Goal: Information Seeking & Learning: Learn about a topic

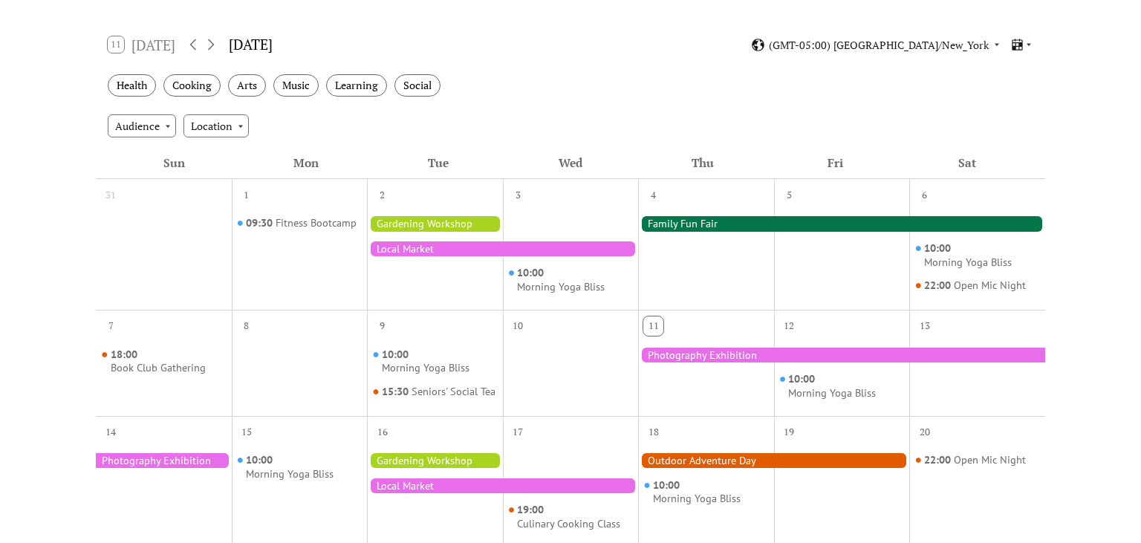
scroll to position [235, 0]
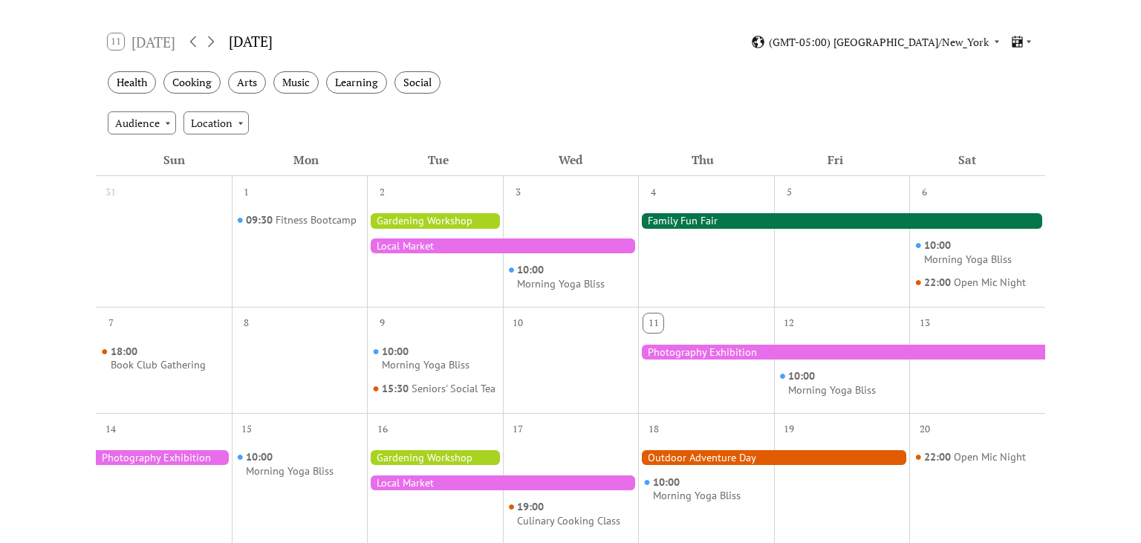
click at [436, 216] on div at bounding box center [435, 220] width 136 height 15
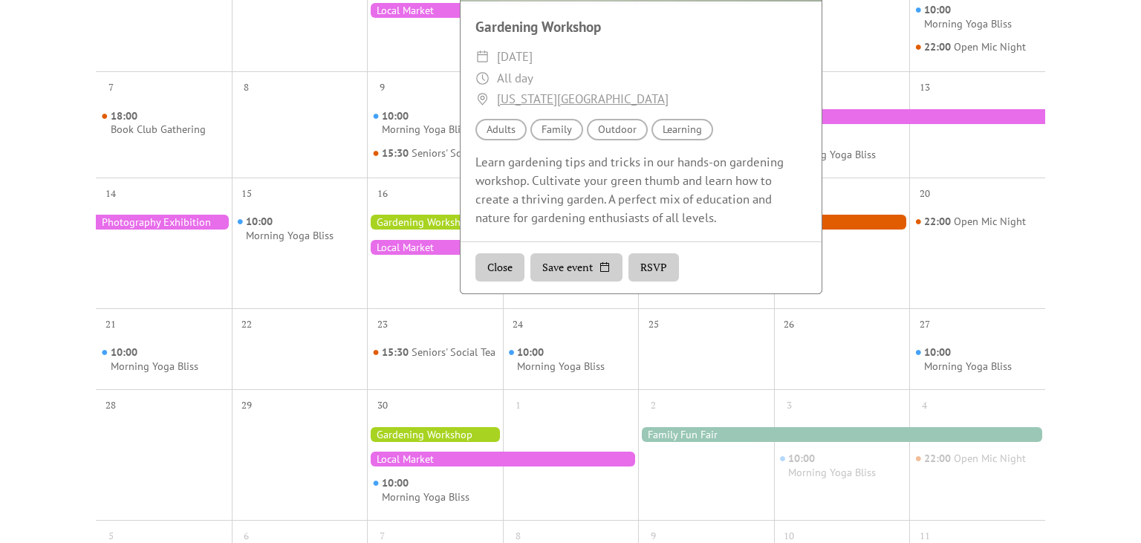
scroll to position [157, 0]
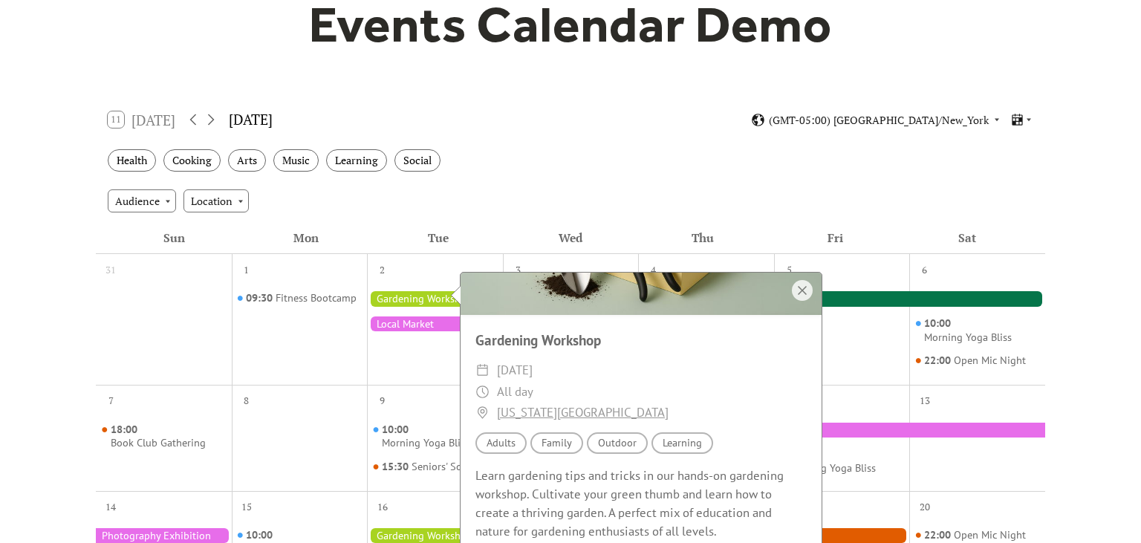
click at [424, 213] on div "Audience Location" at bounding box center [571, 201] width 950 height 40
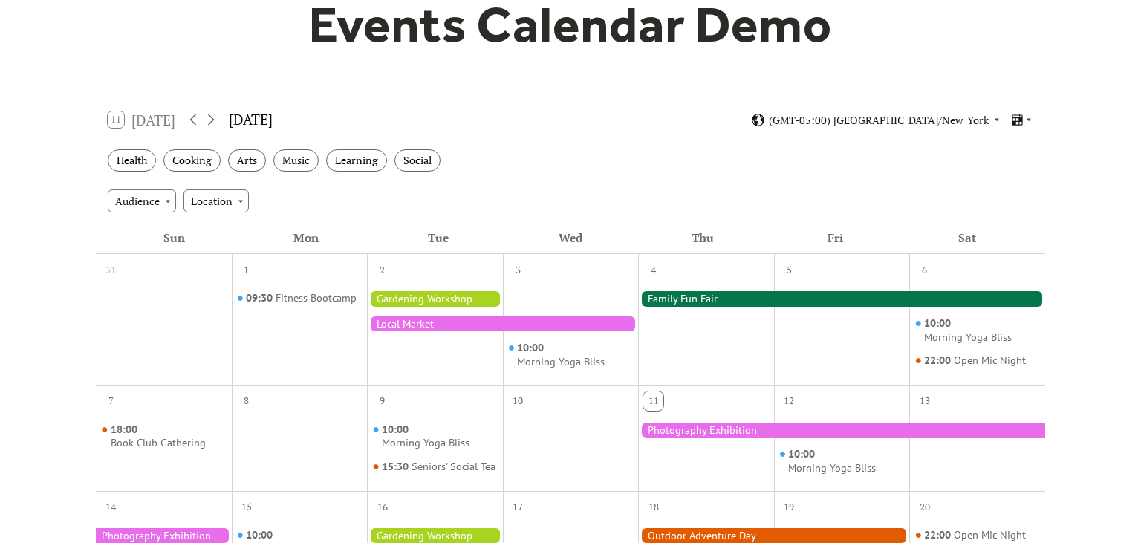
click at [664, 296] on div at bounding box center [841, 298] width 407 height 15
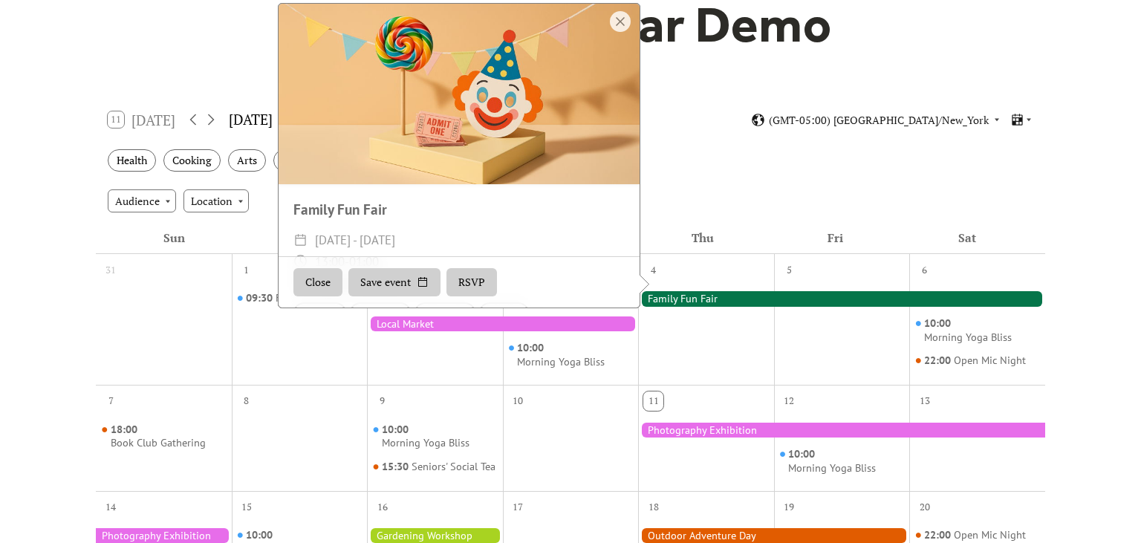
click at [740, 200] on div "Audience Location" at bounding box center [571, 201] width 950 height 40
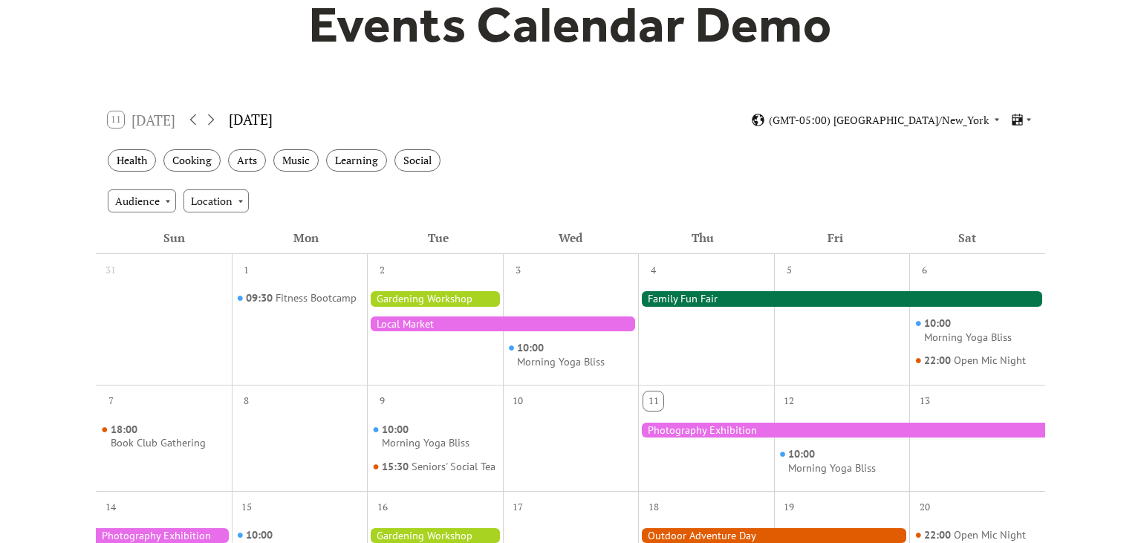
click at [731, 421] on div at bounding box center [706, 449] width 136 height 71
click at [733, 429] on div at bounding box center [841, 430] width 407 height 15
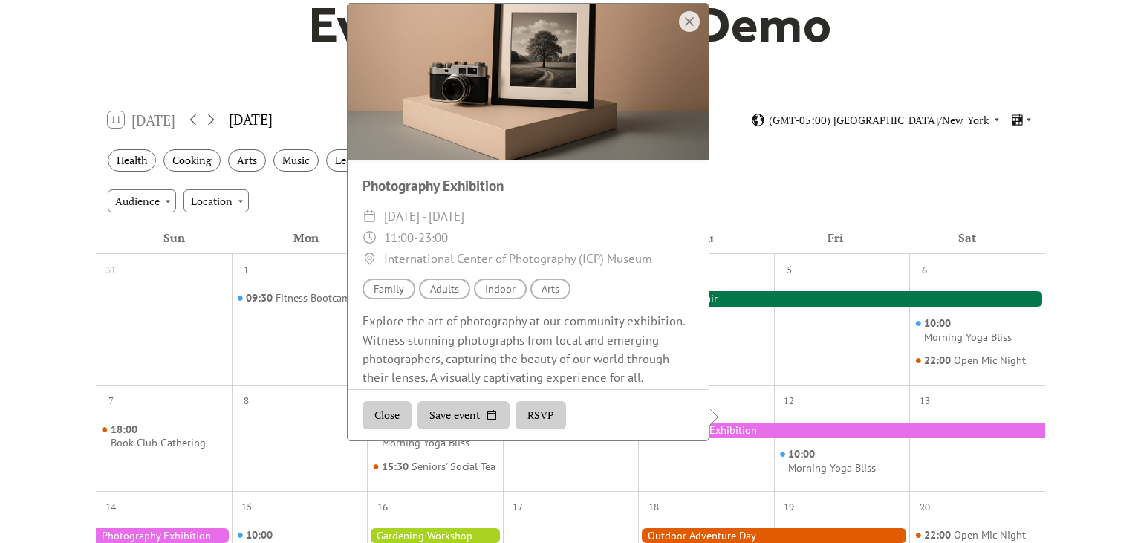
scroll to position [36, 0]
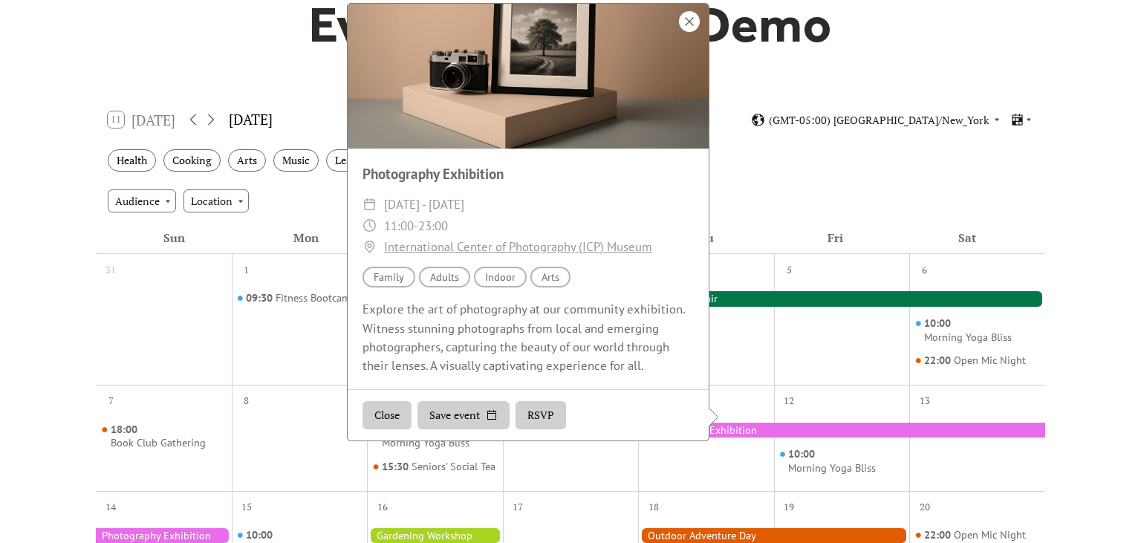
drag, startPoint x: 690, startPoint y: 48, endPoint x: 690, endPoint y: 39, distance: 8.9
click at [690, 44] on div at bounding box center [528, 58] width 361 height 181
click at [690, 31] on div at bounding box center [689, 21] width 21 height 21
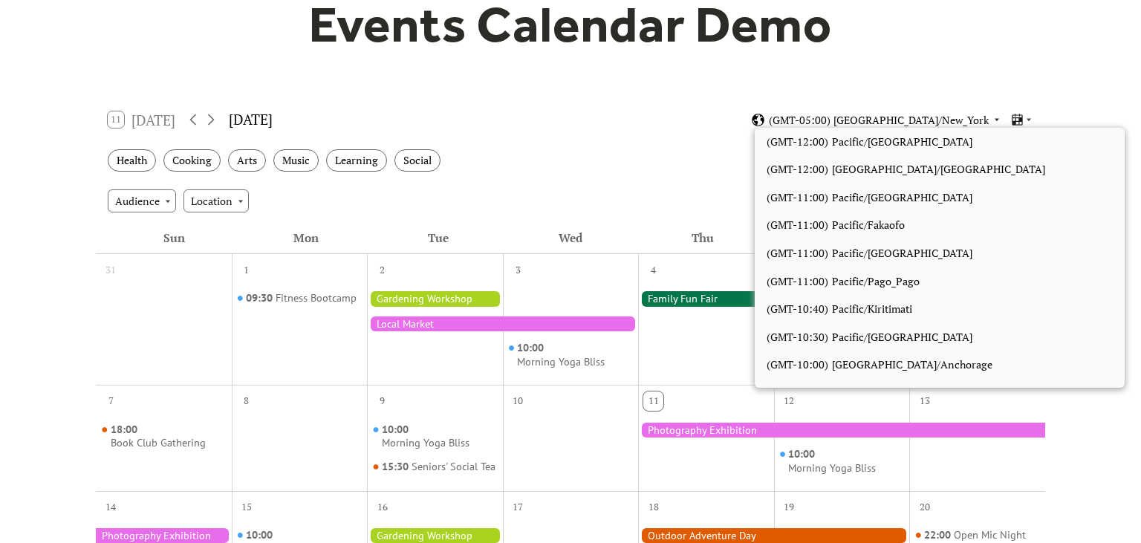
click at [947, 116] on span "(GMT-05:00) America/New_York" at bounding box center [879, 120] width 220 height 10
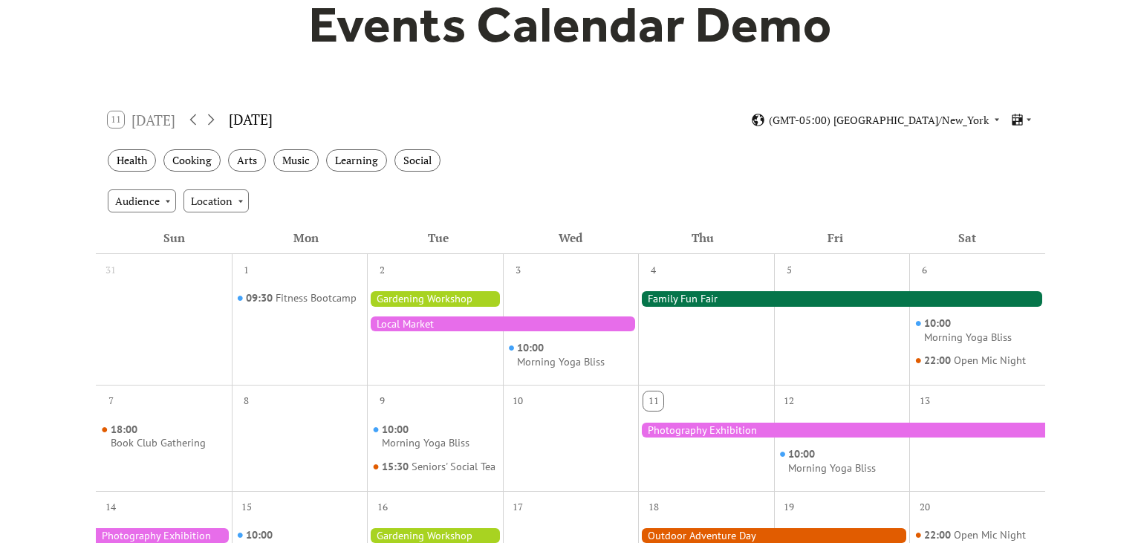
click at [956, 111] on div "11 Today September 2025 (GMT-05:00) America/New_York" at bounding box center [571, 119] width 950 height 39
click at [195, 159] on div "Cooking" at bounding box center [191, 160] width 57 height 23
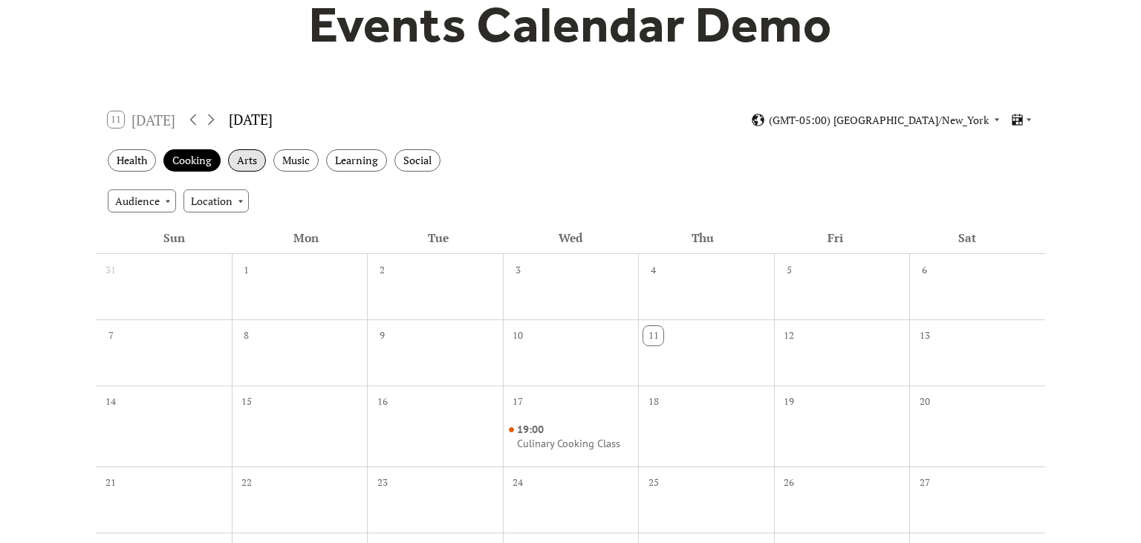
click at [247, 160] on div "Arts" at bounding box center [247, 160] width 38 height 23
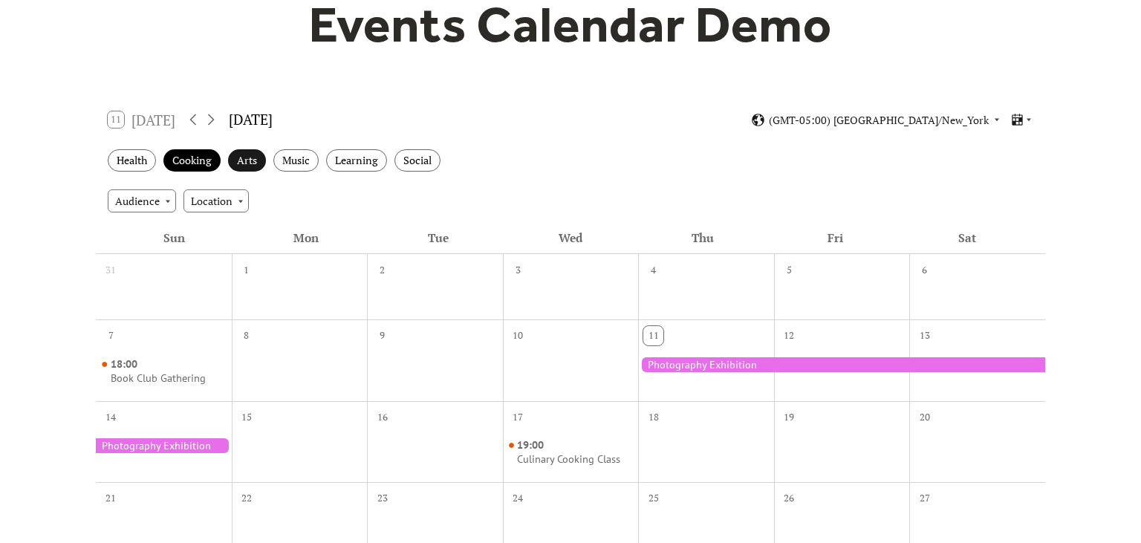
click at [247, 162] on div "Arts" at bounding box center [247, 160] width 38 height 23
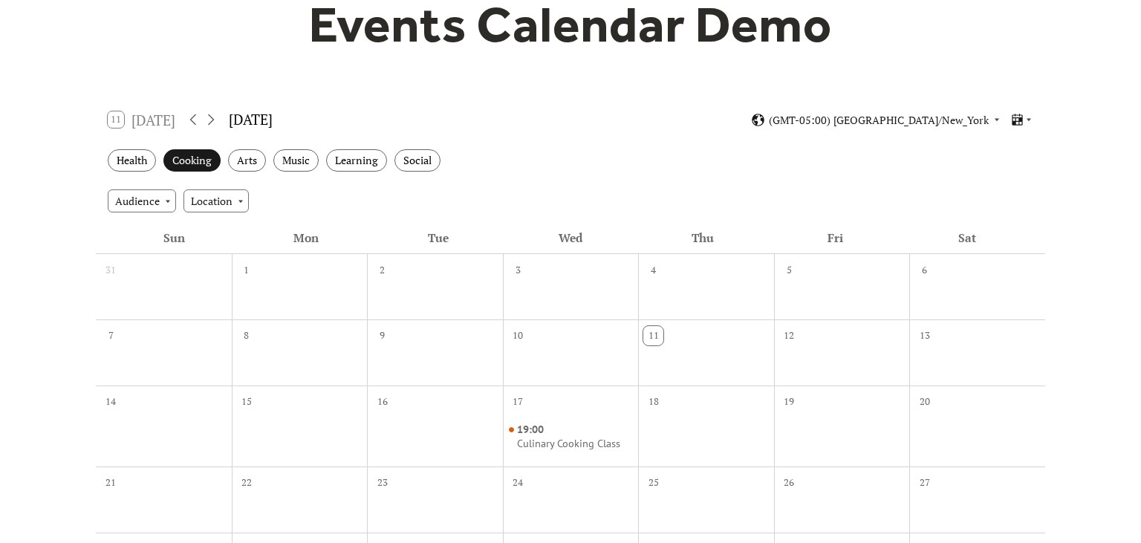
click at [190, 157] on div "Cooking" at bounding box center [191, 160] width 57 height 23
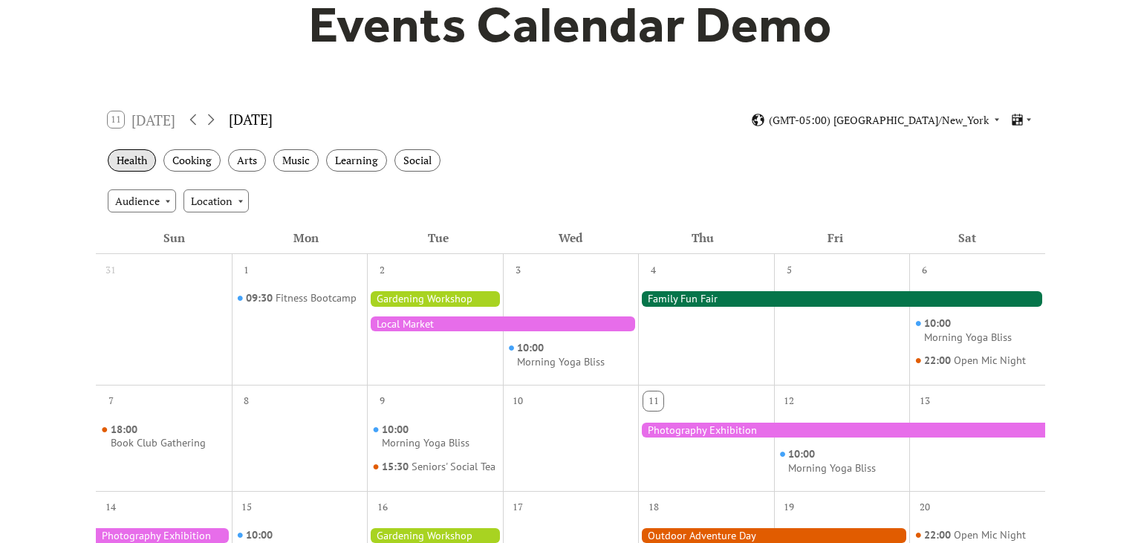
click at [127, 160] on div "Health" at bounding box center [132, 160] width 48 height 23
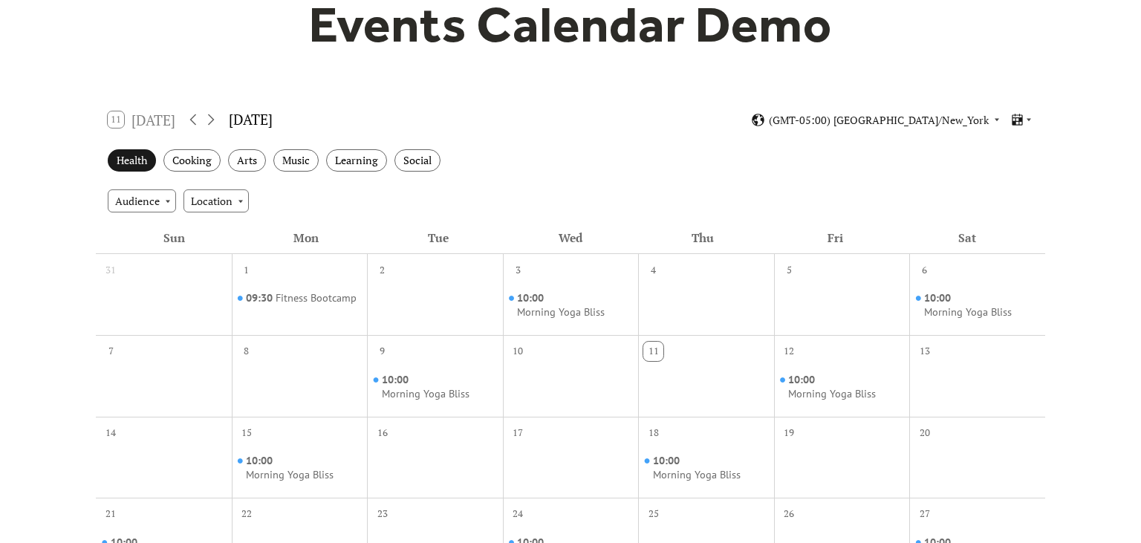
click at [135, 157] on div "Health" at bounding box center [132, 160] width 48 height 23
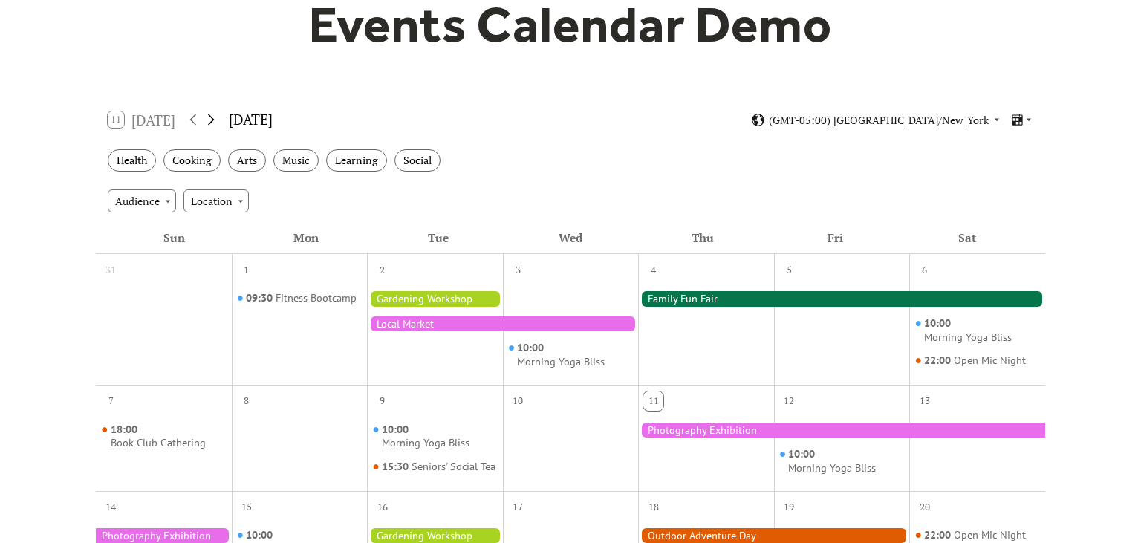
click at [210, 117] on icon at bounding box center [211, 120] width 18 height 18
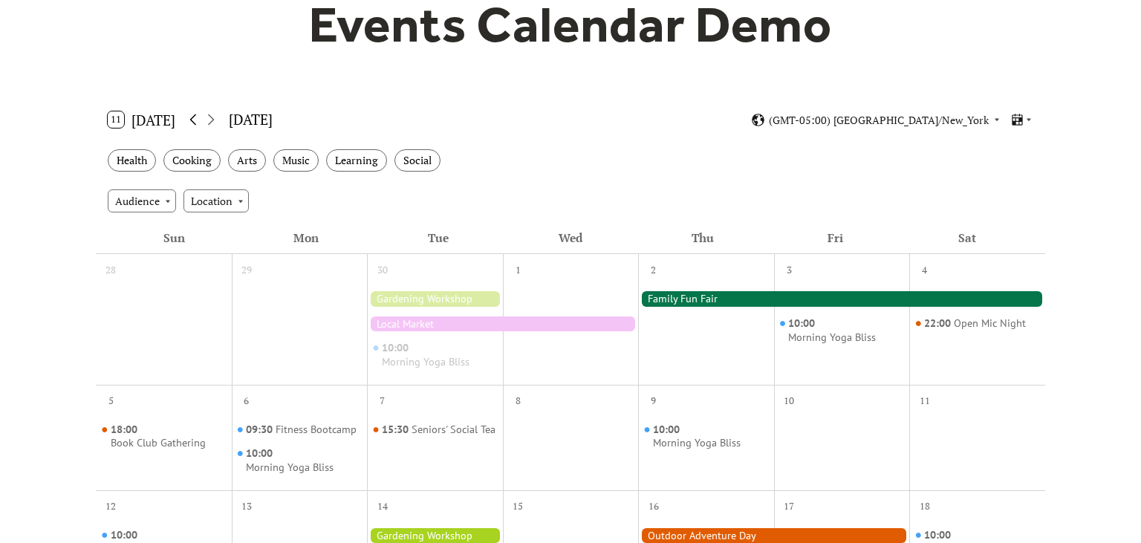
click at [194, 117] on icon at bounding box center [192, 119] width 7 height 11
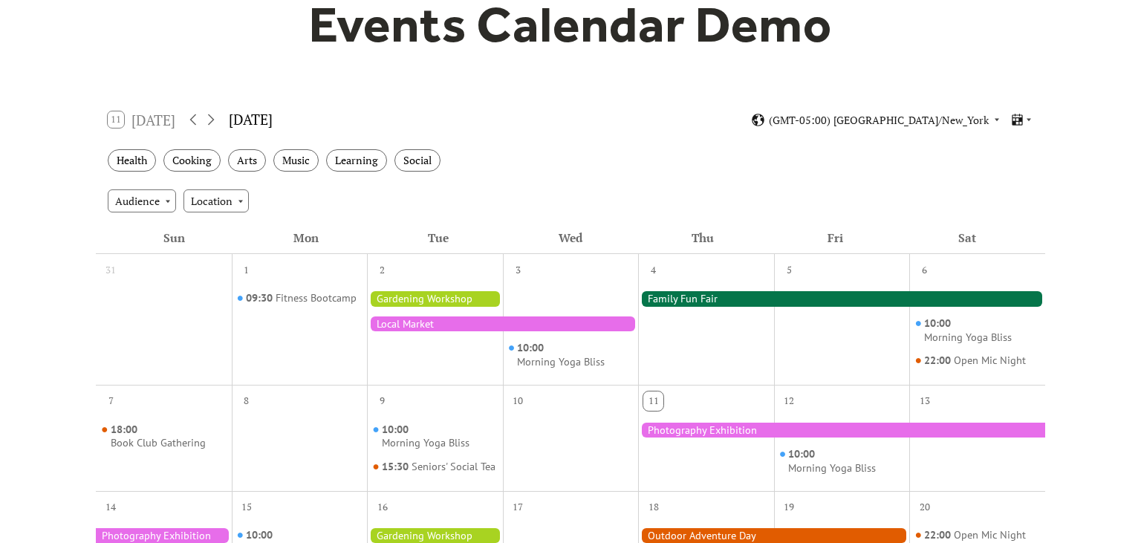
click at [146, 117] on div "11 Today" at bounding box center [142, 119] width 68 height 16
click at [117, 122] on div "11 Today" at bounding box center [142, 119] width 68 height 16
click at [220, 120] on icon at bounding box center [211, 120] width 18 height 18
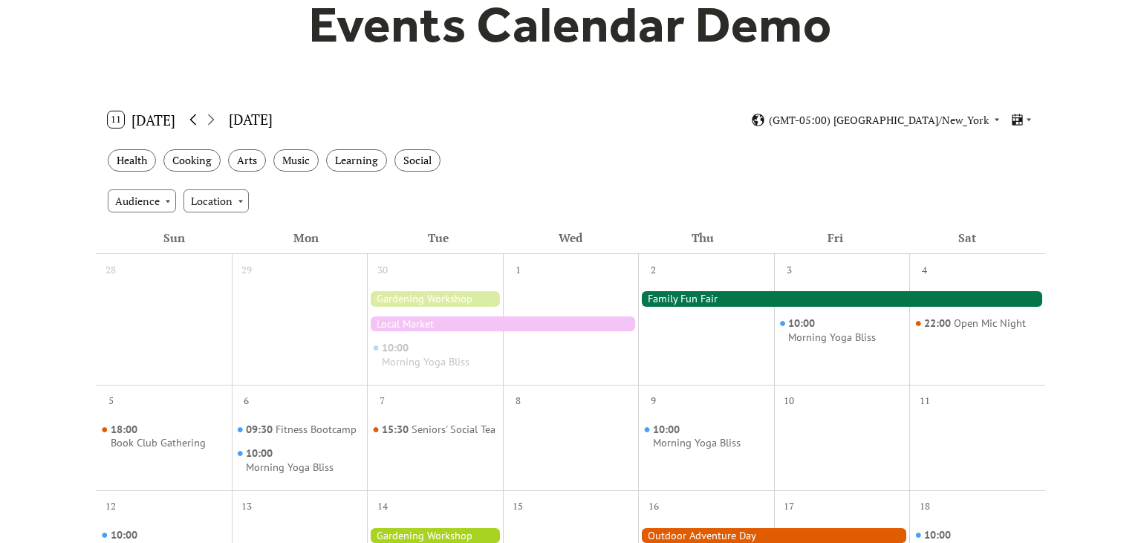
click at [191, 120] on icon at bounding box center [193, 120] width 18 height 18
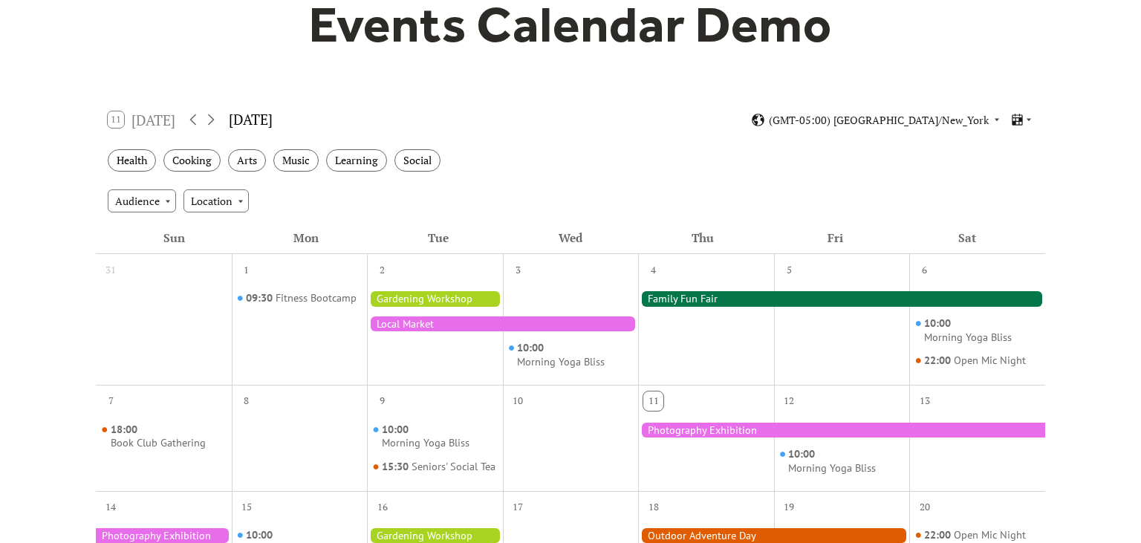
click at [153, 117] on div "11 Today" at bounding box center [142, 119] width 68 height 16
click at [269, 122] on div "September 2025" at bounding box center [251, 120] width 44 height 22
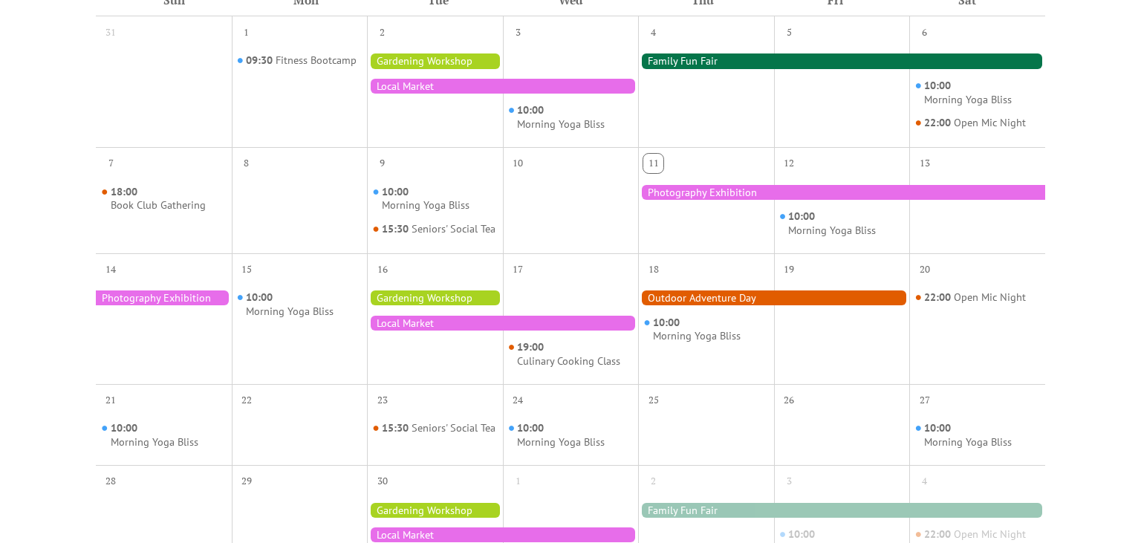
scroll to position [392, 0]
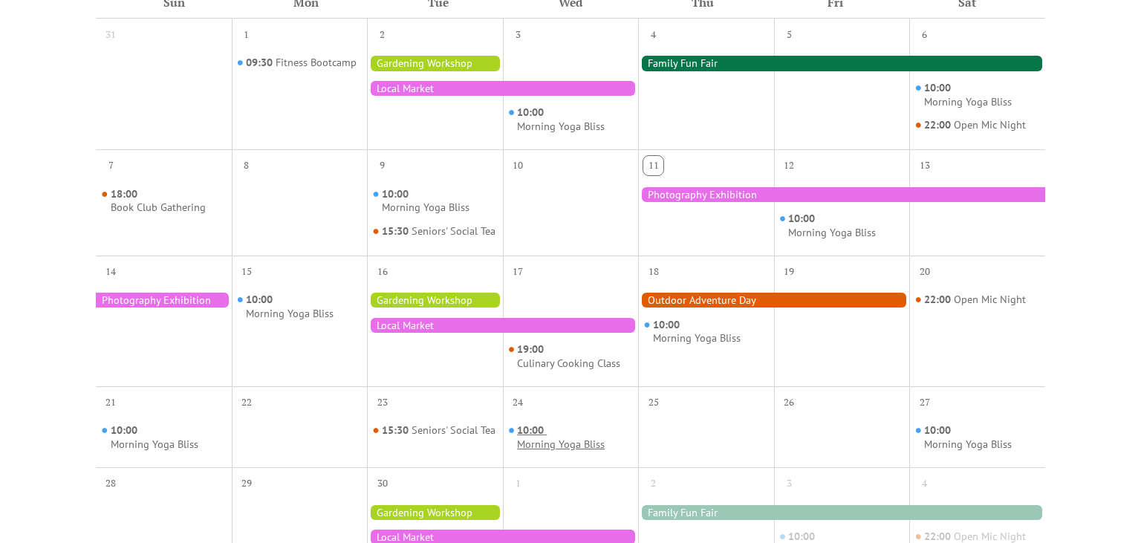
click at [528, 438] on span "10:00" at bounding box center [532, 431] width 30 height 14
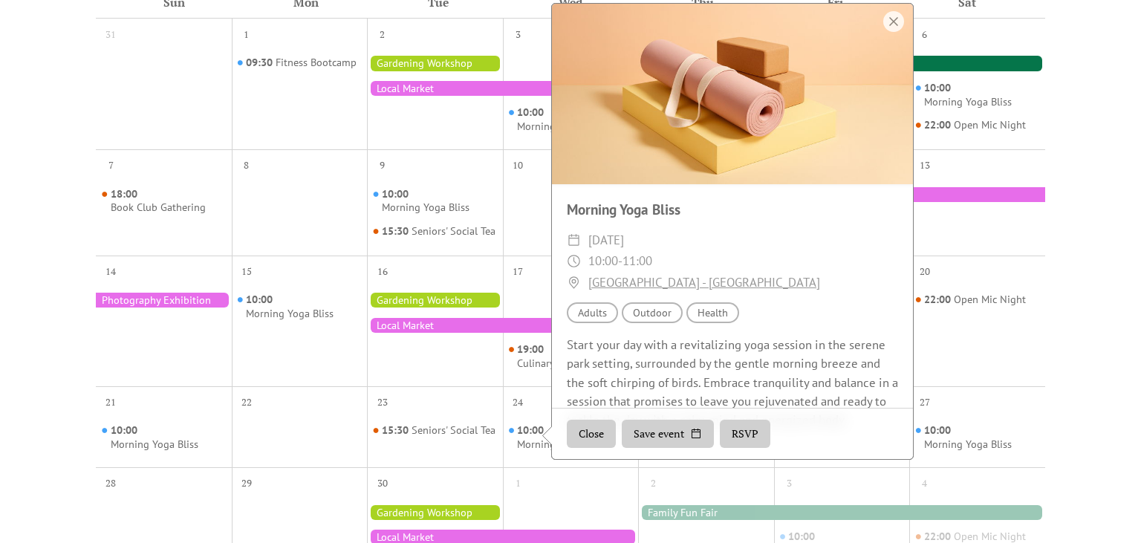
click at [528, 245] on div at bounding box center [571, 213] width 136 height 71
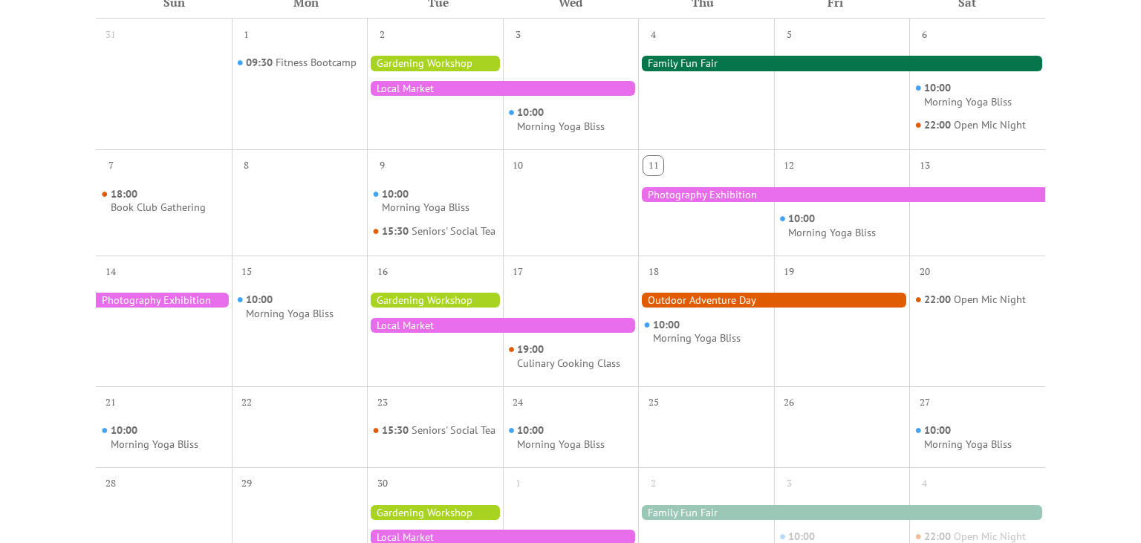
scroll to position [0, 0]
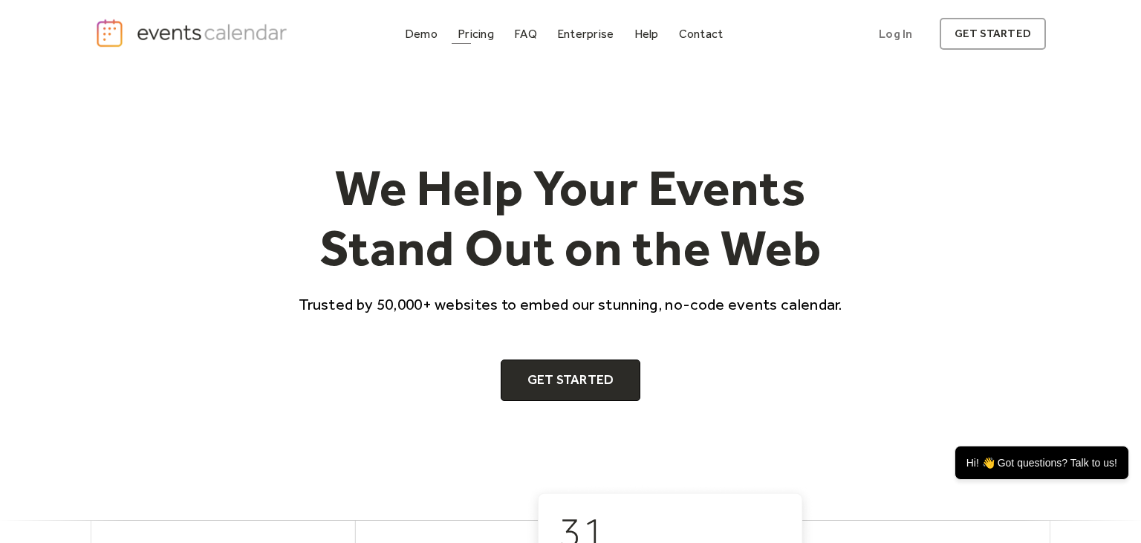
click at [481, 23] on div "Demo Pricing FAQ Enterprise Help Contact Log In Get Started Log In get started" at bounding box center [570, 34] width 951 height 33
click at [480, 37] on div "Pricing" at bounding box center [476, 34] width 36 height 8
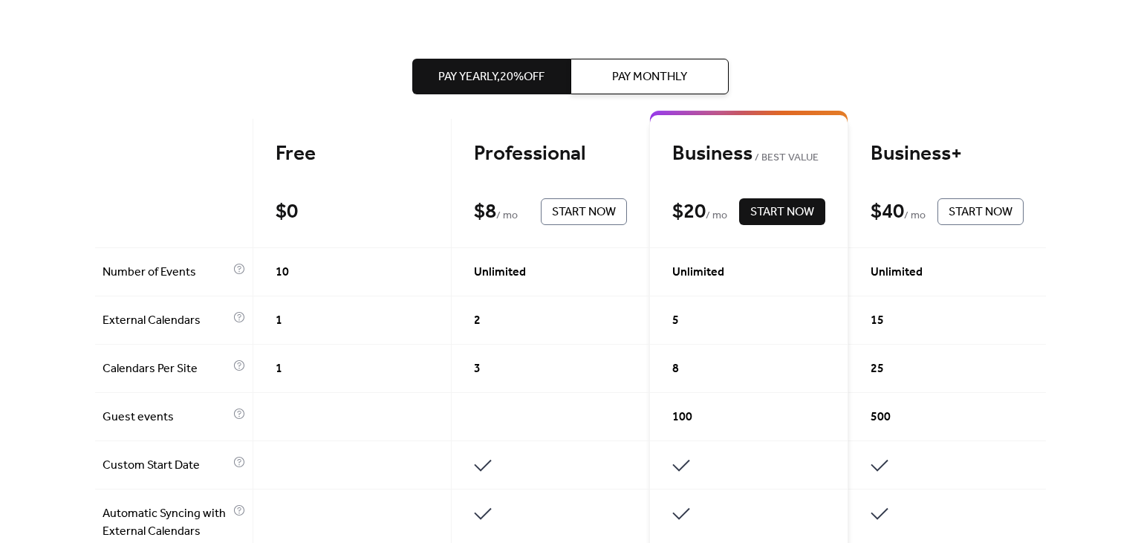
scroll to position [314, 0]
drag, startPoint x: 667, startPoint y: 211, endPoint x: 724, endPoint y: 213, distance: 56.5
click at [724, 213] on div "Business BEST VALUE $ 20 / mo Start Now" at bounding box center [749, 183] width 198 height 129
click at [724, 213] on span "/ mo" at bounding box center [717, 216] width 22 height 18
drag, startPoint x: 705, startPoint y: 215, endPoint x: 664, endPoint y: 213, distance: 41.0
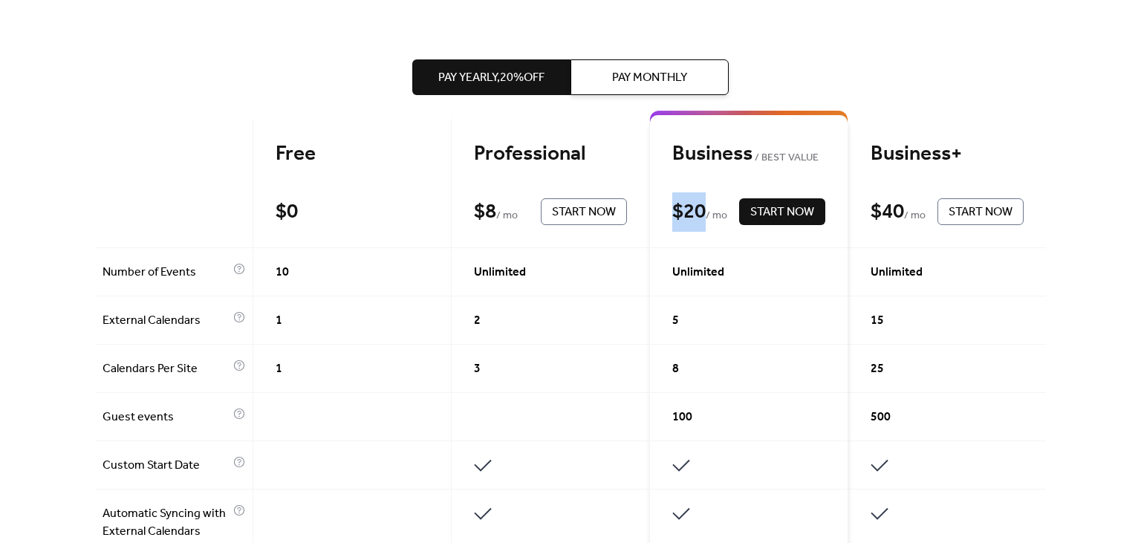
click at [664, 213] on div "Business BEST VALUE $ 20 / mo Start Now" at bounding box center [749, 183] width 198 height 129
drag, startPoint x: 674, startPoint y: 214, endPoint x: 713, endPoint y: 218, distance: 38.9
click at [713, 218] on div "Business BEST VALUE $ 20 / mo Start Now" at bounding box center [749, 183] width 198 height 129
click at [713, 218] on span "/ mo" at bounding box center [717, 216] width 22 height 18
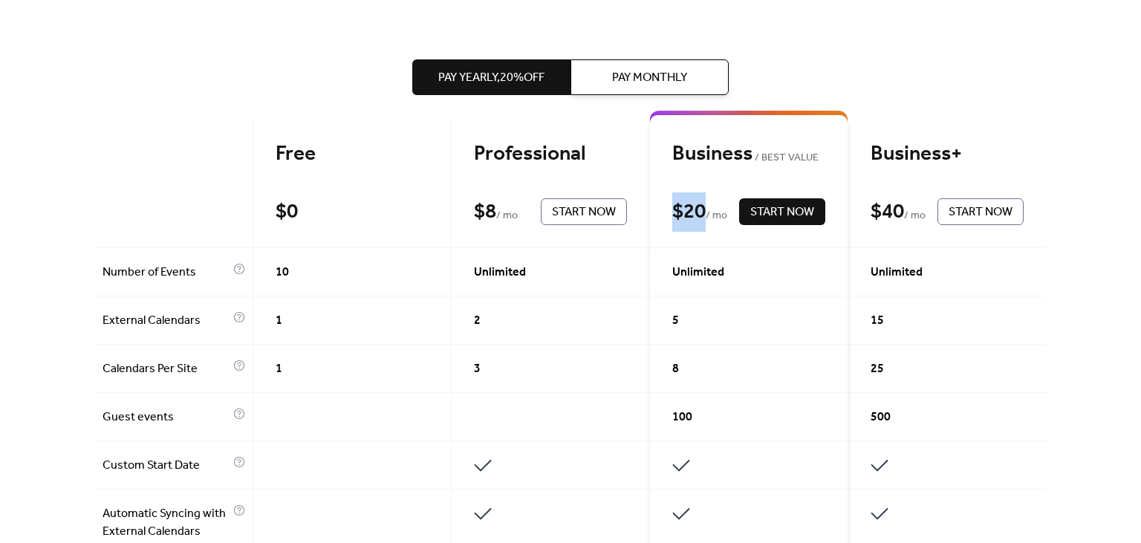
drag, startPoint x: 683, startPoint y: 215, endPoint x: 704, endPoint y: 215, distance: 21.5
click at [704, 215] on div "Business BEST VALUE $ 20 / mo Start Now" at bounding box center [749, 183] width 198 height 129
click at [704, 215] on div "$ 20" at bounding box center [688, 212] width 33 height 26
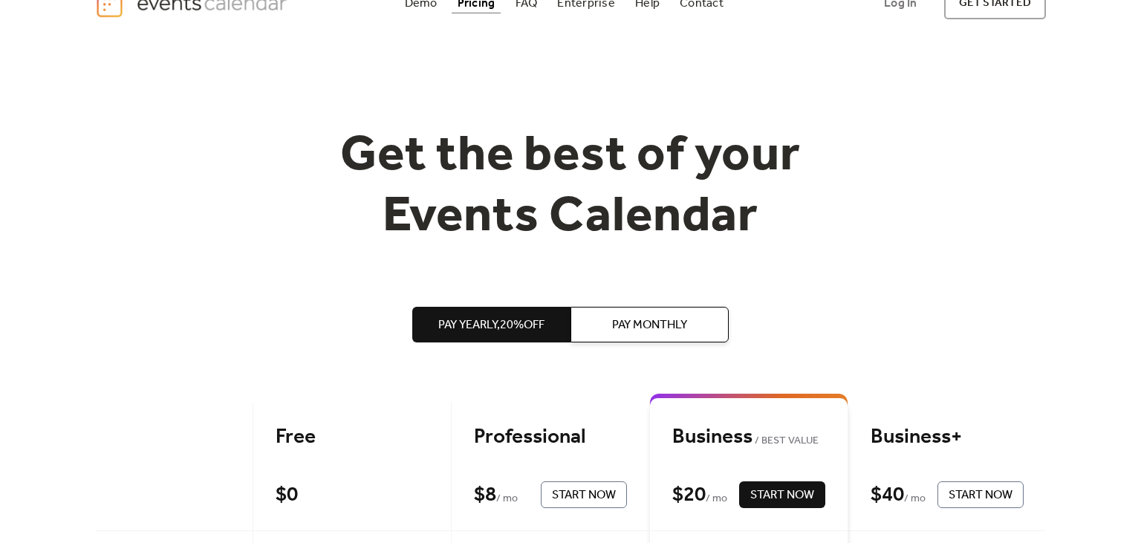
scroll to position [0, 0]
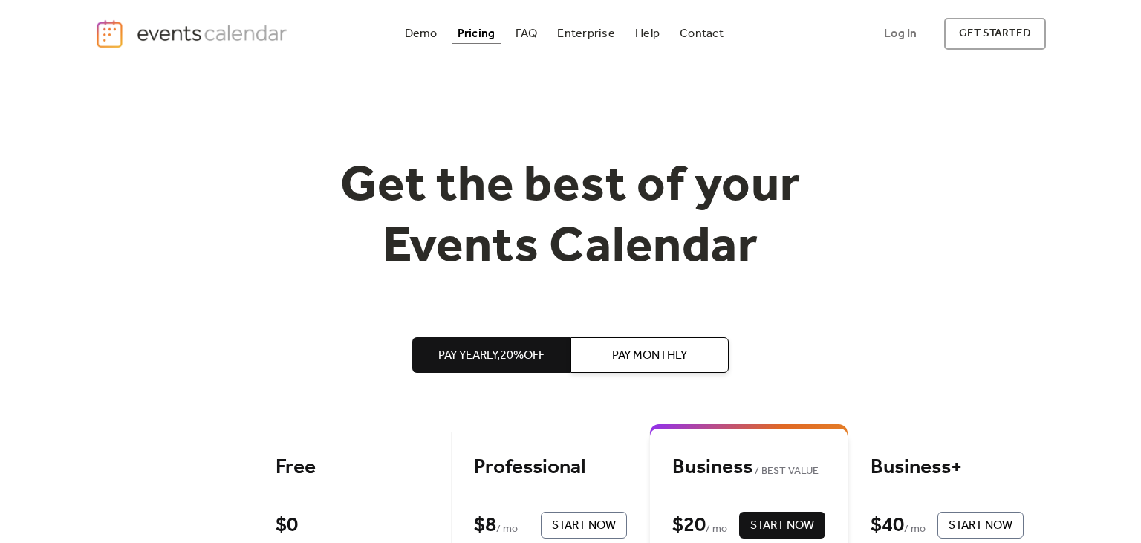
click at [183, 34] on img "home" at bounding box center [193, 34] width 196 height 30
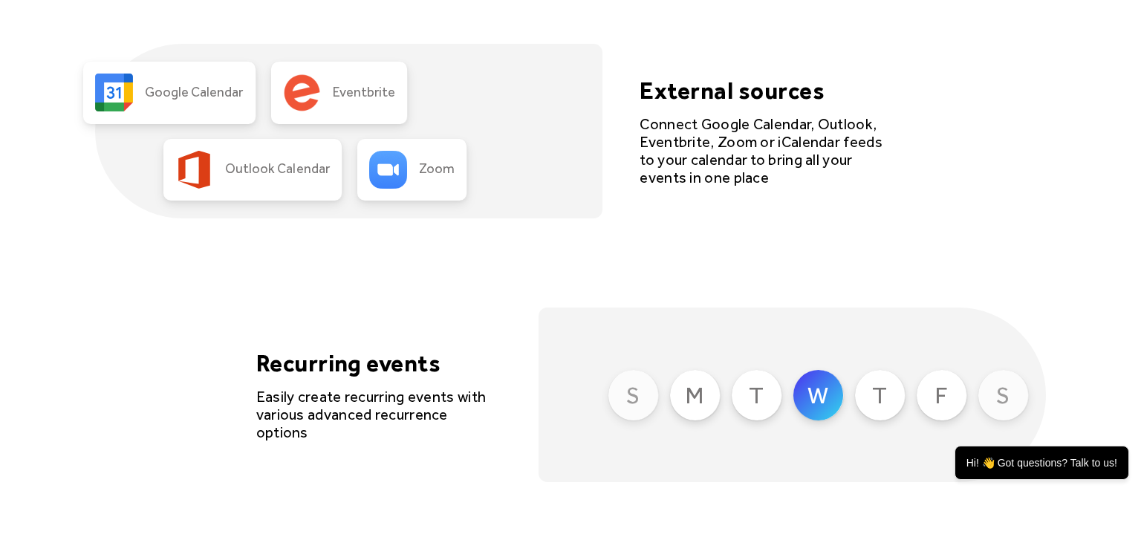
scroll to position [3609, 0]
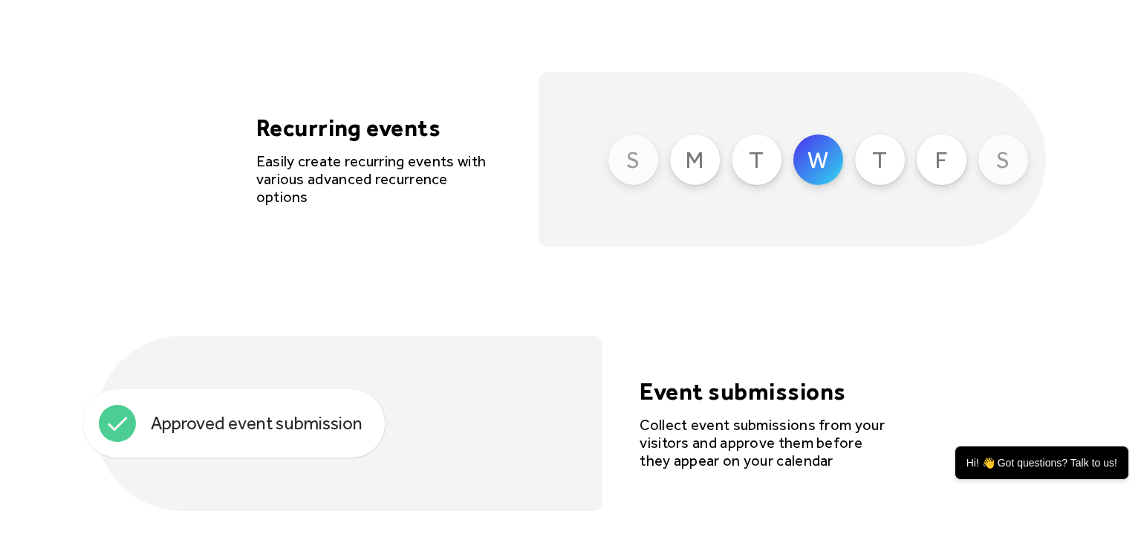
click at [705, 165] on div "M" at bounding box center [695, 159] width 51 height 51
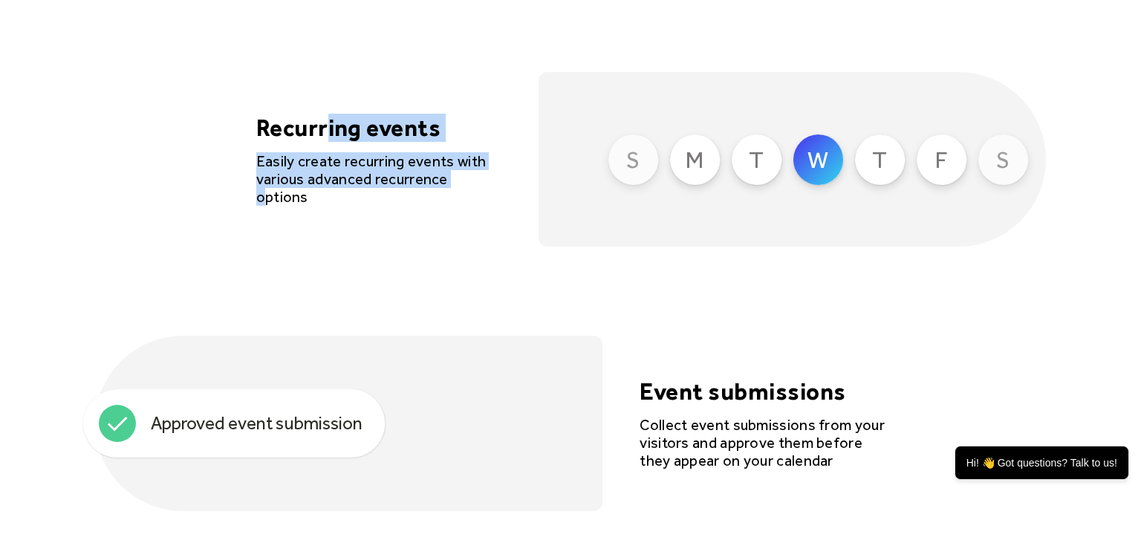
drag, startPoint x: 428, startPoint y: 159, endPoint x: 459, endPoint y: 182, distance: 38.8
click at [459, 182] on div "Recurring events Easily create recurring events with various advanced recurrenc…" at bounding box center [378, 160] width 245 height 92
click at [459, 182] on div "Easily create recurring events with various advanced recurrence options" at bounding box center [378, 178] width 245 height 53
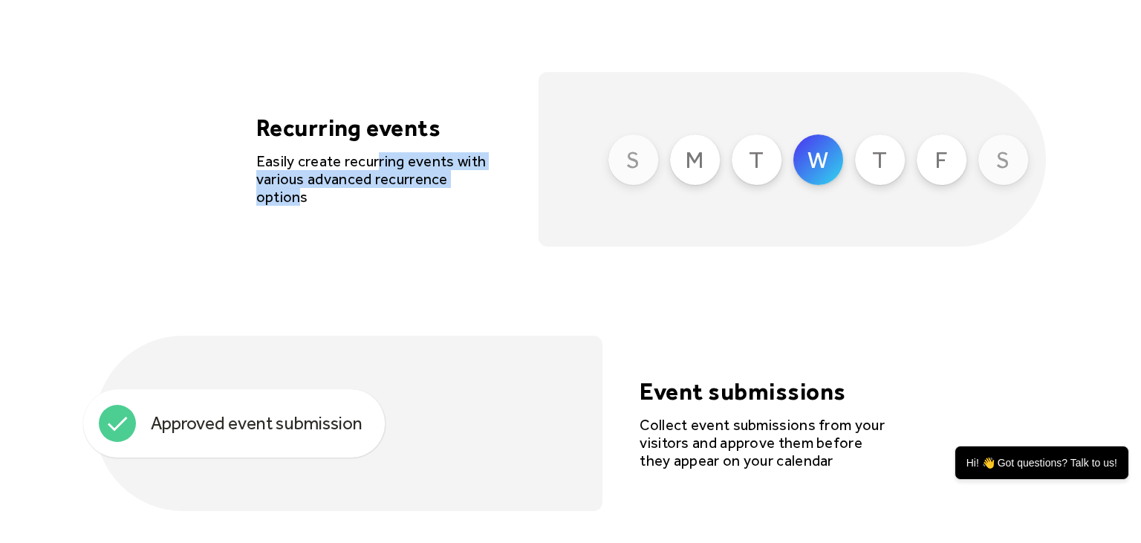
drag, startPoint x: 492, startPoint y: 204, endPoint x: 376, endPoint y: 159, distance: 124.2
click at [376, 159] on div "Recurring events Easily create recurring events with various advanced recurrenc…" at bounding box center [570, 159] width 951 height 175
click at [363, 157] on div "Recurring events Easily create recurring events with various advanced recurrenc…" at bounding box center [378, 160] width 245 height 92
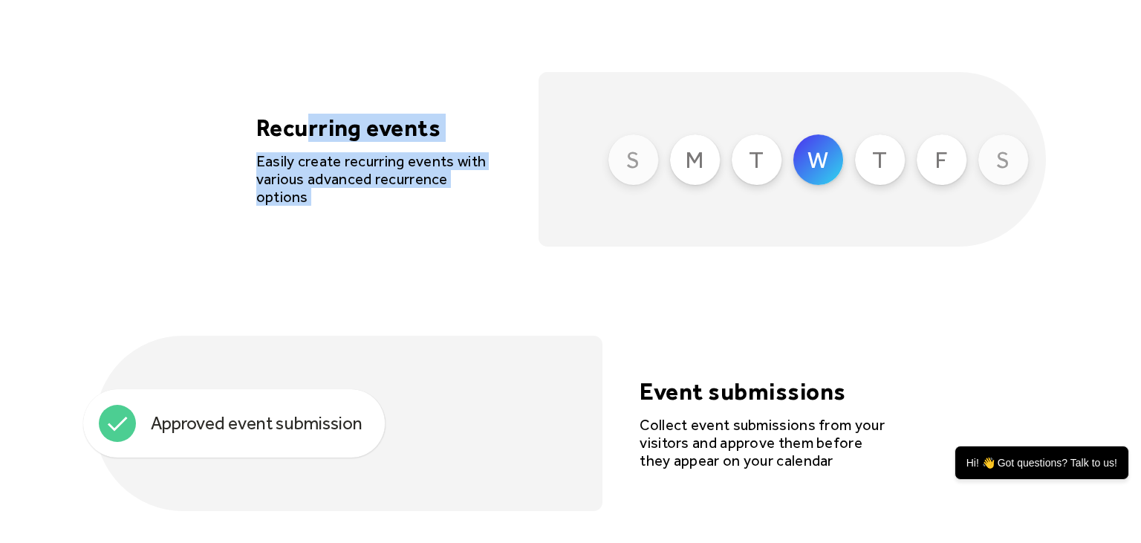
drag, startPoint x: 334, startPoint y: 159, endPoint x: 522, endPoint y: 189, distance: 190.3
click at [528, 192] on div "Recurring events Easily create recurring events with various advanced recurrenc…" at bounding box center [570, 159] width 951 height 175
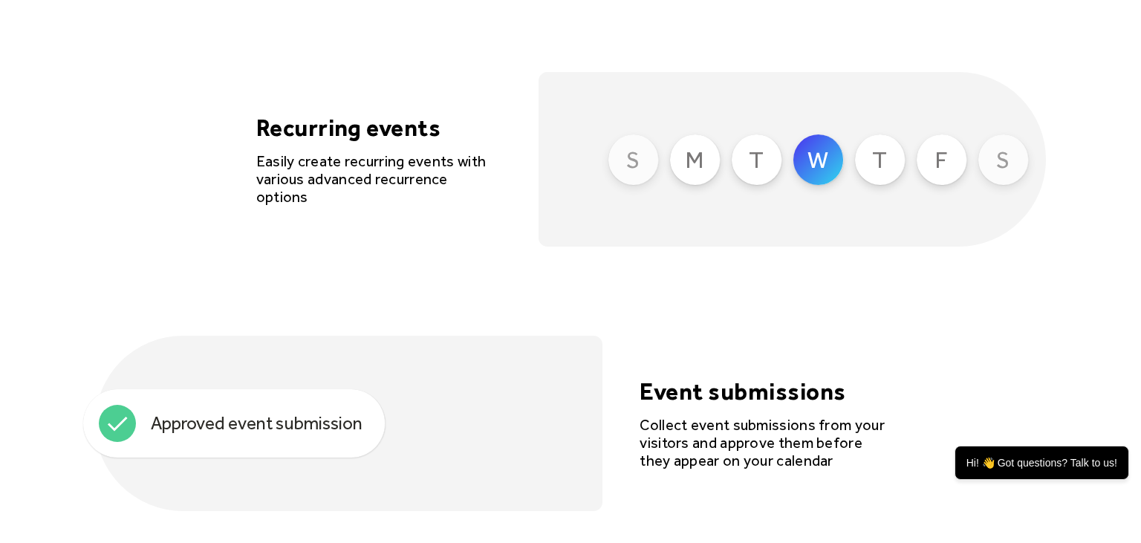
click at [522, 189] on div "Recurring events Easily create recurring events with various advanced recurrenc…" at bounding box center [570, 159] width 951 height 175
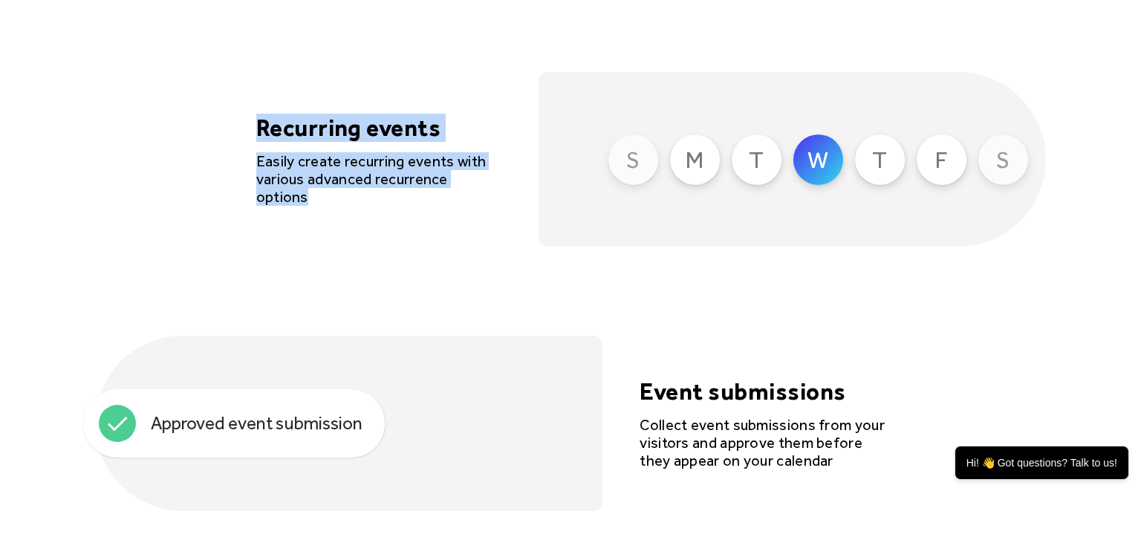
drag, startPoint x: 486, startPoint y: 182, endPoint x: 254, endPoint y: 143, distance: 235.1
click at [254, 143] on div "Recurring events Easily create recurring events with various advanced recurrenc…" at bounding box center [570, 159] width 951 height 175
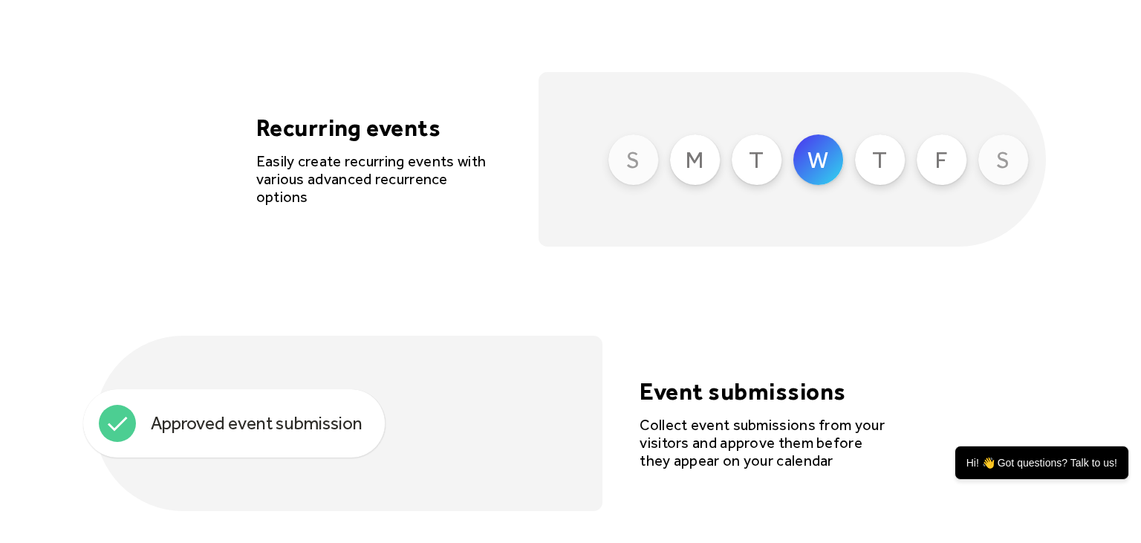
click at [254, 139] on div "Recurring events Easily create recurring events with various advanced recurrenc…" at bounding box center [570, 159] width 951 height 175
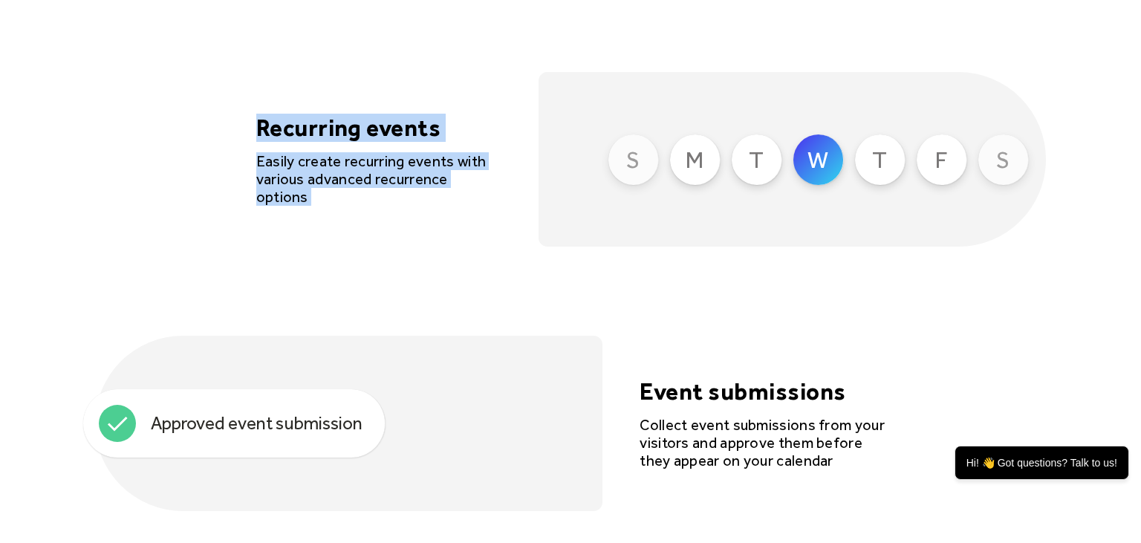
drag, startPoint x: 249, startPoint y: 129, endPoint x: 516, endPoint y: 189, distance: 273.3
click at [520, 190] on div "Recurring events Easily create recurring events with various advanced recurrenc…" at bounding box center [570, 159] width 951 height 175
click at [512, 188] on div "Recurring events Easily create recurring events with various advanced recurrenc…" at bounding box center [570, 159] width 951 height 175
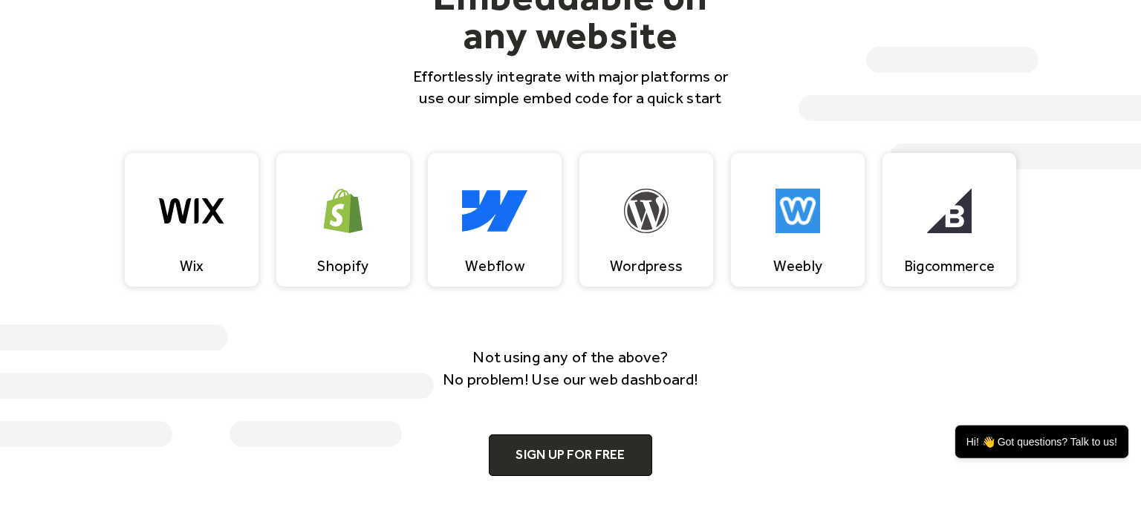
scroll to position [1647, 0]
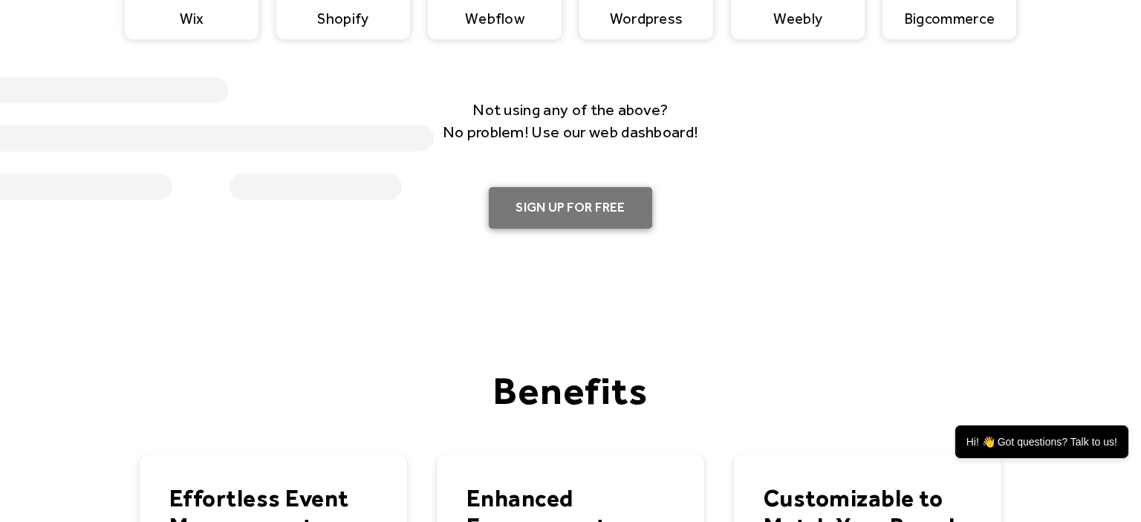
click at [602, 206] on link "Sign up for free" at bounding box center [570, 208] width 163 height 42
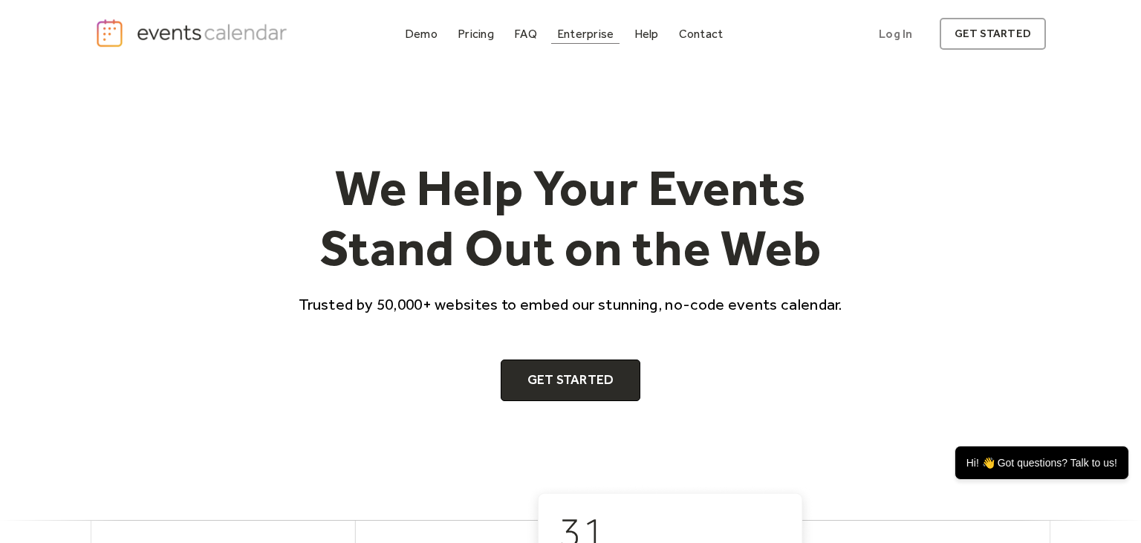
click at [593, 35] on div "Enterprise" at bounding box center [585, 34] width 56 height 8
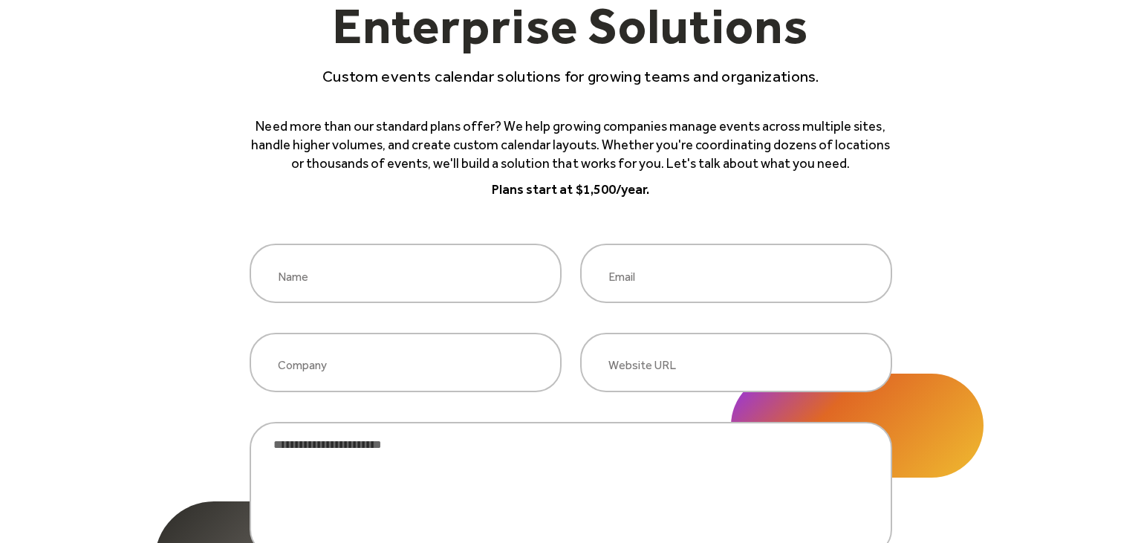
scroll to position [78, 0]
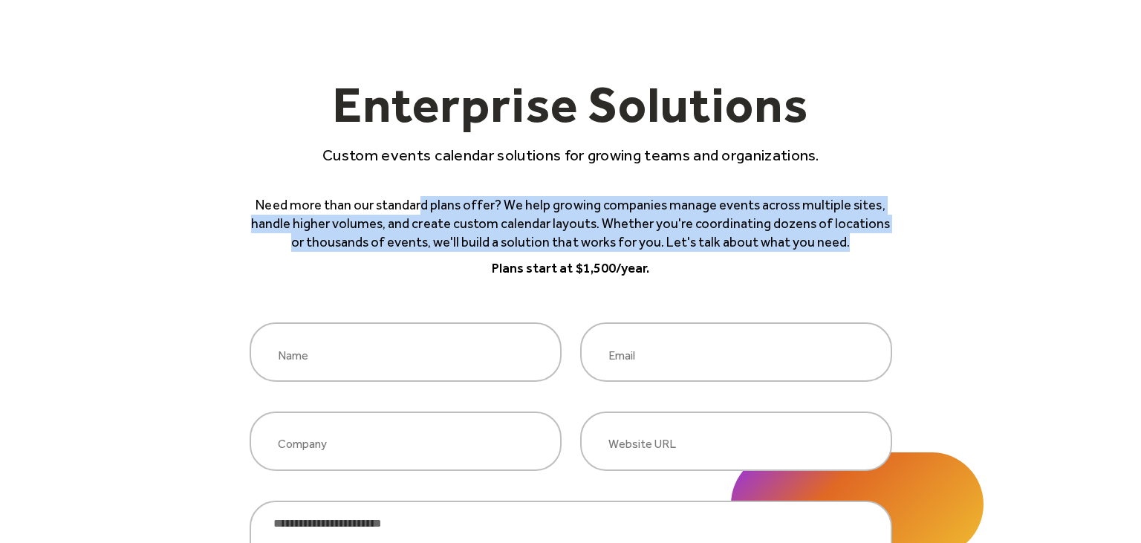
drag, startPoint x: 432, startPoint y: 211, endPoint x: 896, endPoint y: 245, distance: 464.9
click at [899, 248] on div "**********" at bounding box center [570, 417] width 1141 height 854
click at [896, 245] on div "**********" at bounding box center [570, 417] width 1141 height 854
drag, startPoint x: 898, startPoint y: 245, endPoint x: 626, endPoint y: 186, distance: 278.4
click at [626, 186] on div "**********" at bounding box center [570, 417] width 1141 height 854
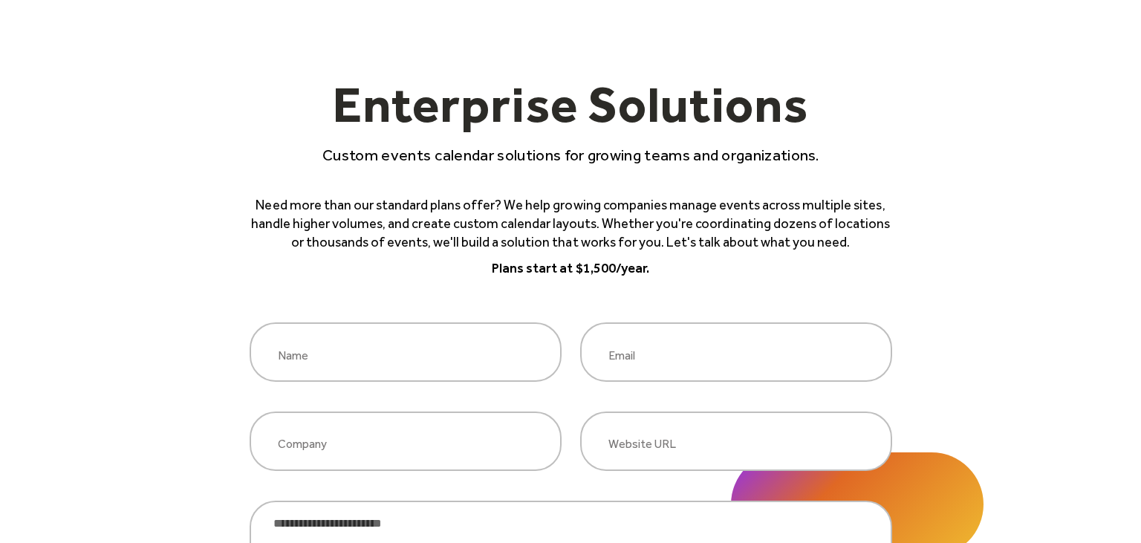
click at [620, 186] on div "Enterprise Solutions Custom events calendar solutions for growing teams and org…" at bounding box center [571, 178] width 643 height 199
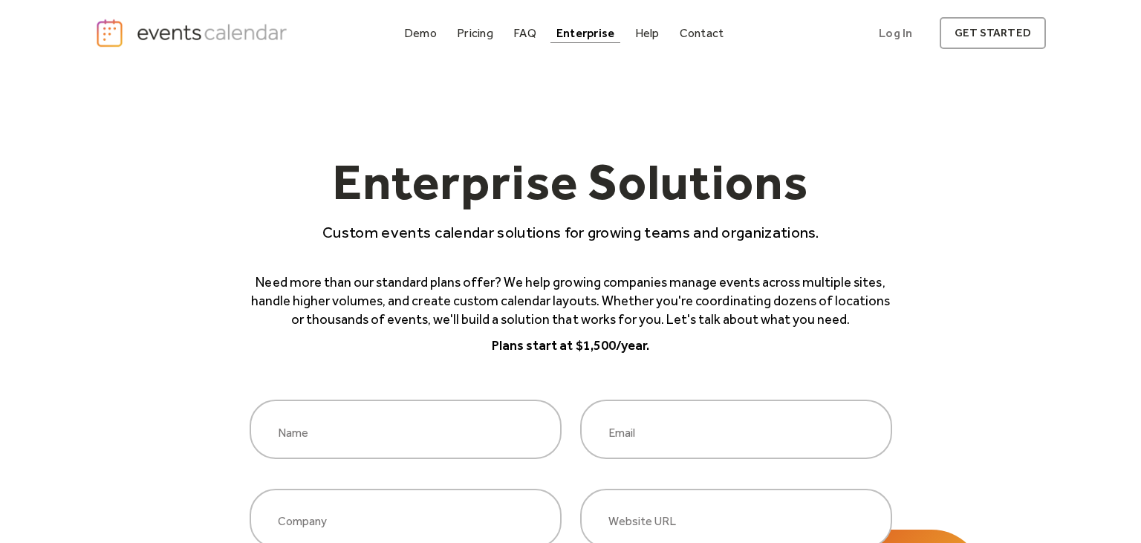
scroll to position [0, 0]
click at [483, 31] on div "Pricing" at bounding box center [475, 34] width 36 height 8
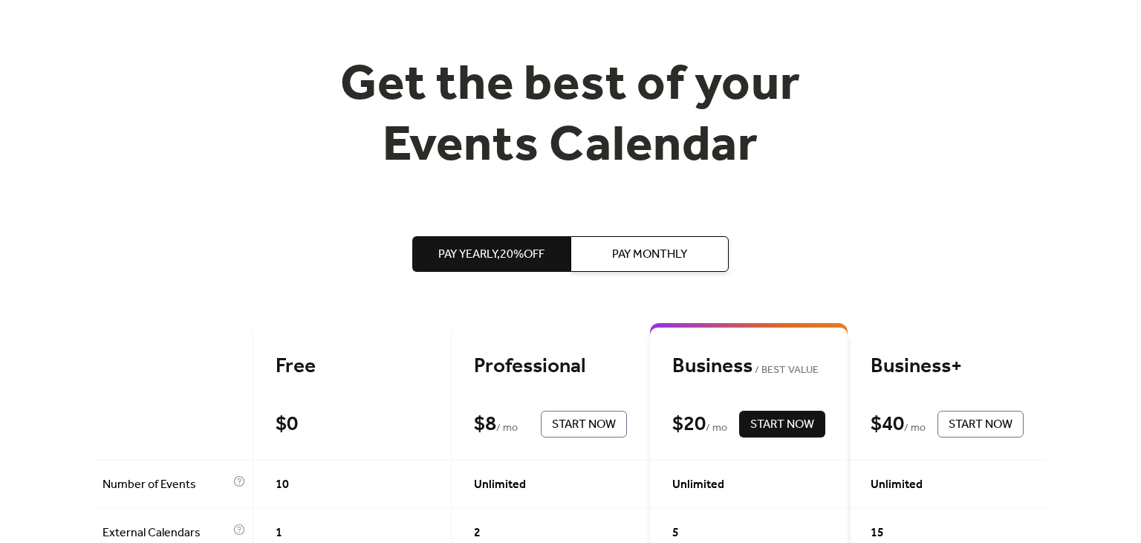
scroll to position [235, 0]
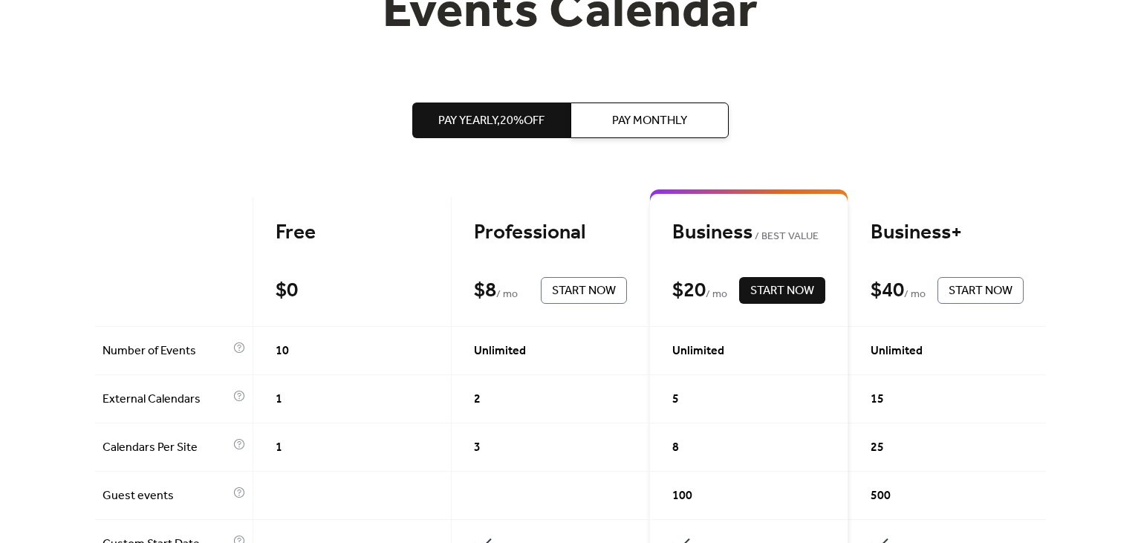
click at [643, 130] on span "Pay Monthly" at bounding box center [649, 121] width 75 height 18
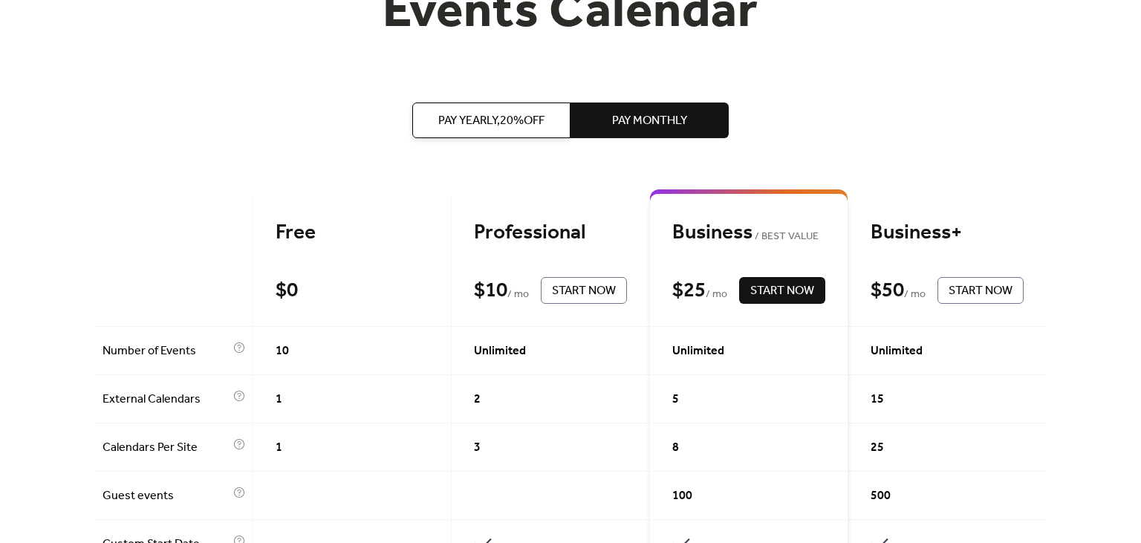
click at [540, 126] on span "Pay Yearly, 20% off" at bounding box center [491, 121] width 106 height 18
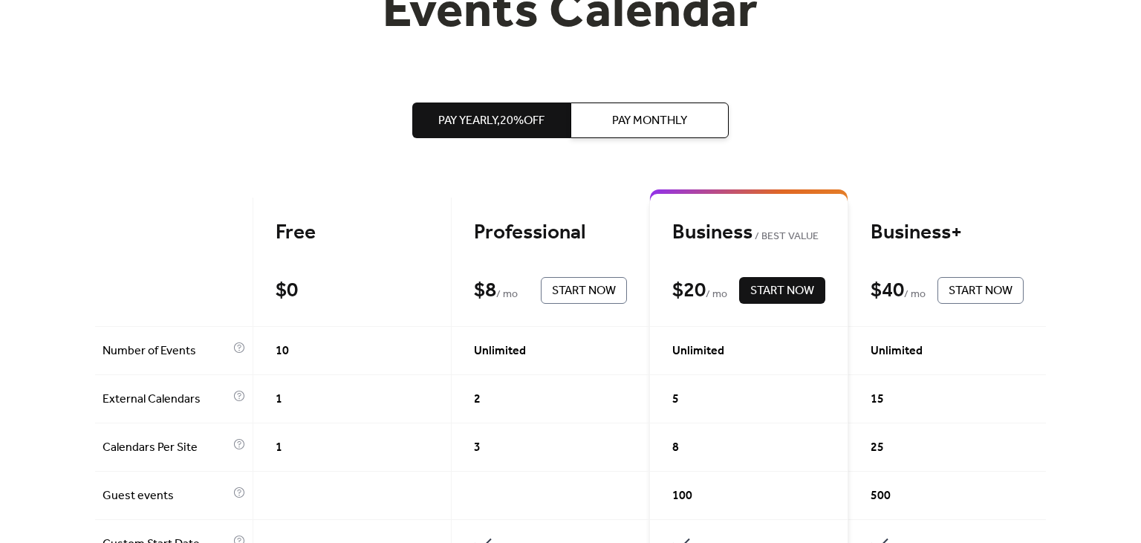
click at [617, 120] on span "Pay Monthly" at bounding box center [649, 121] width 75 height 18
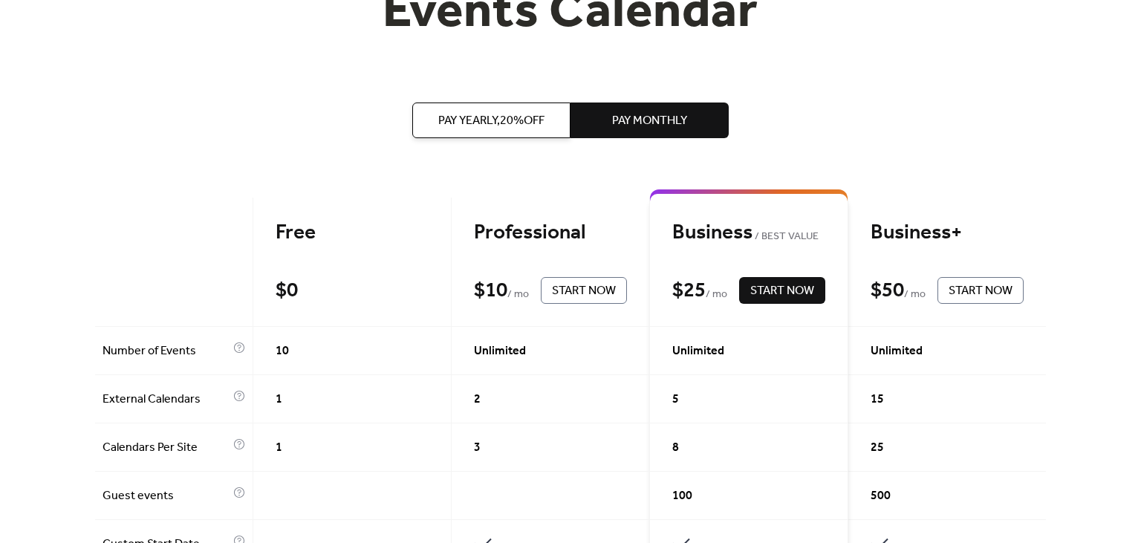
click at [524, 120] on span "Pay Yearly, 20% off" at bounding box center [491, 121] width 106 height 18
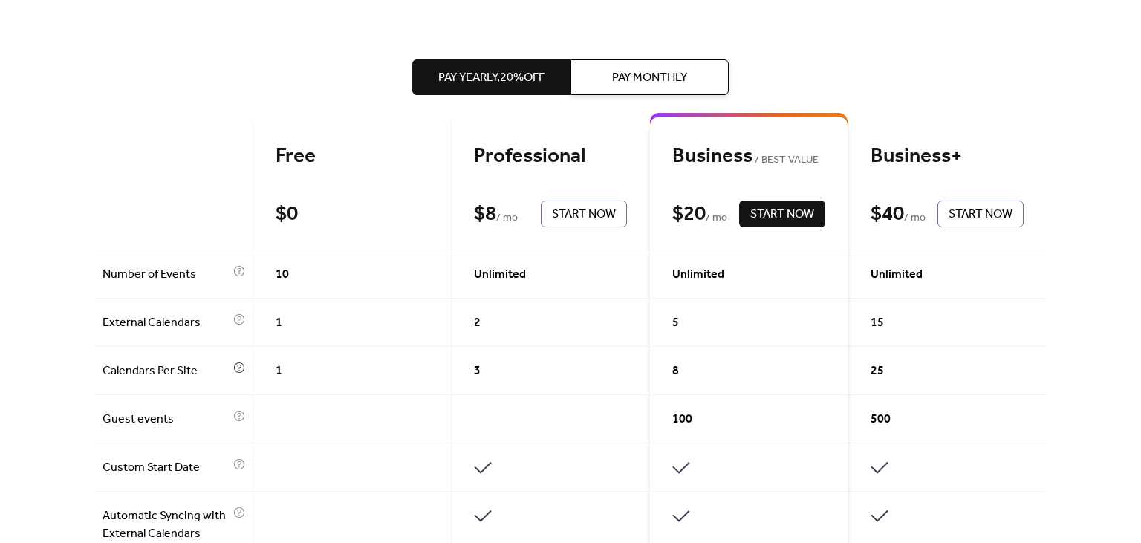
scroll to position [392, 0]
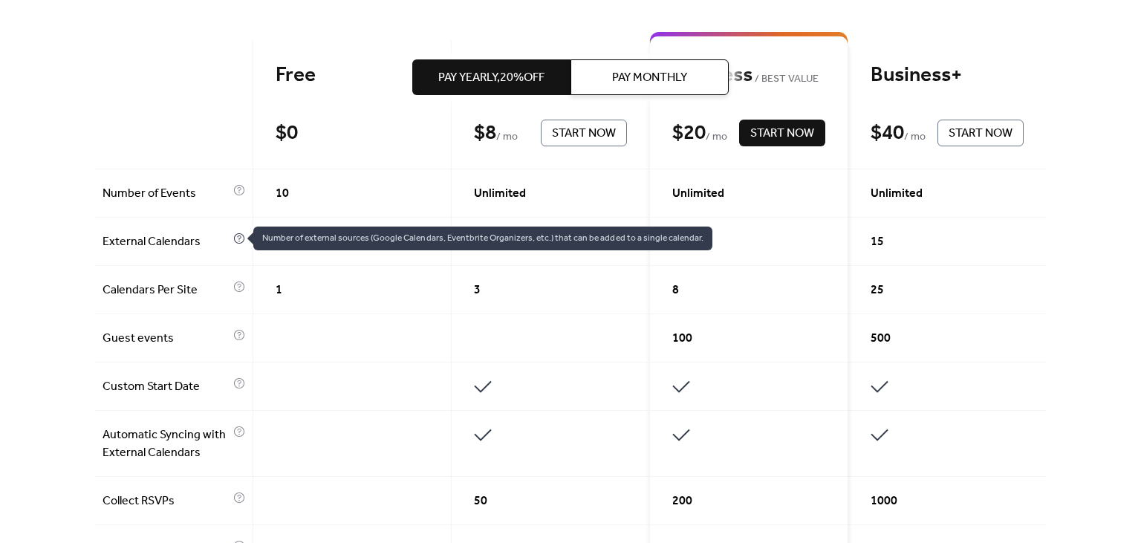
click at [234, 237] on icon at bounding box center [239, 239] width 12 height 12
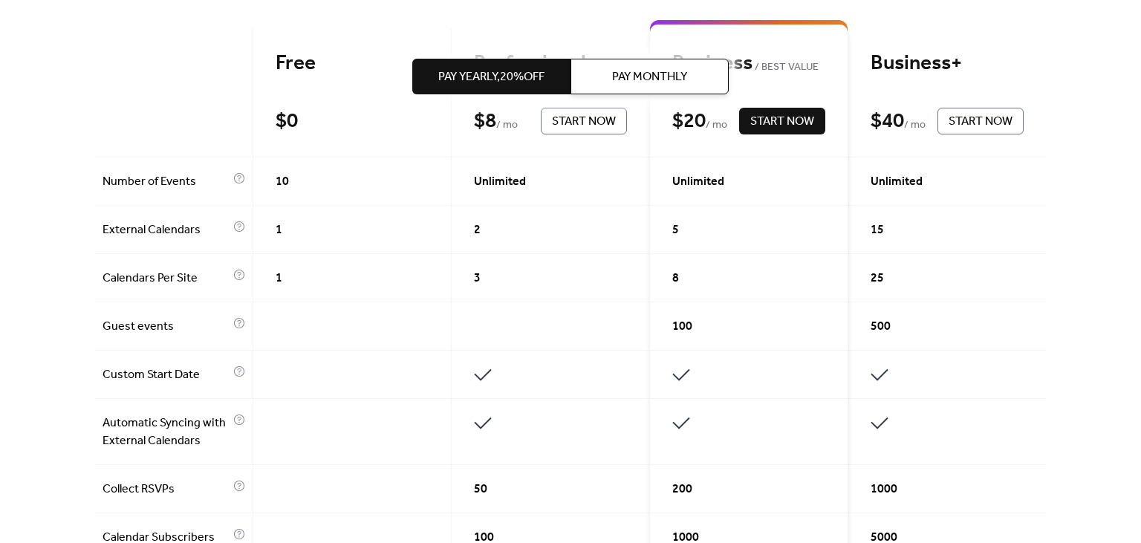
scroll to position [470, 0]
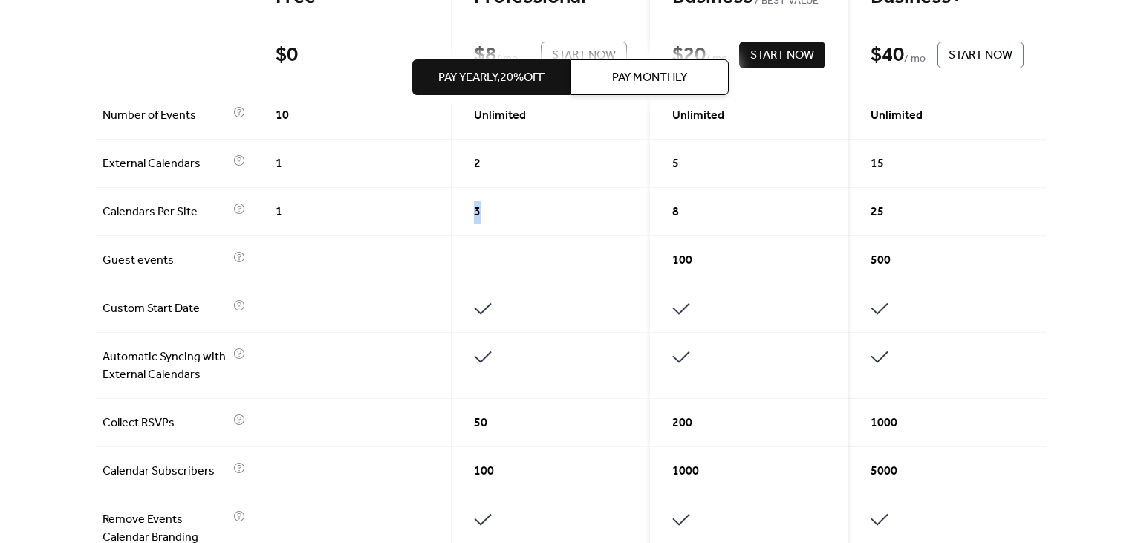
drag, startPoint x: 475, startPoint y: 210, endPoint x: 507, endPoint y: 210, distance: 32.0
click at [507, 210] on div "3" at bounding box center [551, 212] width 198 height 48
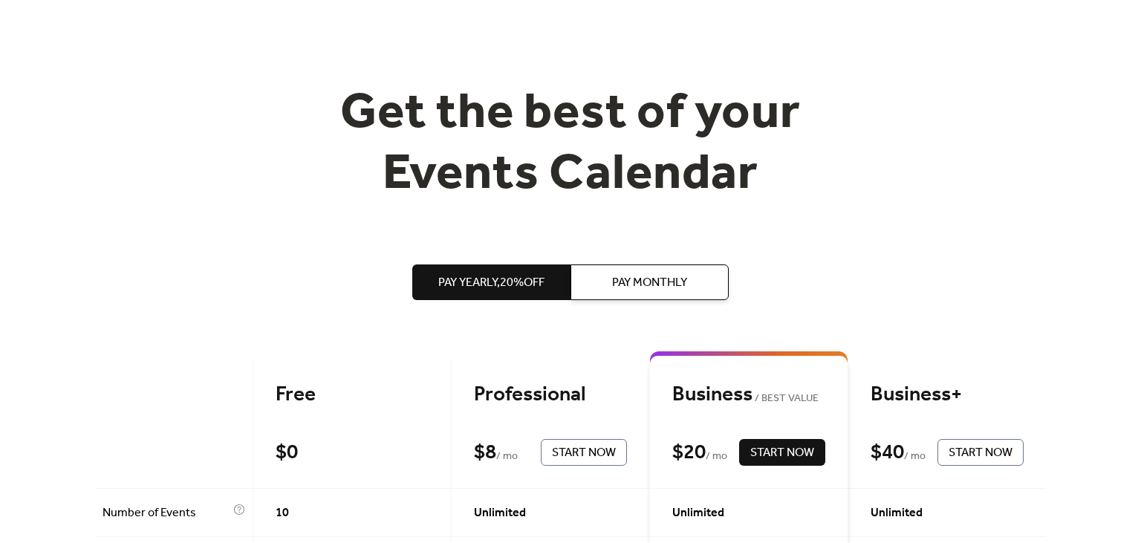
scroll to position [157, 0]
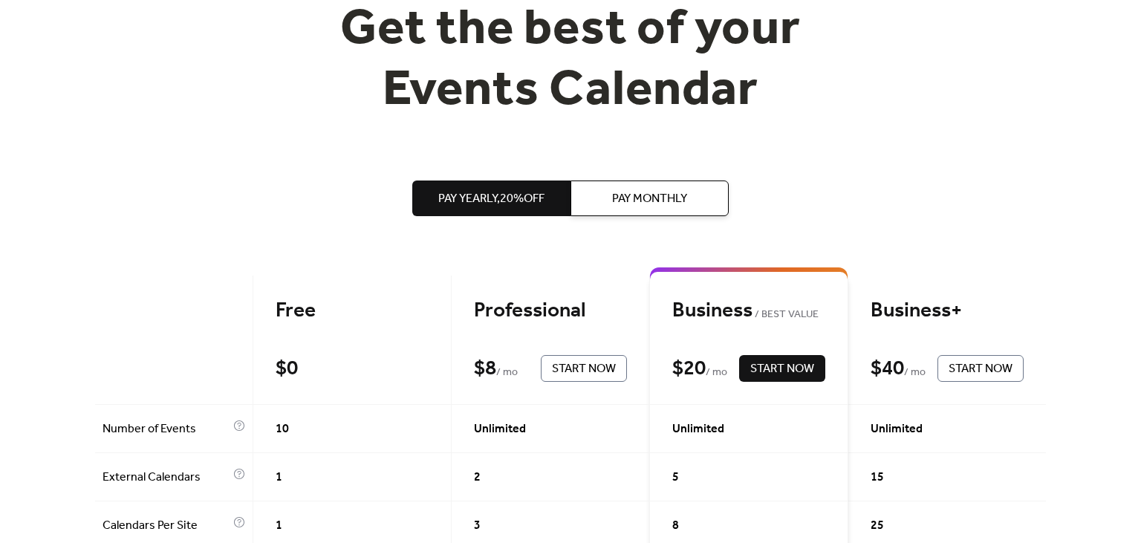
click at [620, 204] on span "Pay Monthly" at bounding box center [649, 199] width 75 height 18
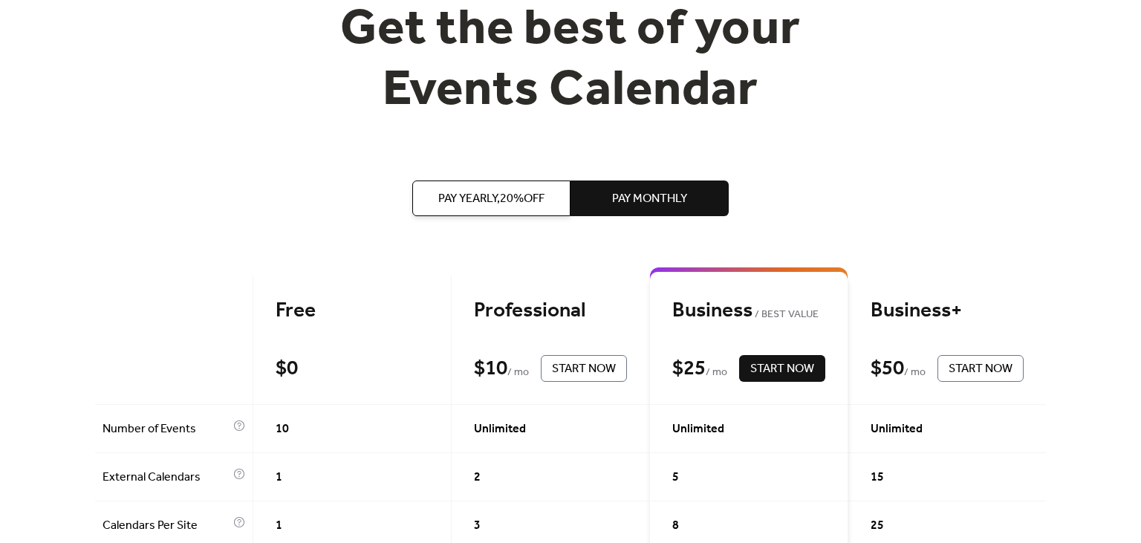
click at [498, 192] on span "Pay Yearly, 20% off" at bounding box center [491, 199] width 106 height 18
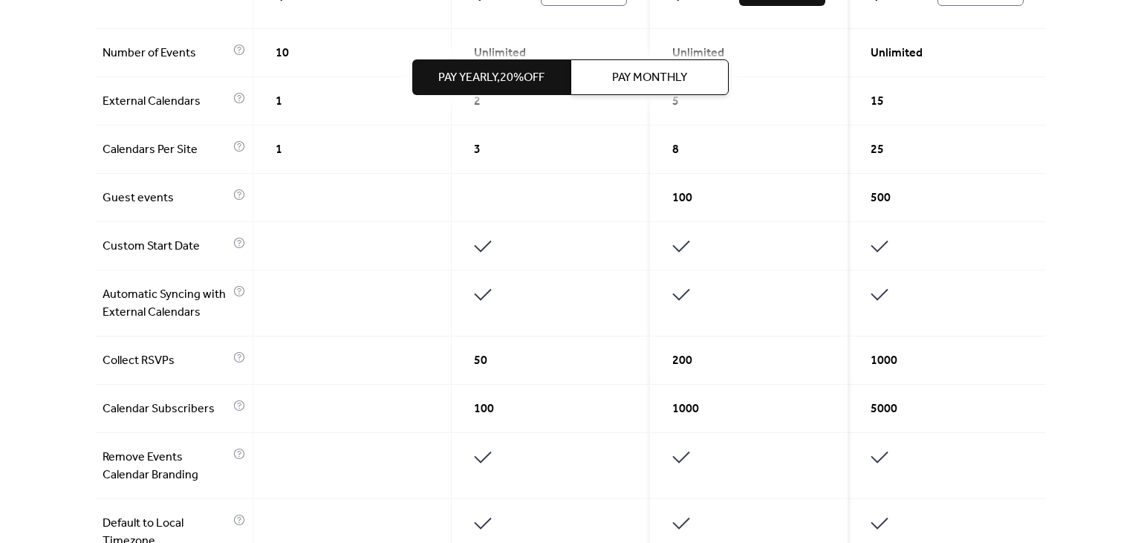
scroll to position [549, 0]
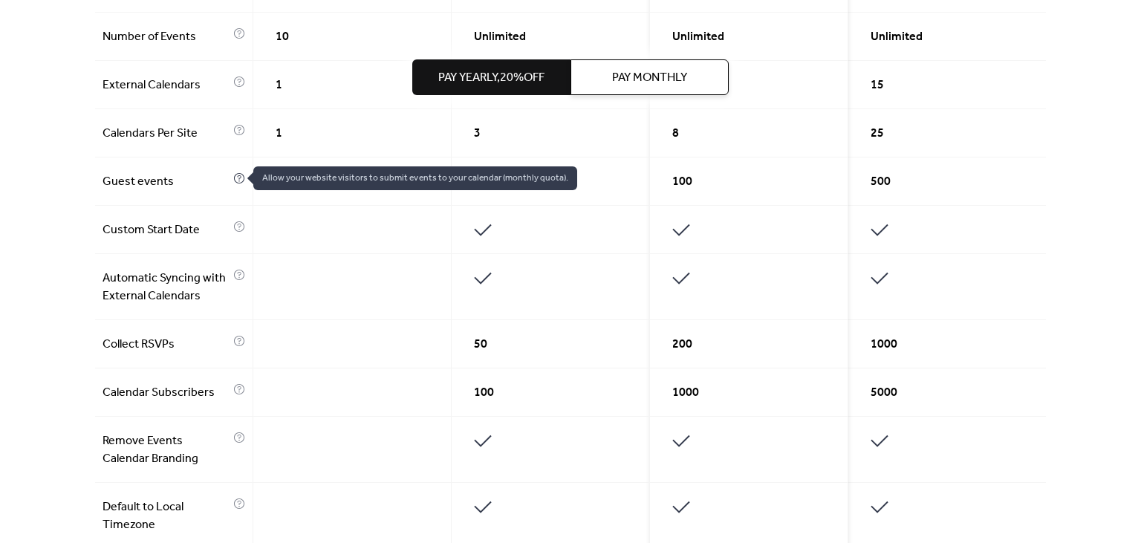
click at [234, 179] on icon at bounding box center [239, 178] width 12 height 12
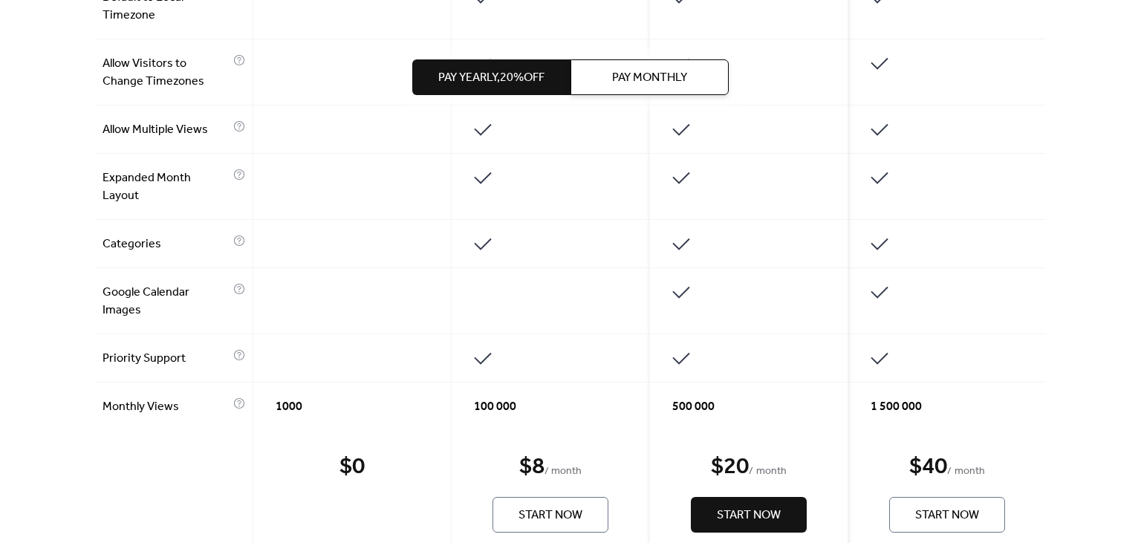
scroll to position [1098, 0]
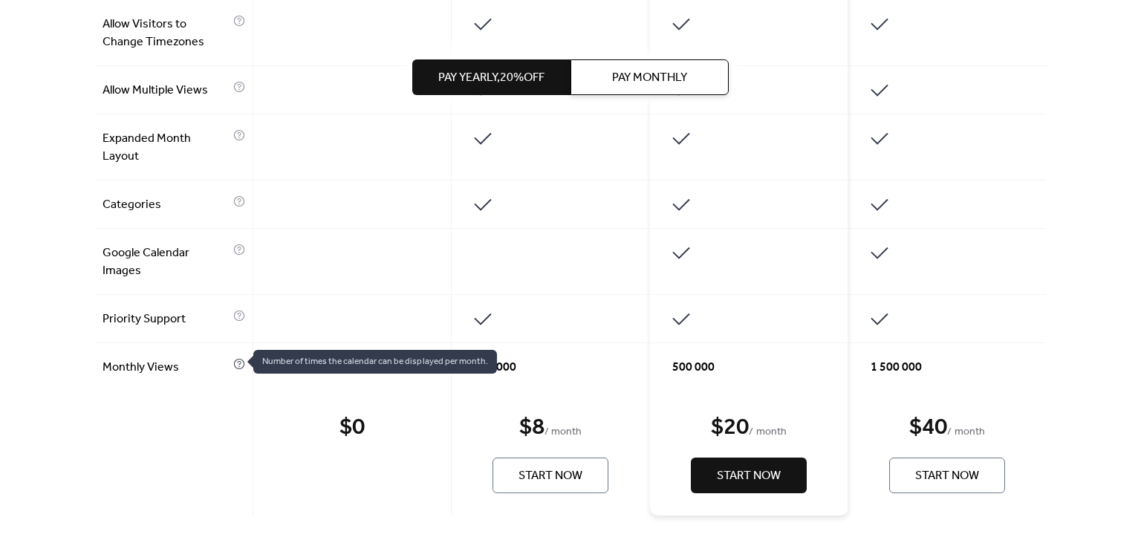
click at [235, 360] on icon at bounding box center [239, 364] width 12 height 12
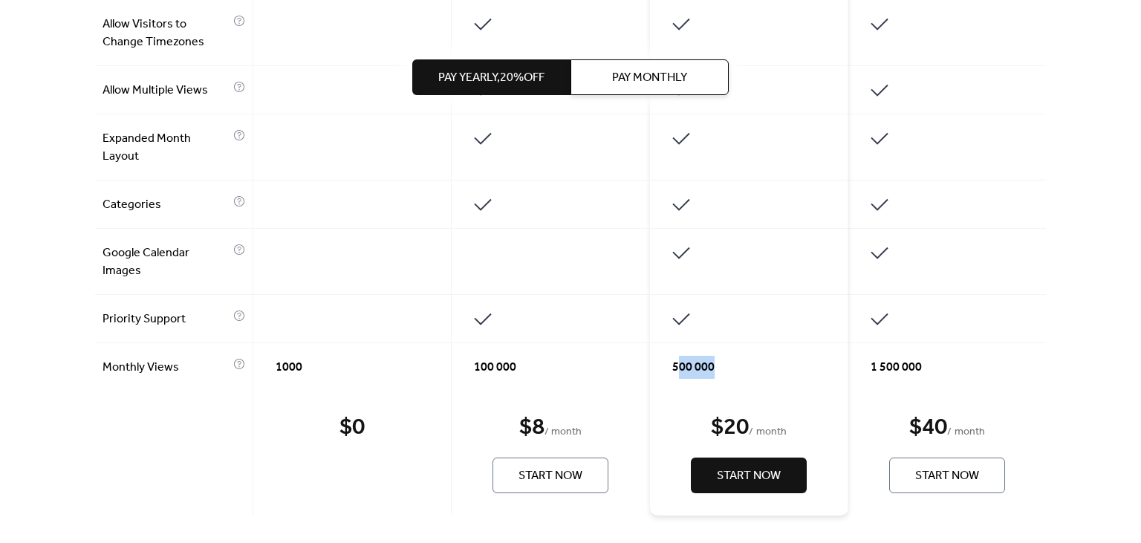
drag, startPoint x: 675, startPoint y: 359, endPoint x: 758, endPoint y: 367, distance: 82.9
click at [758, 367] on div "500 000" at bounding box center [749, 367] width 198 height 48
drag, startPoint x: 758, startPoint y: 367, endPoint x: 765, endPoint y: 370, distance: 8.0
click at [759, 369] on div "500 000" at bounding box center [749, 367] width 198 height 48
drag, startPoint x: 756, startPoint y: 370, endPoint x: 655, endPoint y: 374, distance: 101.1
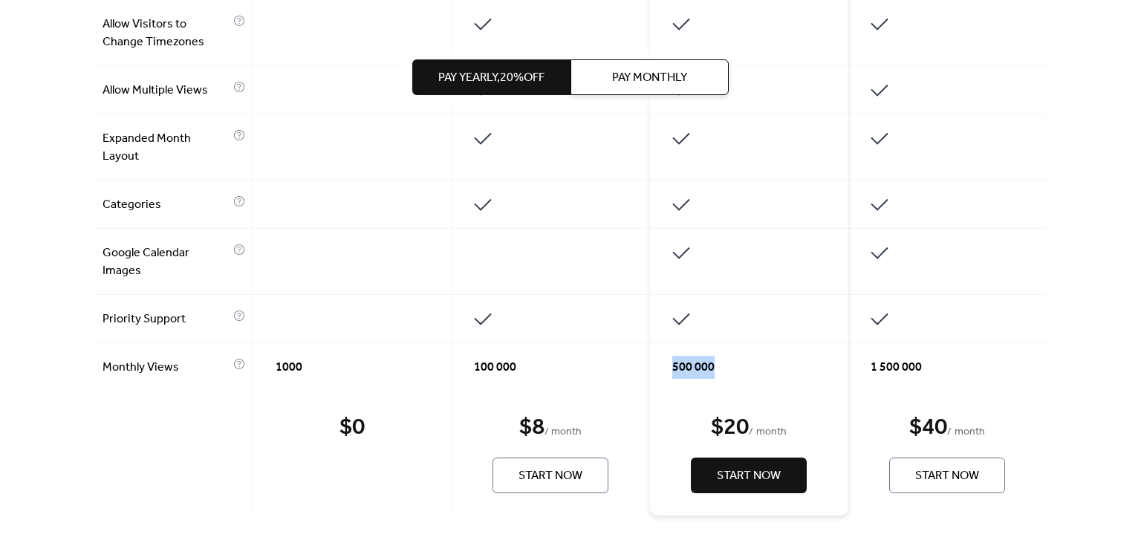
click at [655, 374] on div "500 000" at bounding box center [749, 367] width 198 height 48
click at [655, 372] on div "500 000" at bounding box center [749, 367] width 198 height 48
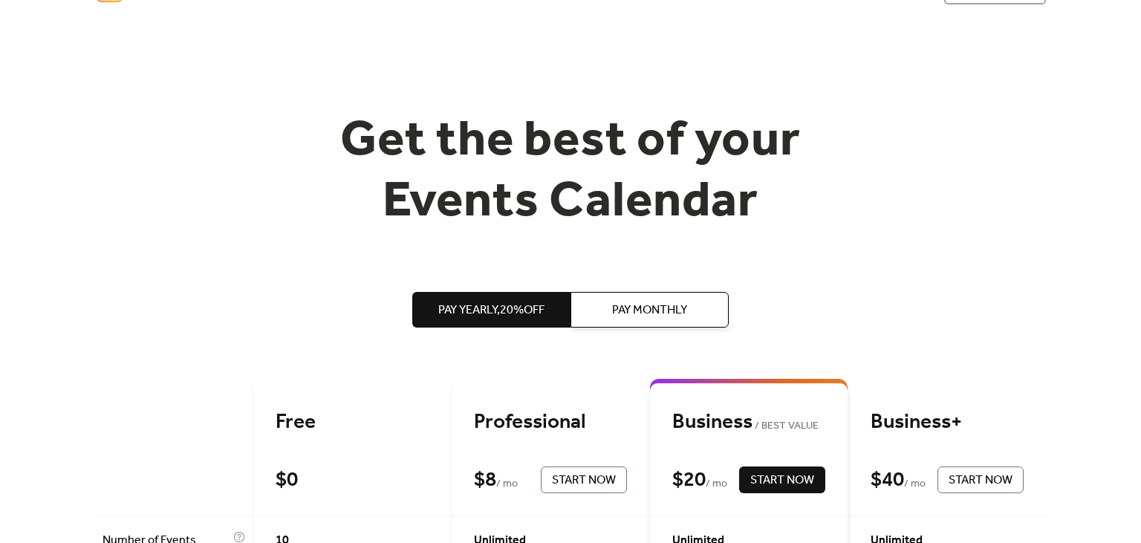
scroll to position [0, 0]
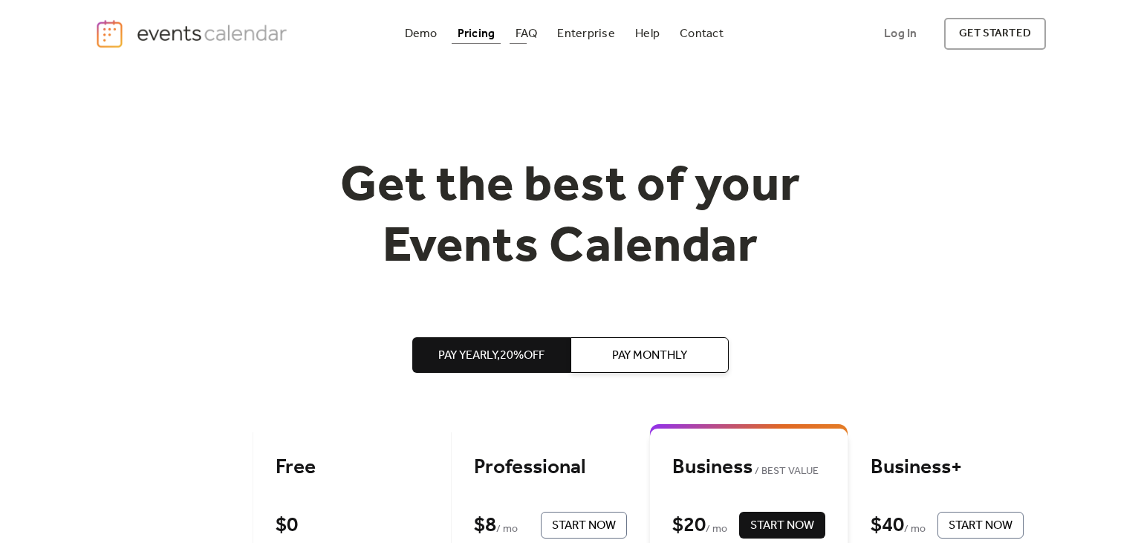
click at [525, 33] on div "FAQ" at bounding box center [527, 34] width 22 height 8
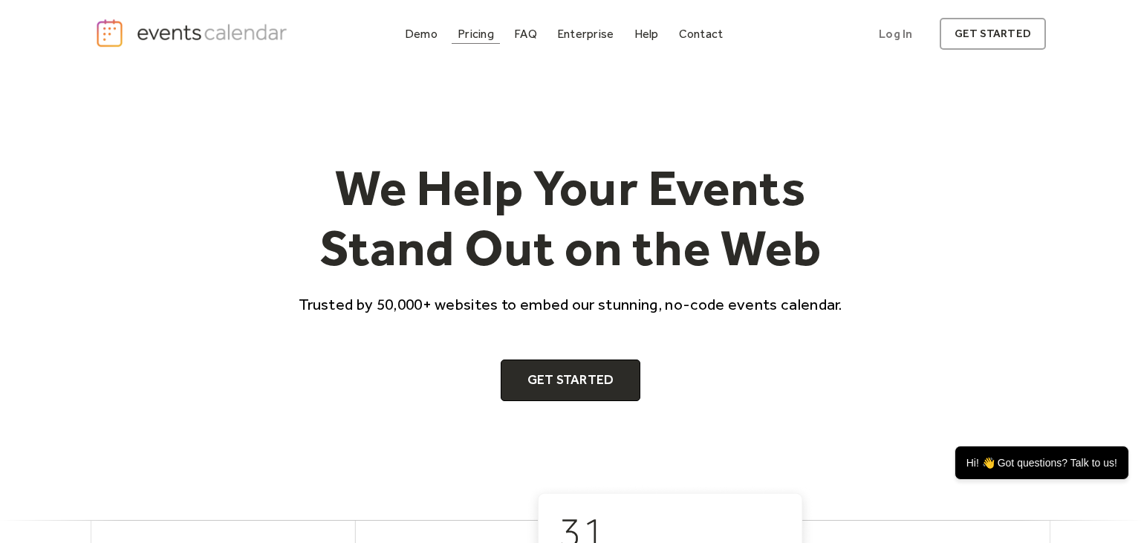
click at [471, 35] on div "Pricing" at bounding box center [476, 34] width 36 height 8
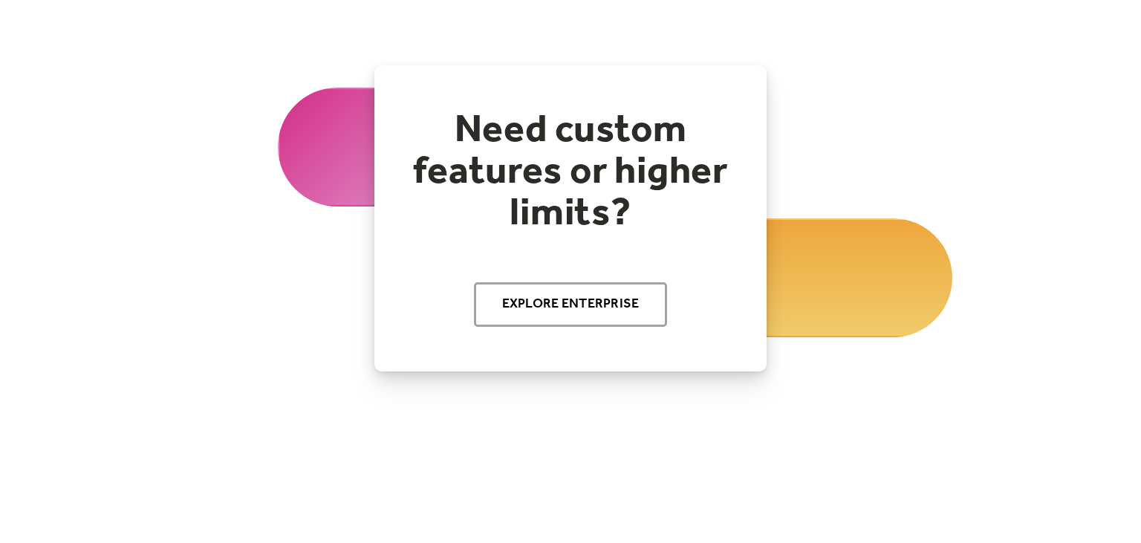
scroll to position [1726, 0]
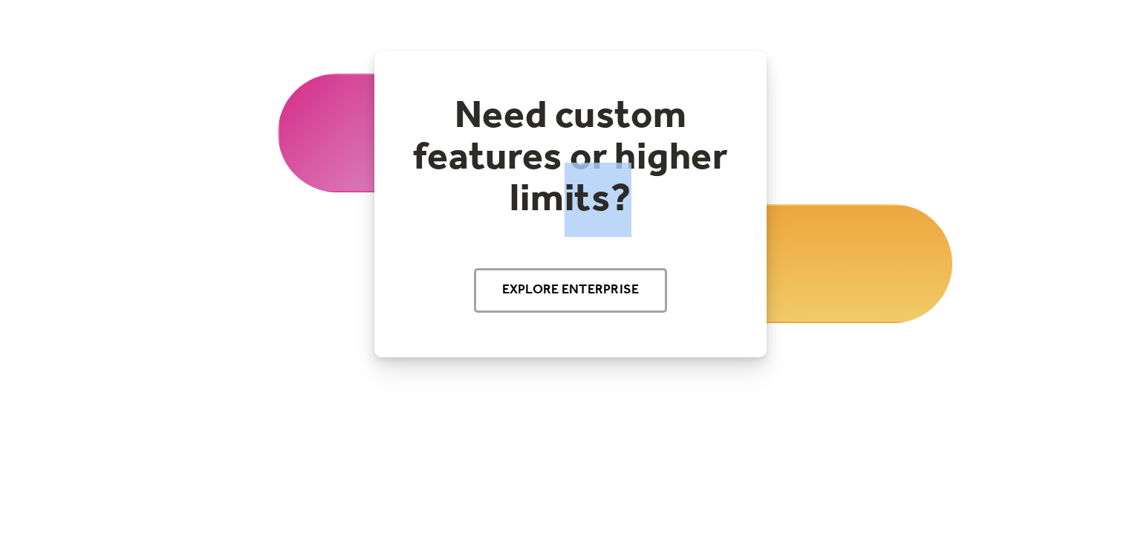
drag, startPoint x: 620, startPoint y: 187, endPoint x: 684, endPoint y: 195, distance: 63.7
click at [684, 195] on h2 "Need custom features or higher limits?" at bounding box center [570, 158] width 333 height 125
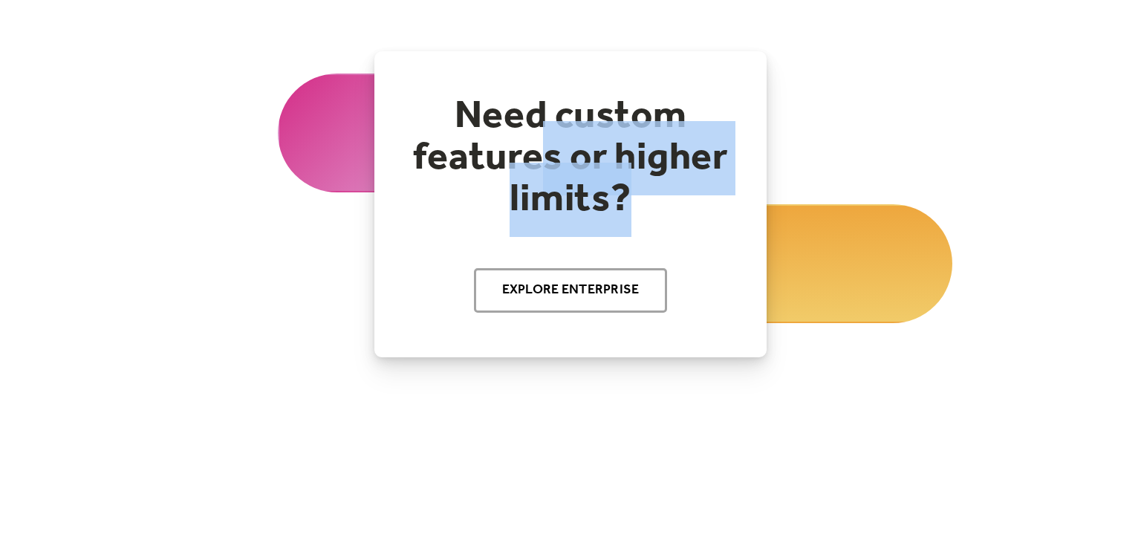
drag, startPoint x: 688, startPoint y: 198, endPoint x: 525, endPoint y: 138, distance: 174.2
click at [526, 139] on h2 "Need custom features or higher limits?" at bounding box center [570, 158] width 333 height 125
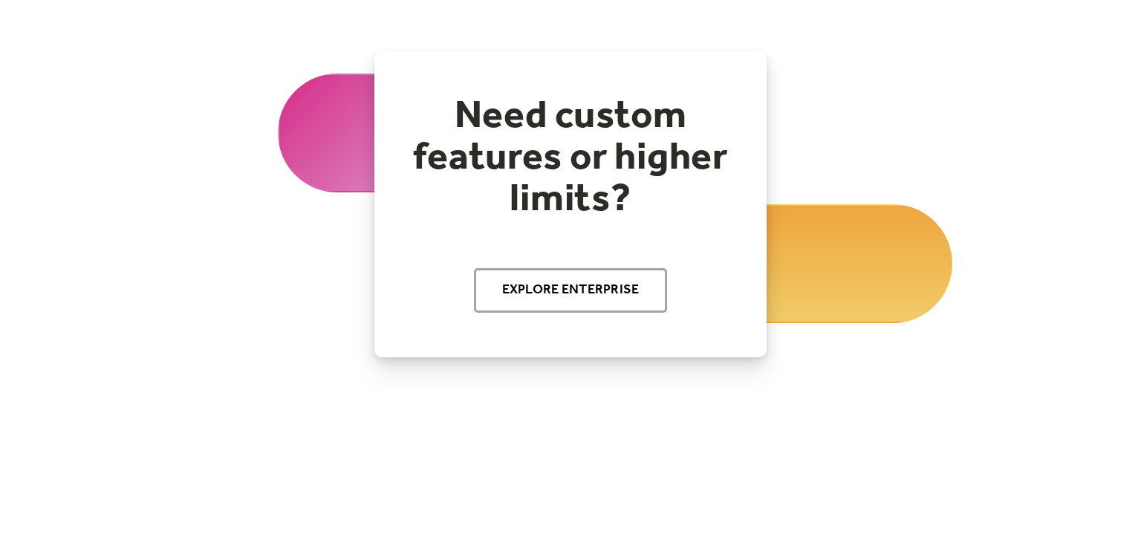
click at [516, 137] on h2 "Need custom features or higher limits?" at bounding box center [570, 158] width 333 height 125
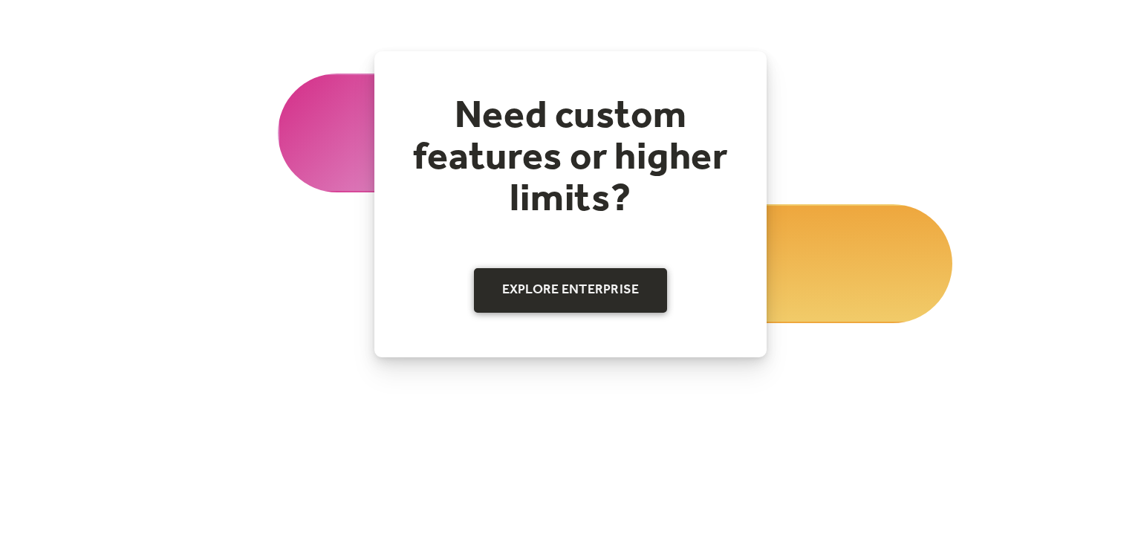
click at [599, 282] on link "Explore Enterprise" at bounding box center [571, 290] width 194 height 45
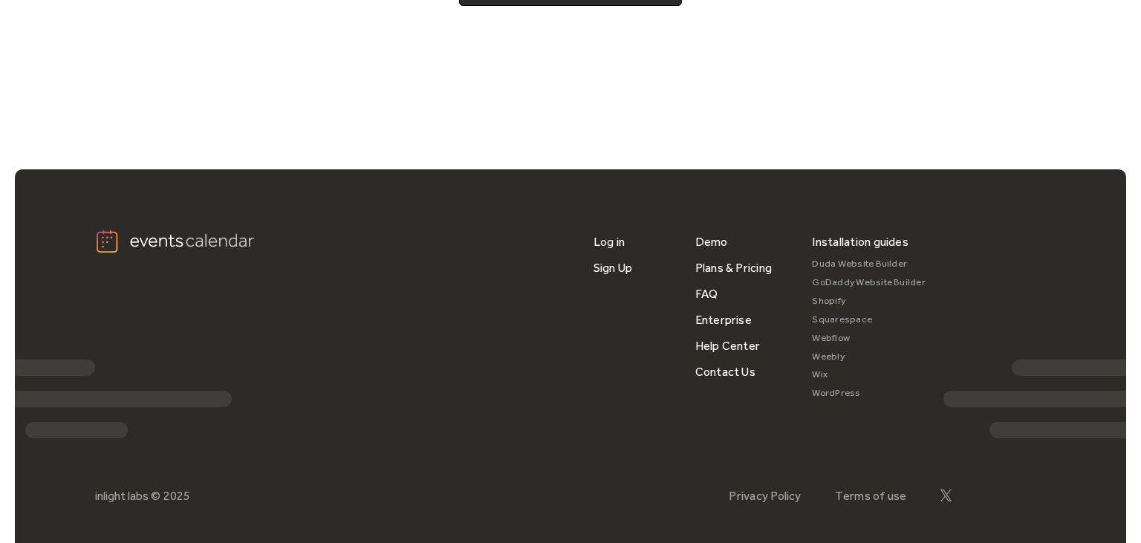
scroll to position [904, 0]
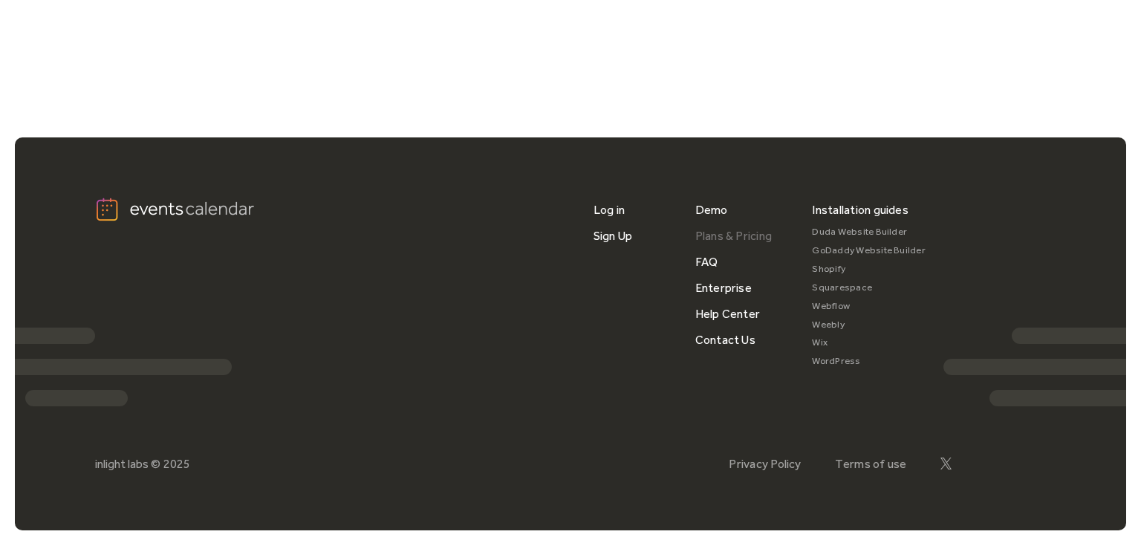
click at [712, 233] on link "Plans & Pricing" at bounding box center [733, 236] width 77 height 26
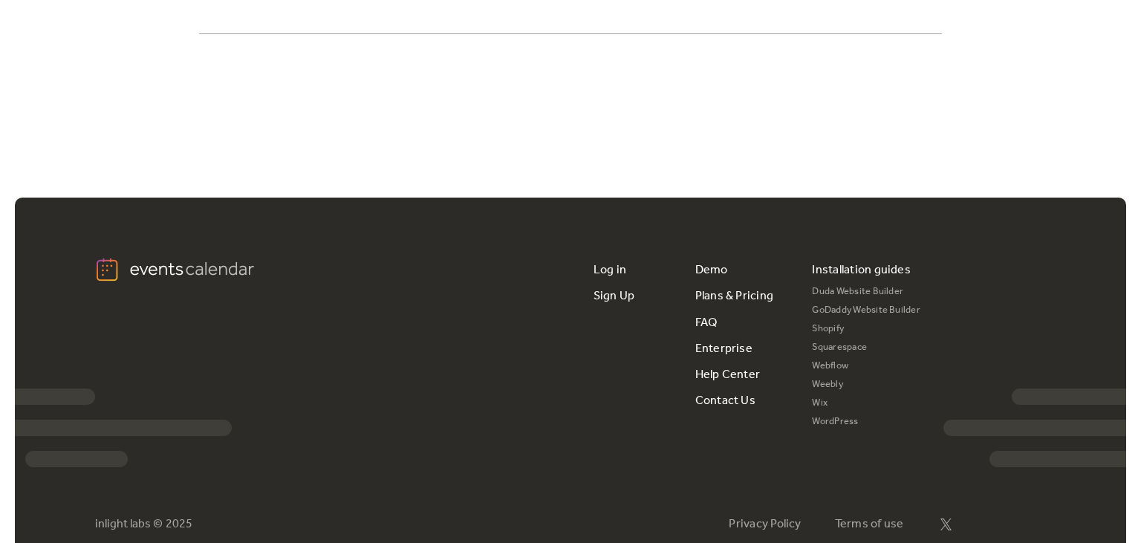
scroll to position [2837, 0]
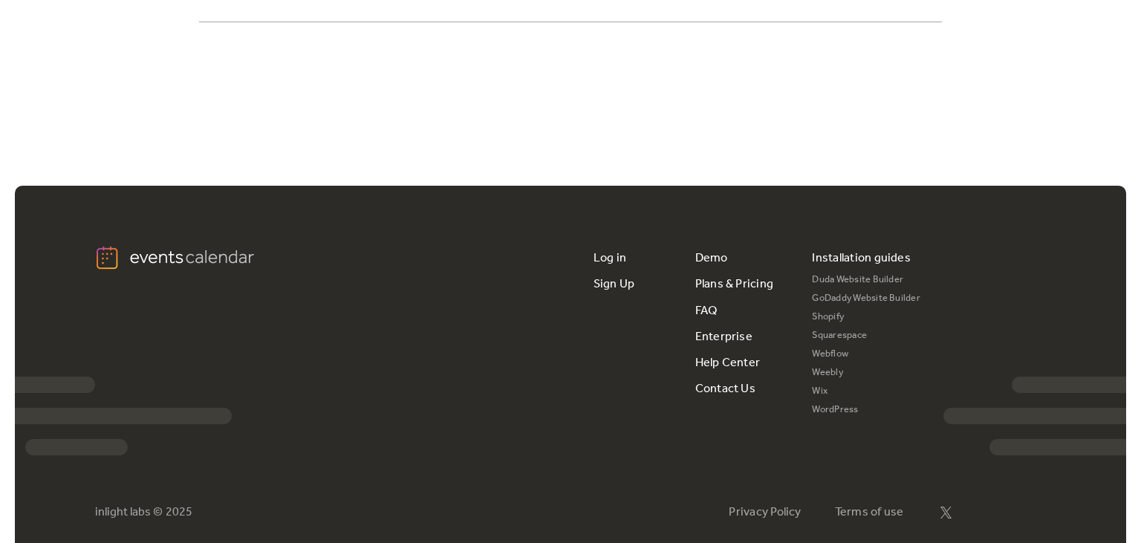
click at [854, 277] on link "Duda Website Builder" at bounding box center [866, 280] width 108 height 19
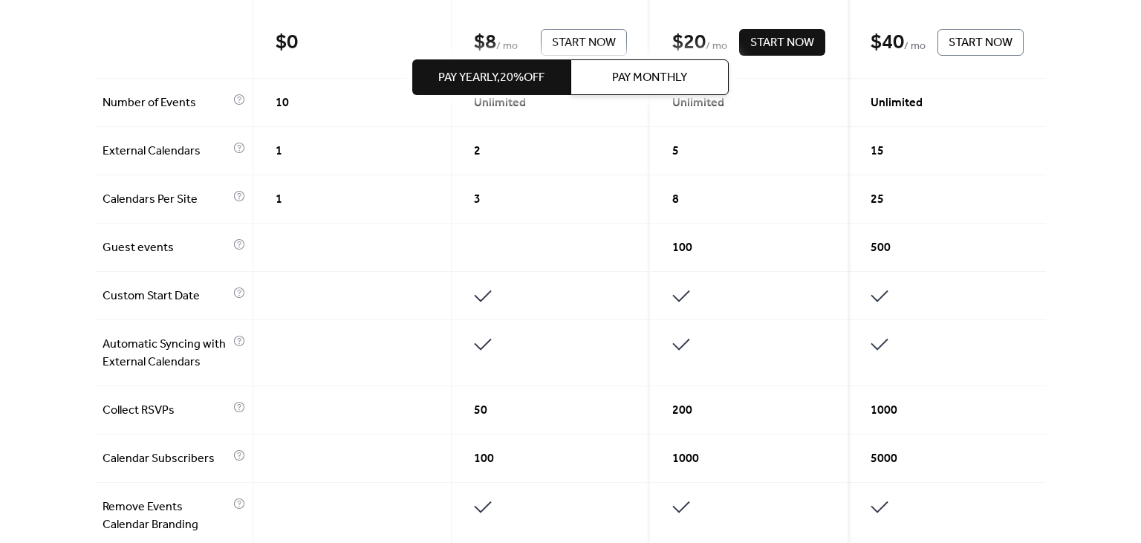
scroll to position [0, 0]
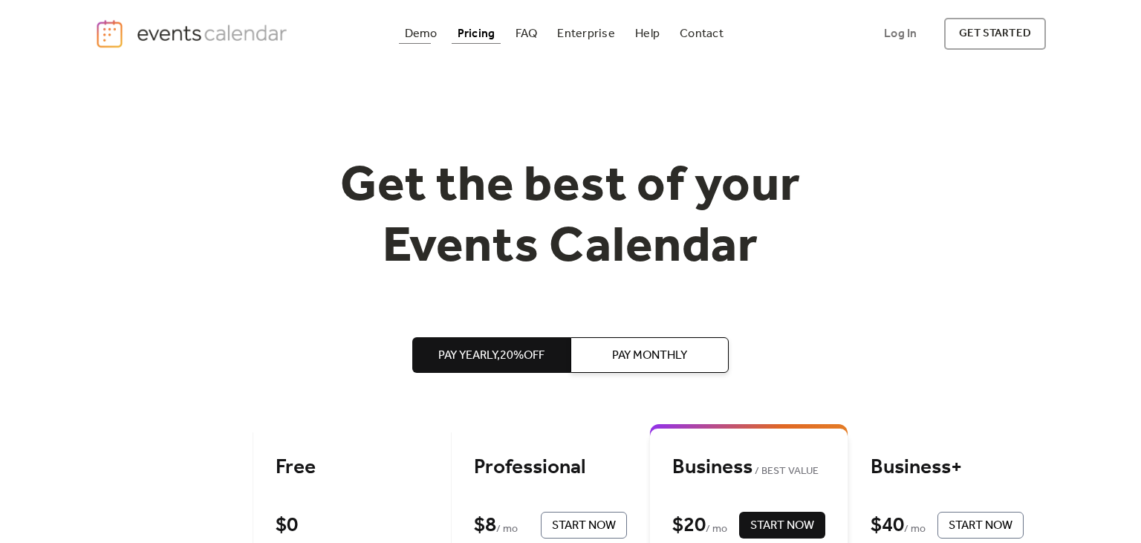
click at [418, 38] on div "Demo" at bounding box center [421, 34] width 33 height 8
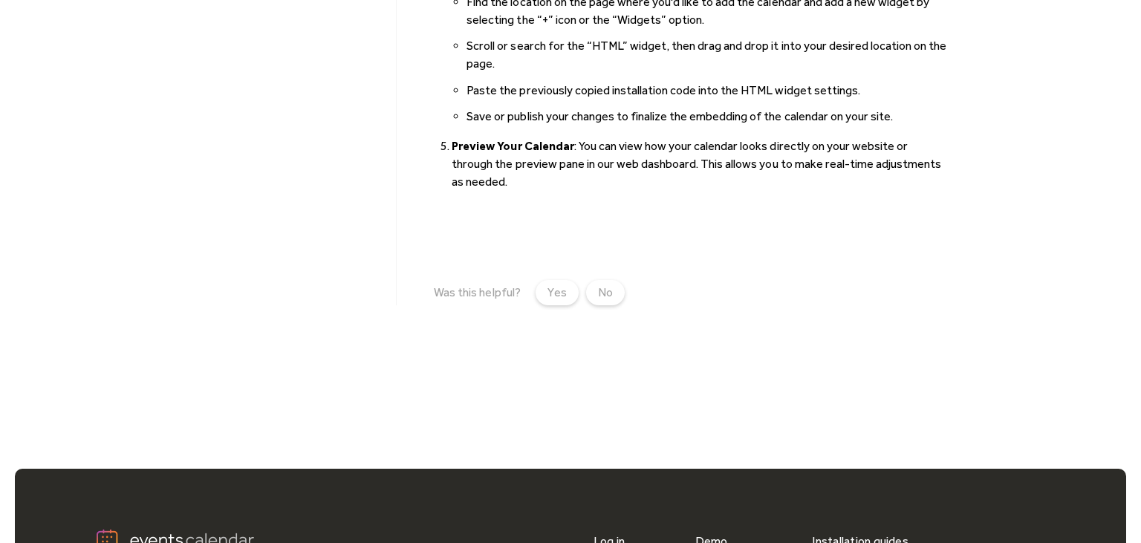
scroll to position [627, 0]
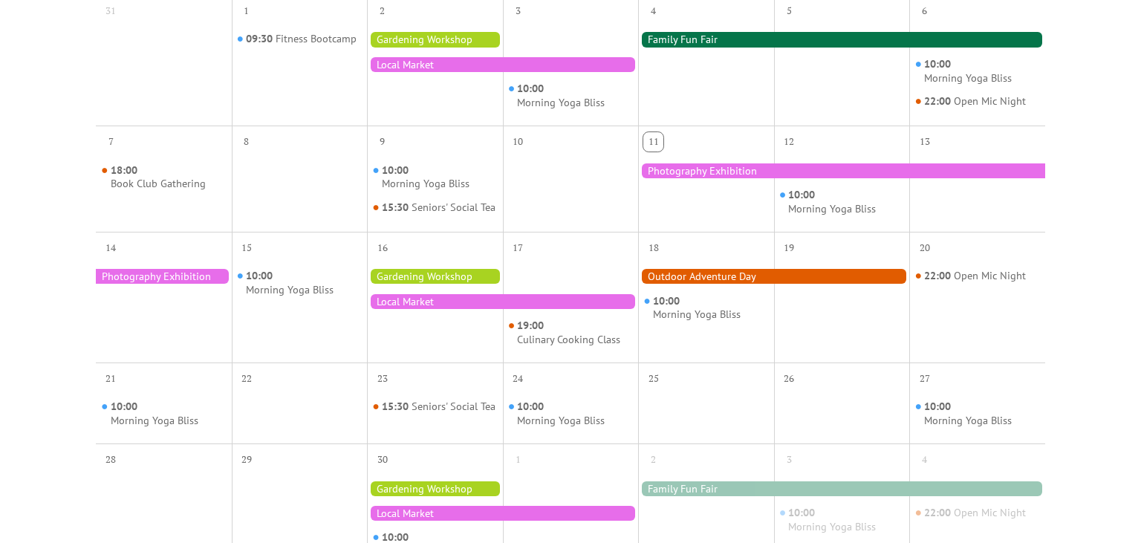
scroll to position [392, 0]
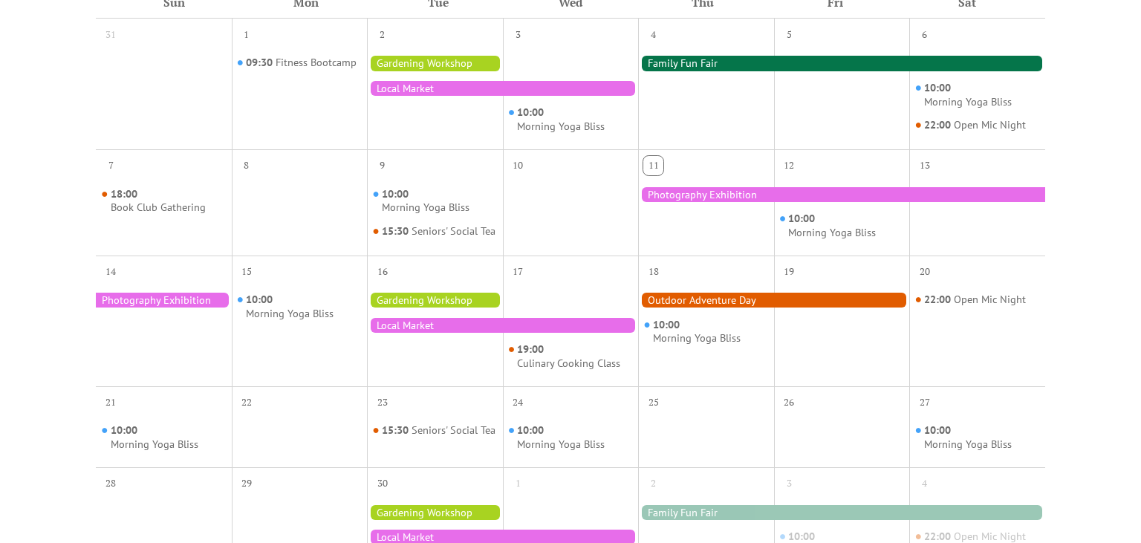
click at [444, 305] on div at bounding box center [435, 300] width 136 height 15
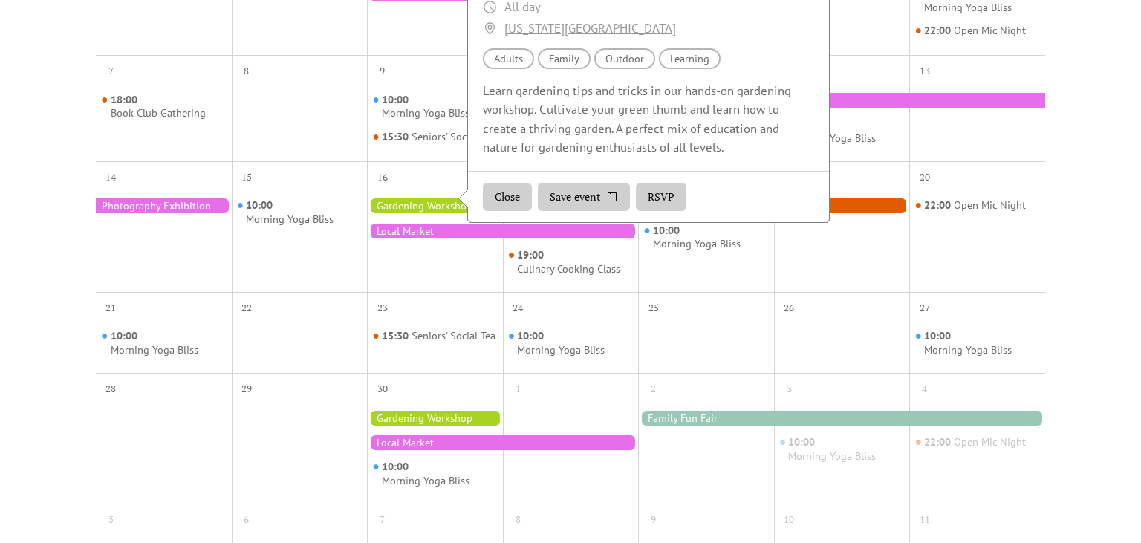
scroll to position [627, 0]
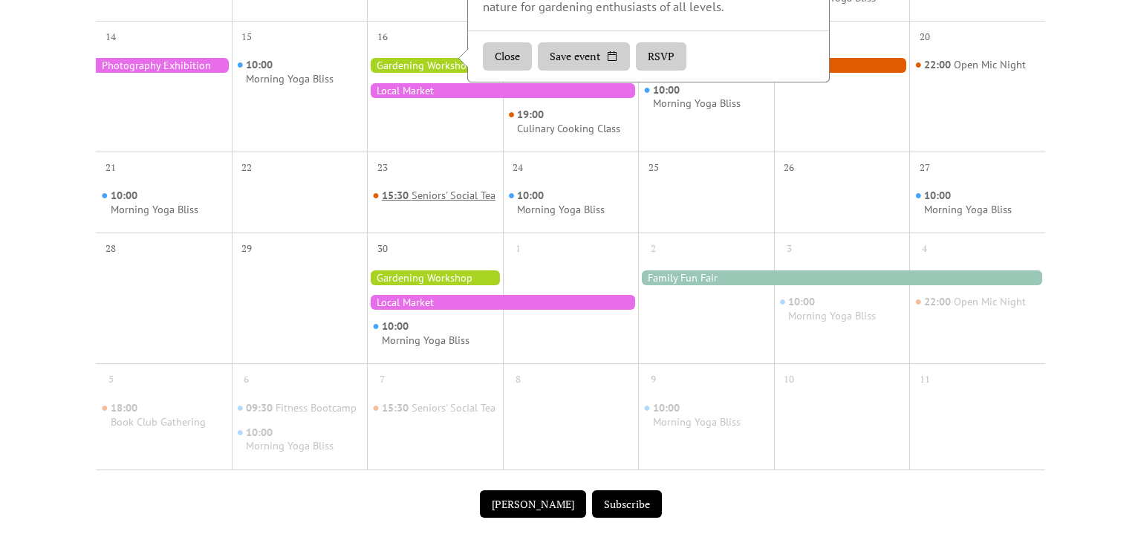
click at [458, 204] on div "15:30 Seniors' Social Tea" at bounding box center [439, 196] width 114 height 15
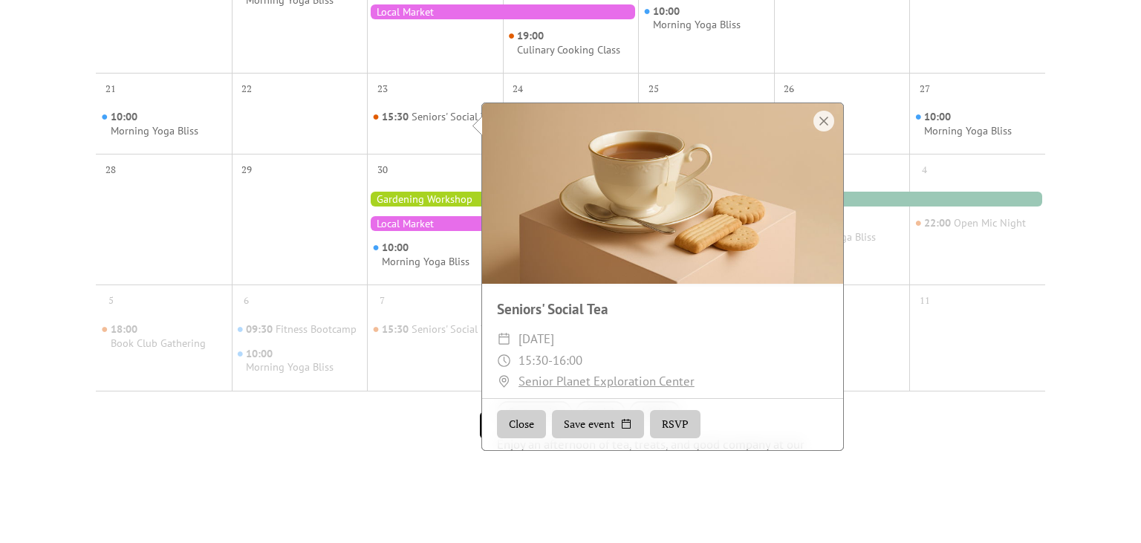
scroll to position [125, 0]
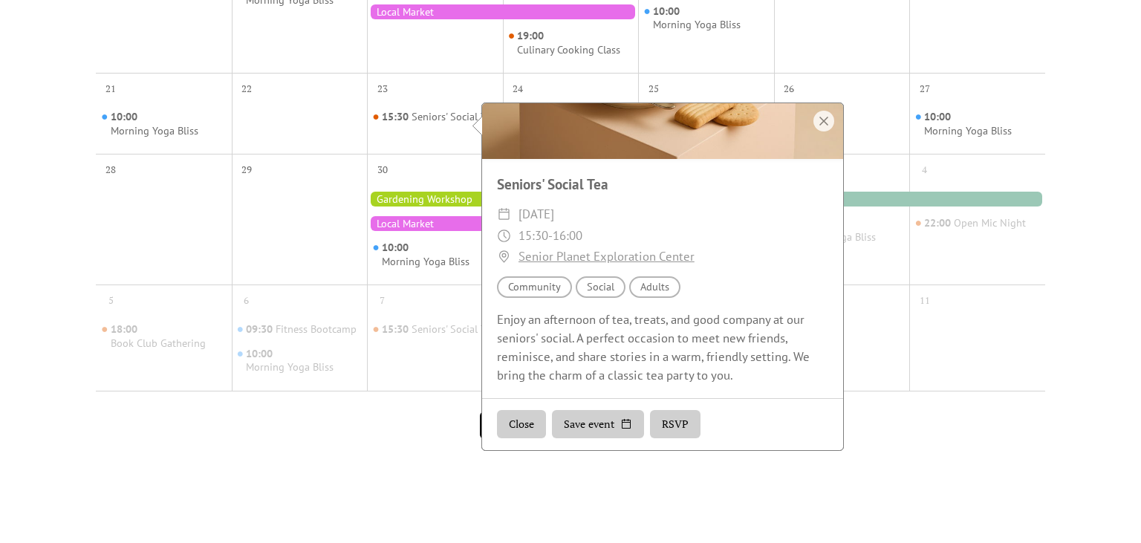
click at [429, 178] on div "30" at bounding box center [435, 168] width 136 height 28
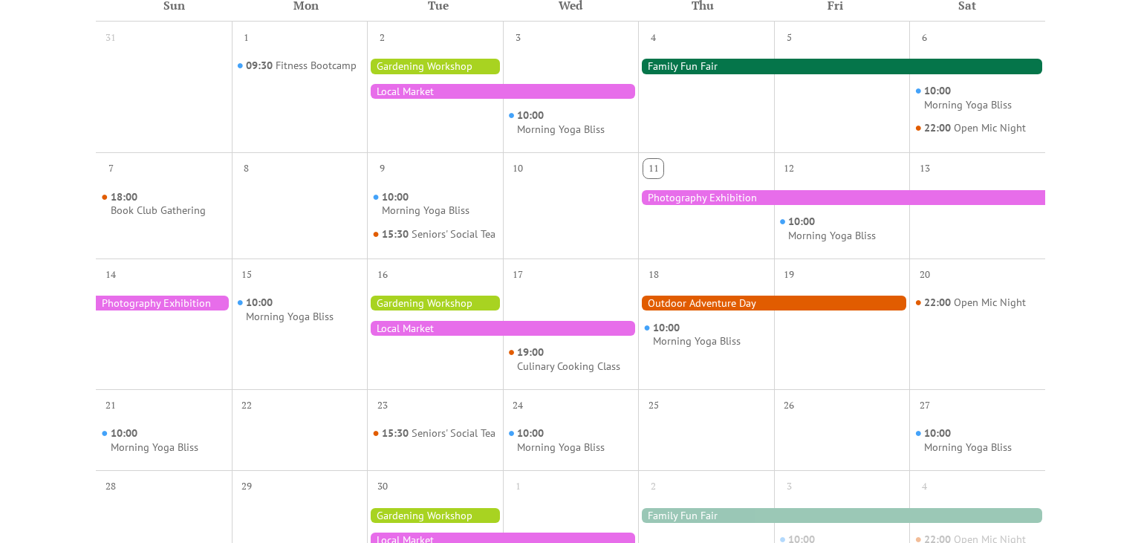
scroll to position [314, 0]
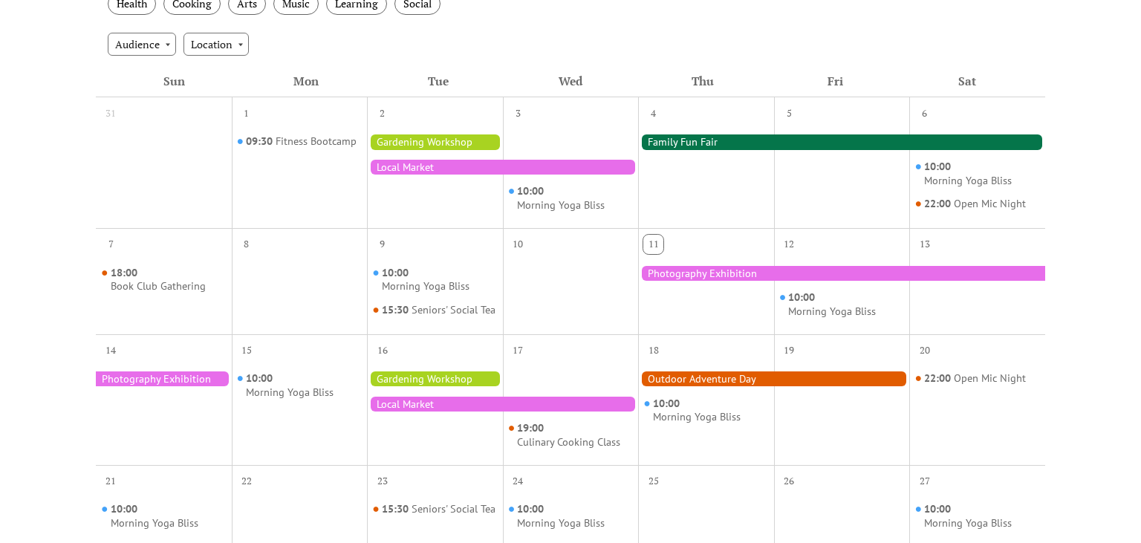
click at [739, 386] on div at bounding box center [773, 379] width 271 height 15
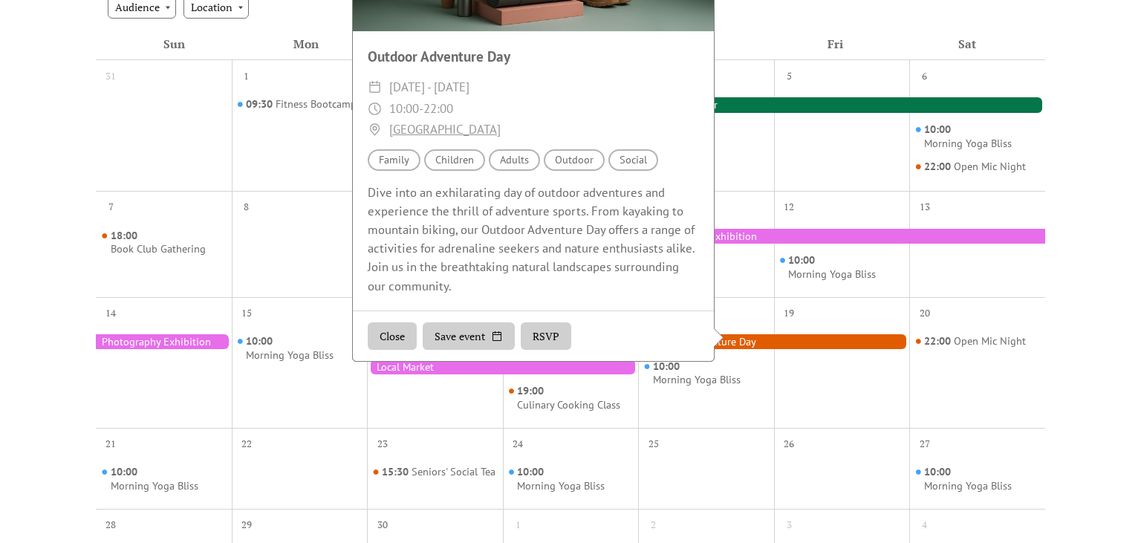
scroll to position [392, 0]
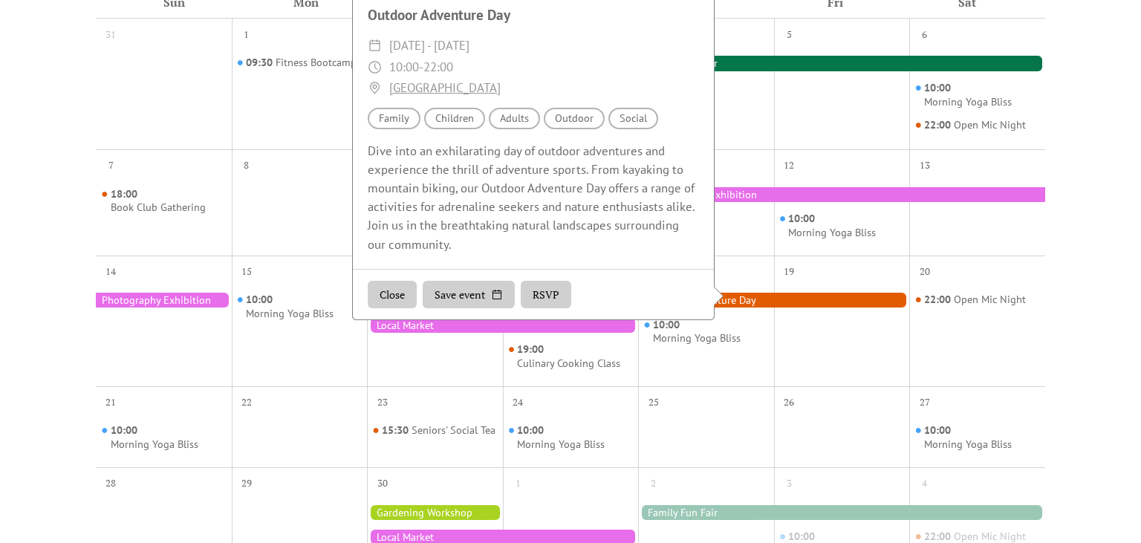
drag, startPoint x: 525, startPoint y: 135, endPoint x: 581, endPoint y: 136, distance: 56.5
click at [581, 129] on div "Audience Family Audience Children Audience Adults Location Outdoor Topic Social" at bounding box center [533, 119] width 361 height 22
click at [584, 129] on div "Location Outdoor" at bounding box center [574, 119] width 61 height 22
click at [322, 218] on div at bounding box center [300, 213] width 136 height 71
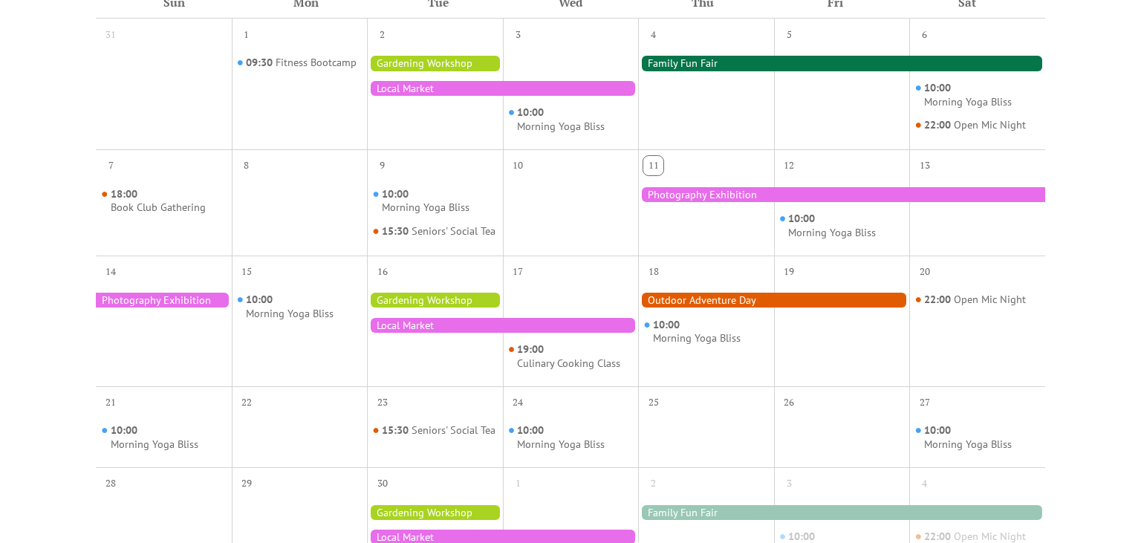
scroll to position [0, 0]
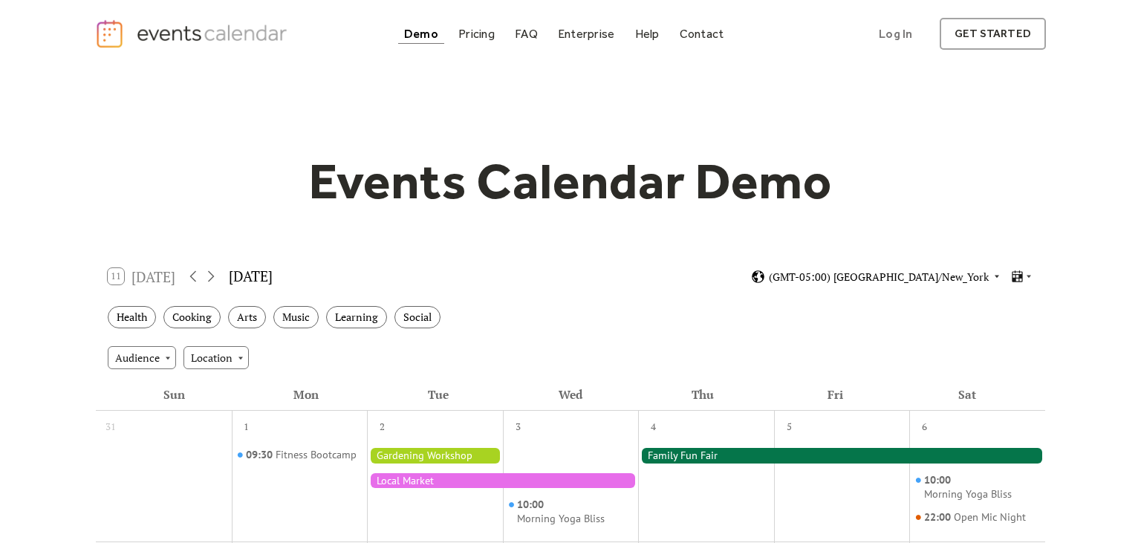
click at [959, 273] on span "(GMT-05:00) America/New_York" at bounding box center [879, 277] width 220 height 10
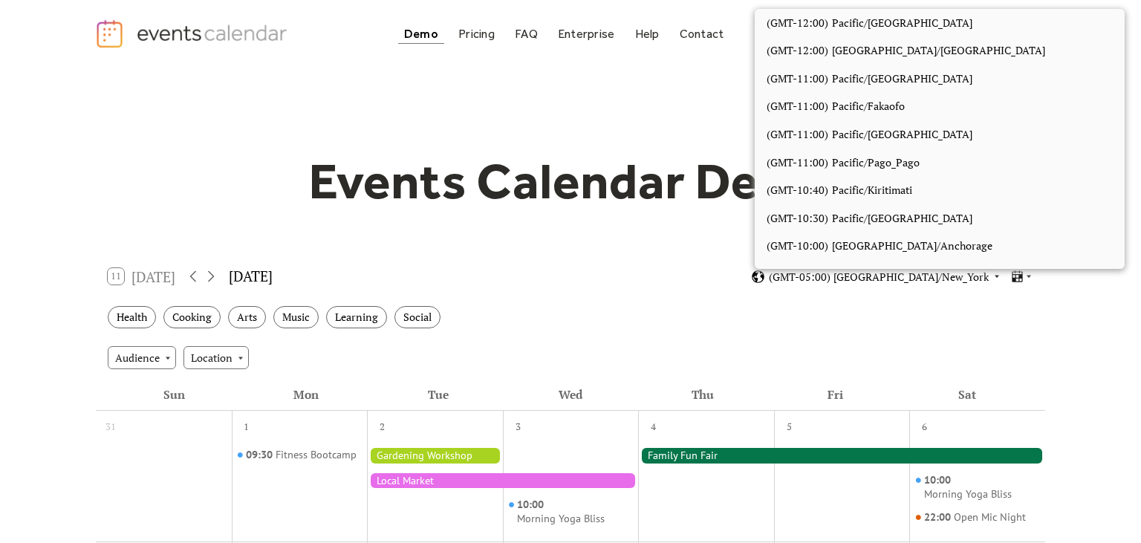
scroll to position [1257, 0]
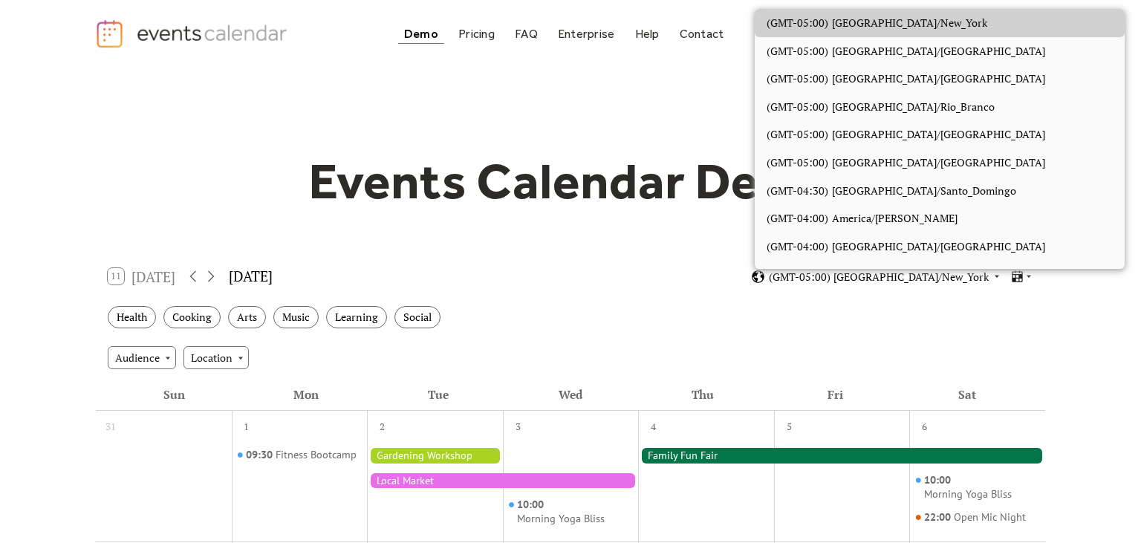
drag, startPoint x: 961, startPoint y: 278, endPoint x: 972, endPoint y: 280, distance: 10.6
click at [964, 282] on span "(GMT-05:00) America/New_York" at bounding box center [879, 277] width 220 height 10
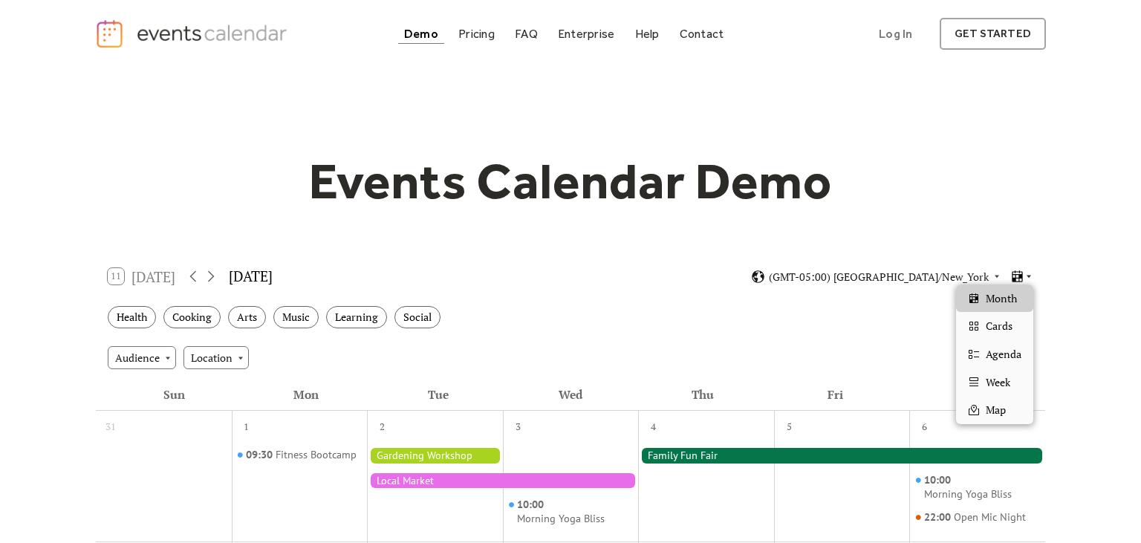
click at [1027, 275] on icon at bounding box center [1029, 276] width 9 height 9
click at [1008, 388] on span "Week" at bounding box center [998, 382] width 25 height 16
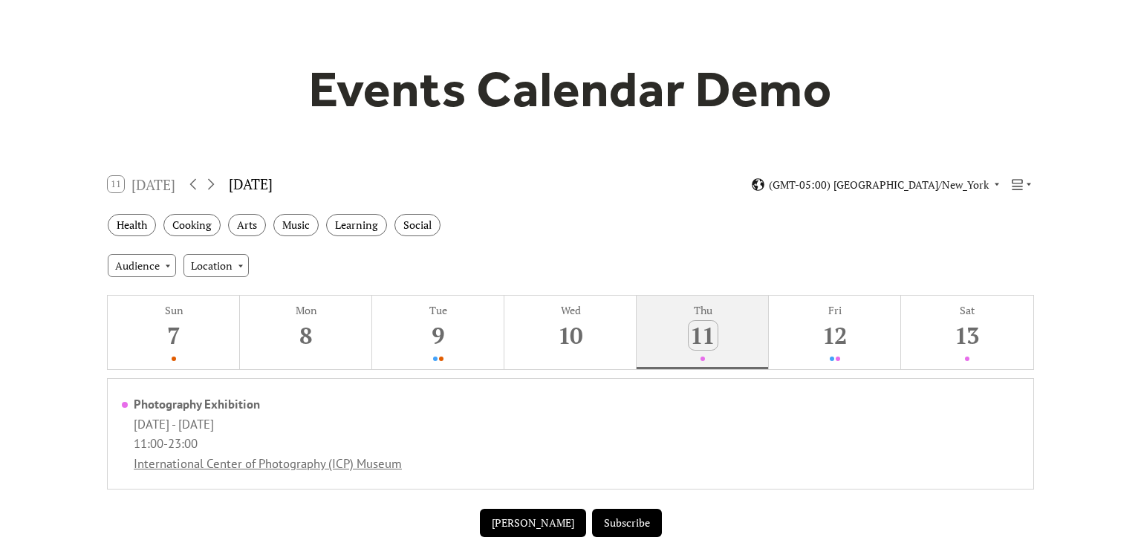
scroll to position [157, 0]
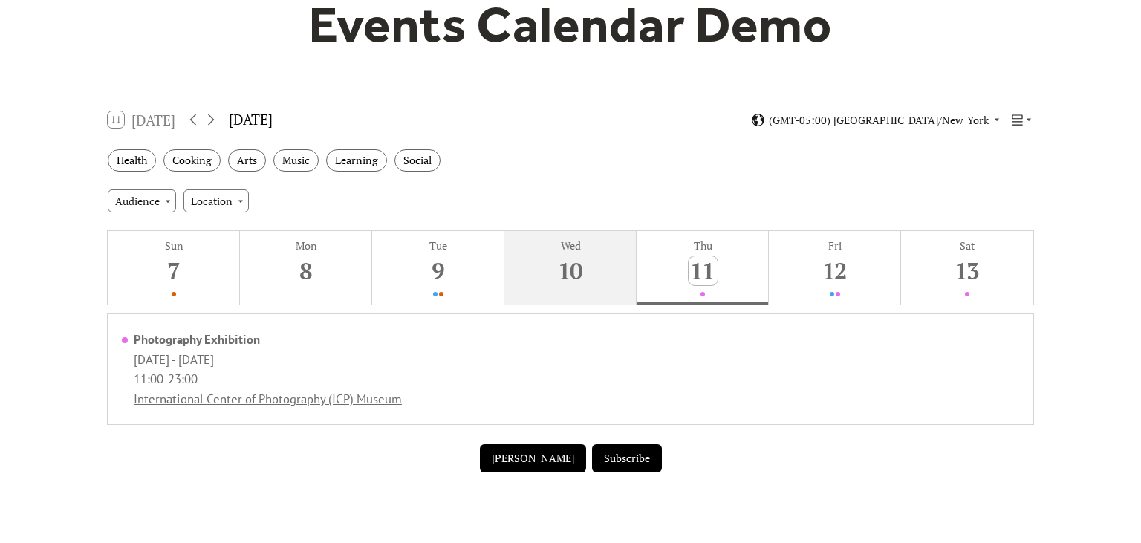
click at [596, 285] on button "Wed 10" at bounding box center [571, 268] width 132 height 74
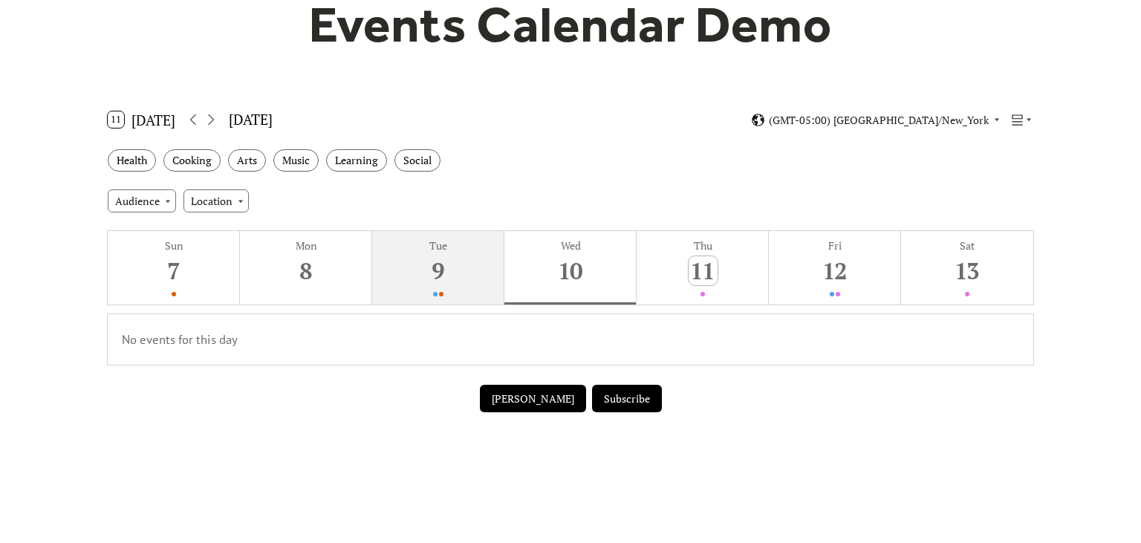
click at [447, 277] on div "9" at bounding box center [438, 270] width 29 height 29
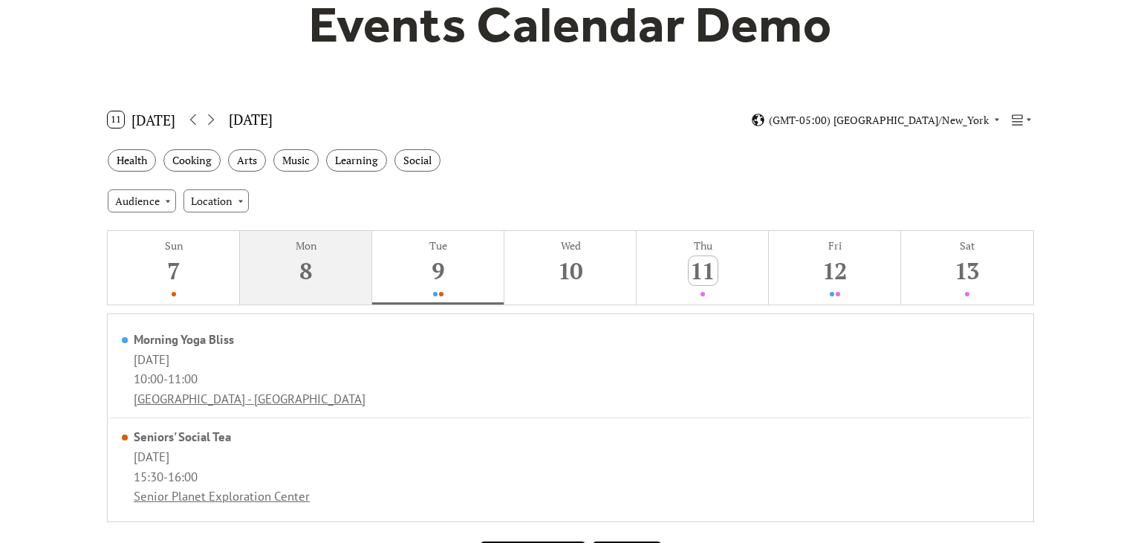
click at [331, 267] on button "Mon 8" at bounding box center [306, 268] width 132 height 74
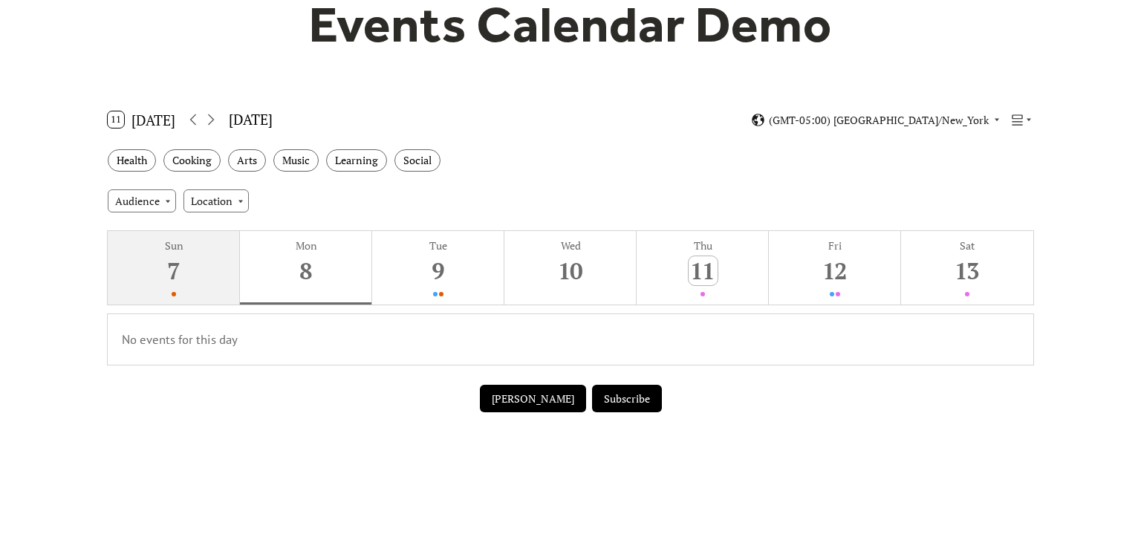
click at [145, 255] on button "Sun 7" at bounding box center [174, 268] width 132 height 74
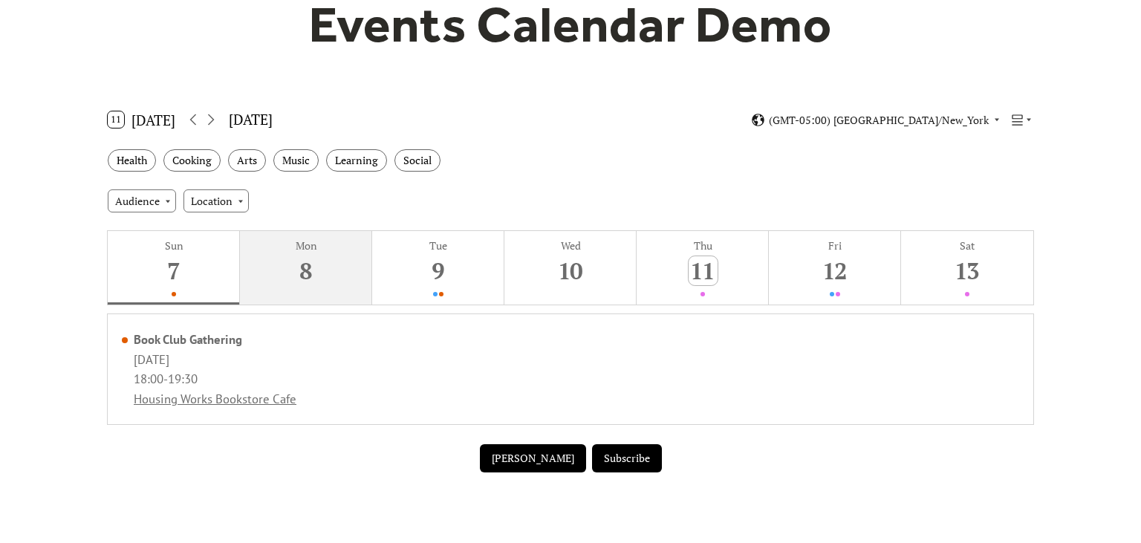
click at [305, 279] on div "8" at bounding box center [306, 270] width 29 height 29
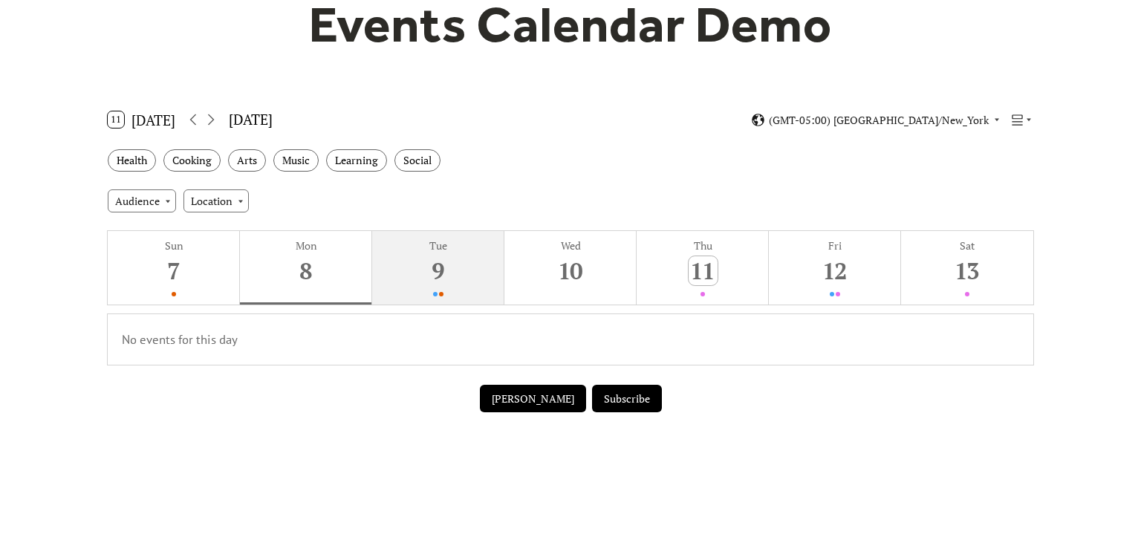
click at [457, 278] on button "Tue 9" at bounding box center [438, 268] width 132 height 74
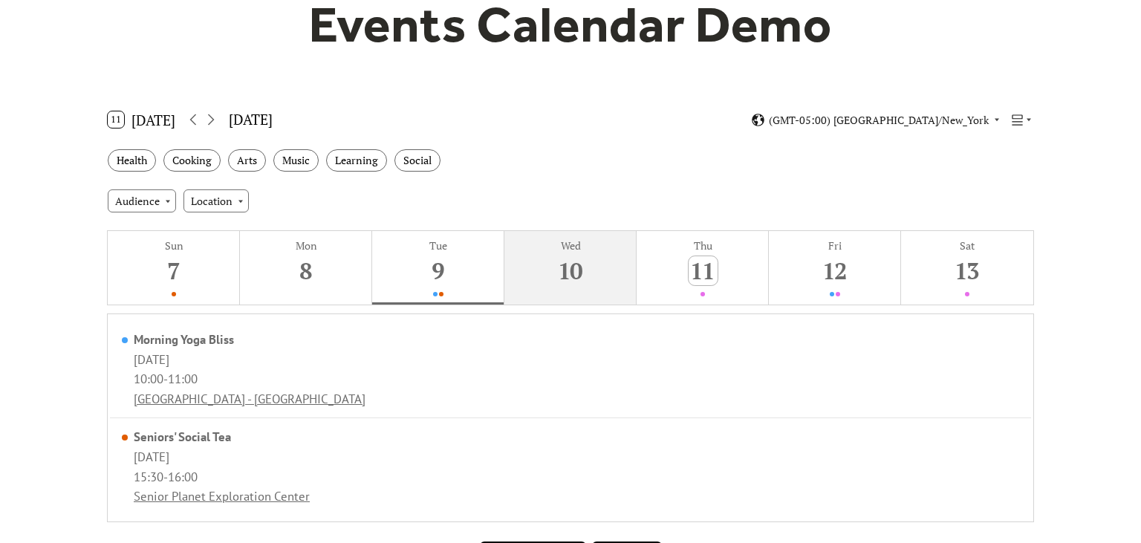
click at [565, 274] on div "10" at bounding box center [571, 270] width 29 height 29
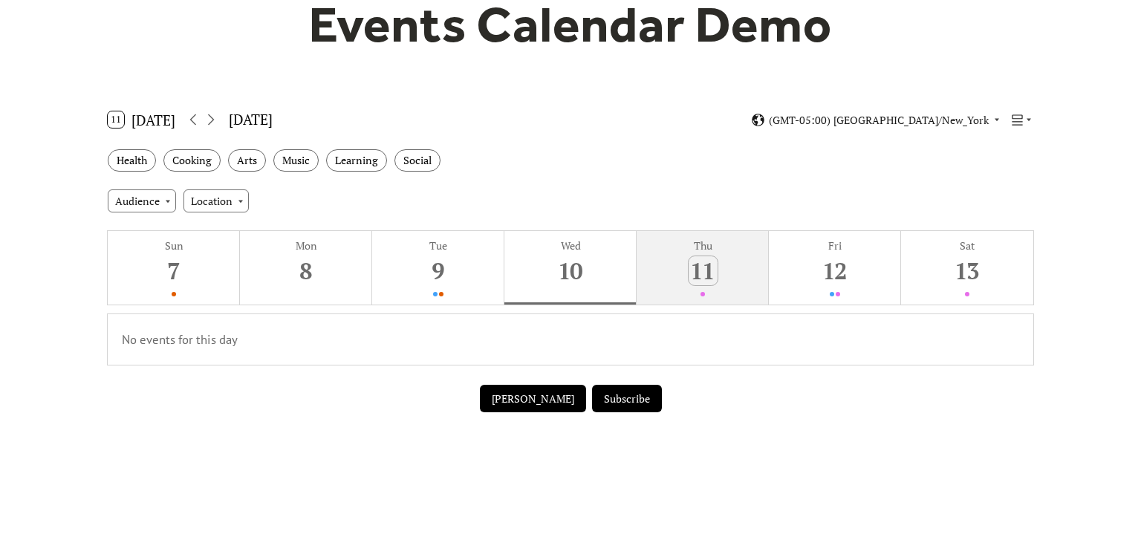
click at [714, 263] on div "11" at bounding box center [703, 270] width 29 height 29
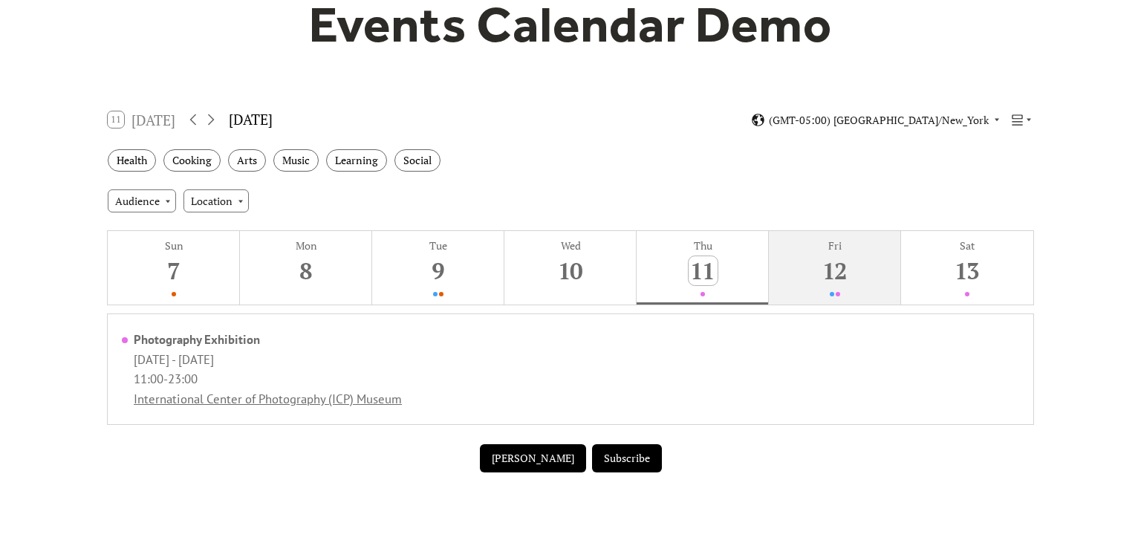
click at [849, 272] on div "12" at bounding box center [835, 270] width 29 height 29
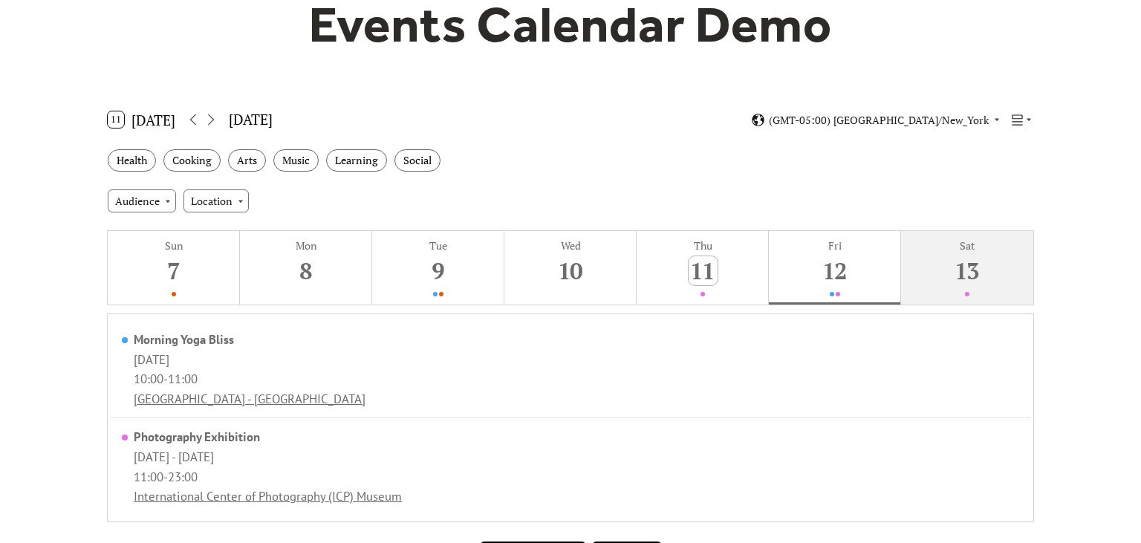
click at [961, 271] on div "13" at bounding box center [967, 270] width 29 height 29
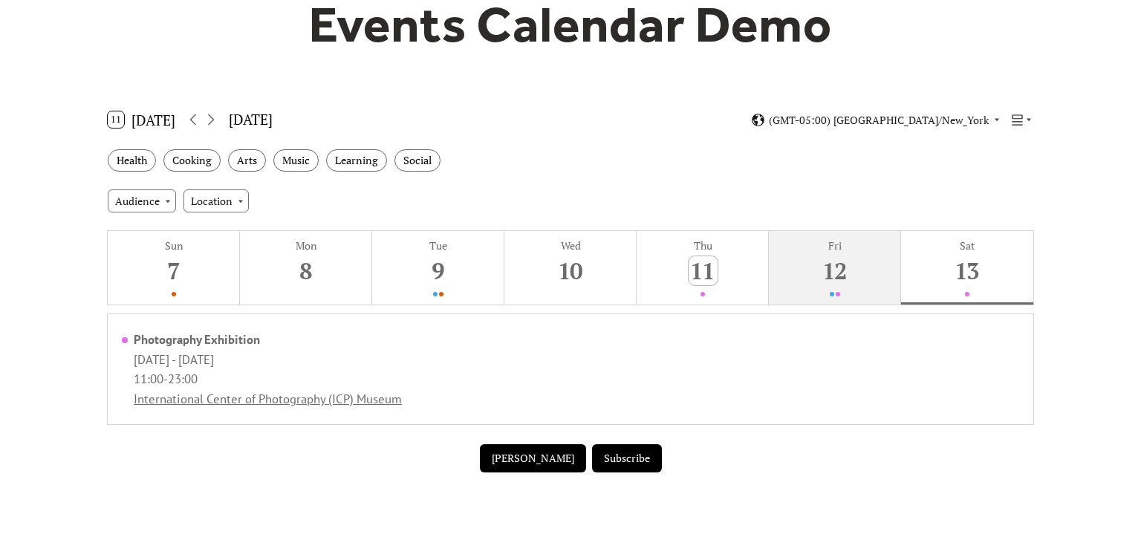
click at [872, 267] on button "Fri 12" at bounding box center [835, 268] width 132 height 74
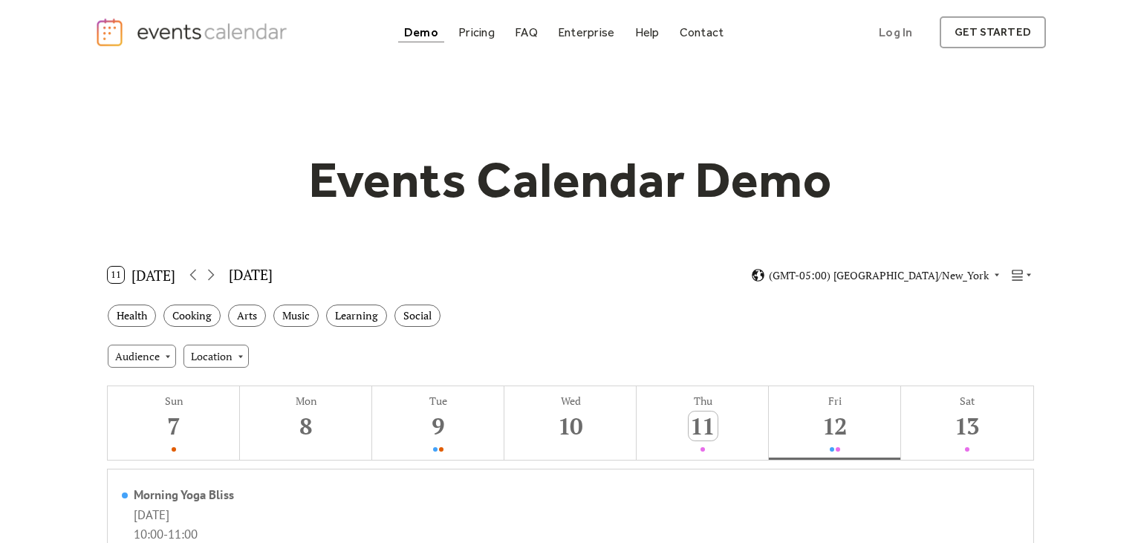
scroll to position [0, 0]
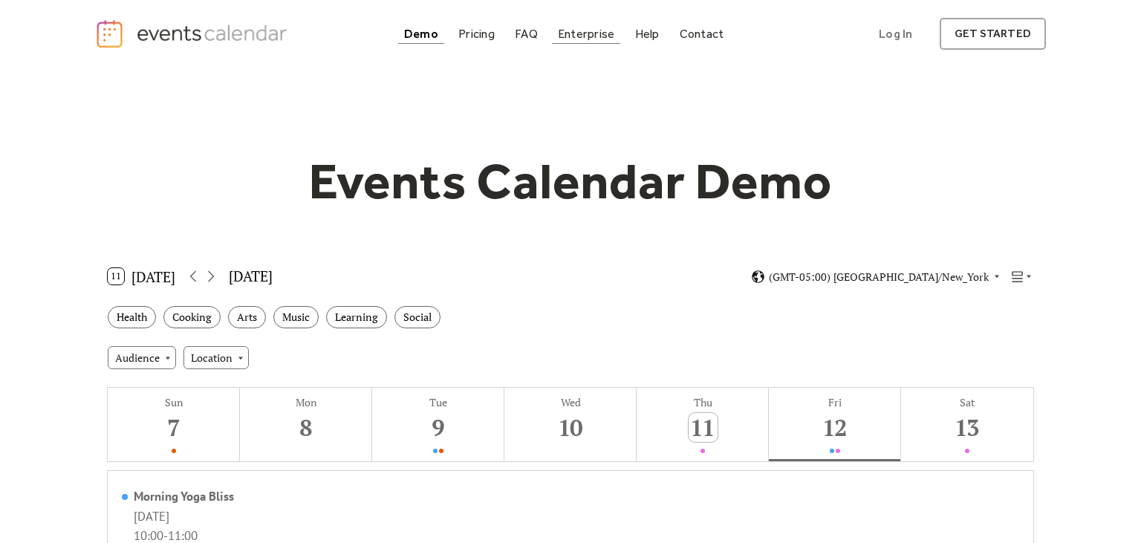
click at [595, 36] on div "Enterprise" at bounding box center [586, 34] width 56 height 8
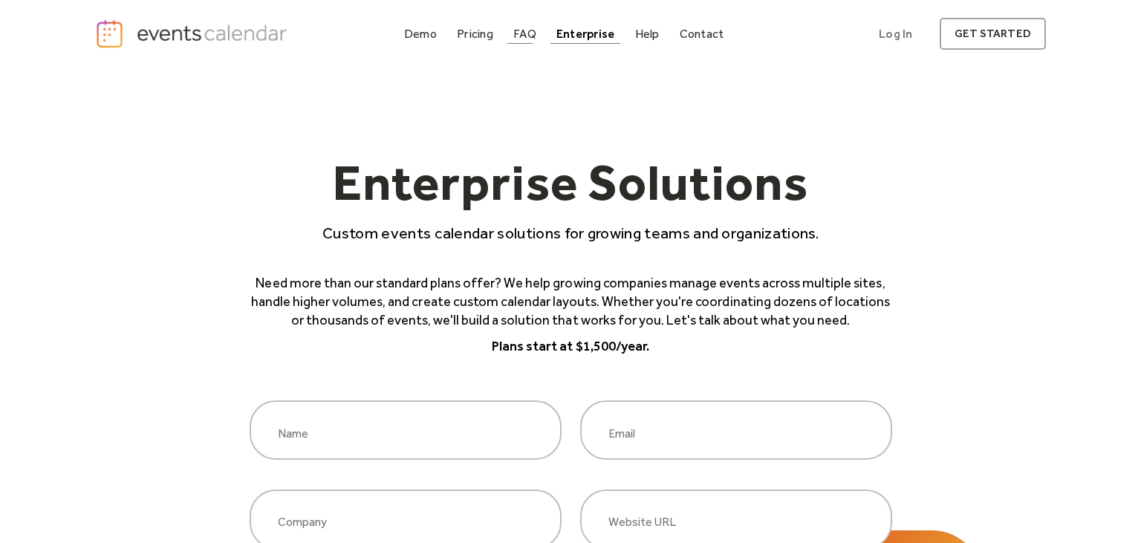
click at [536, 38] on div "FAQ" at bounding box center [524, 34] width 23 height 8
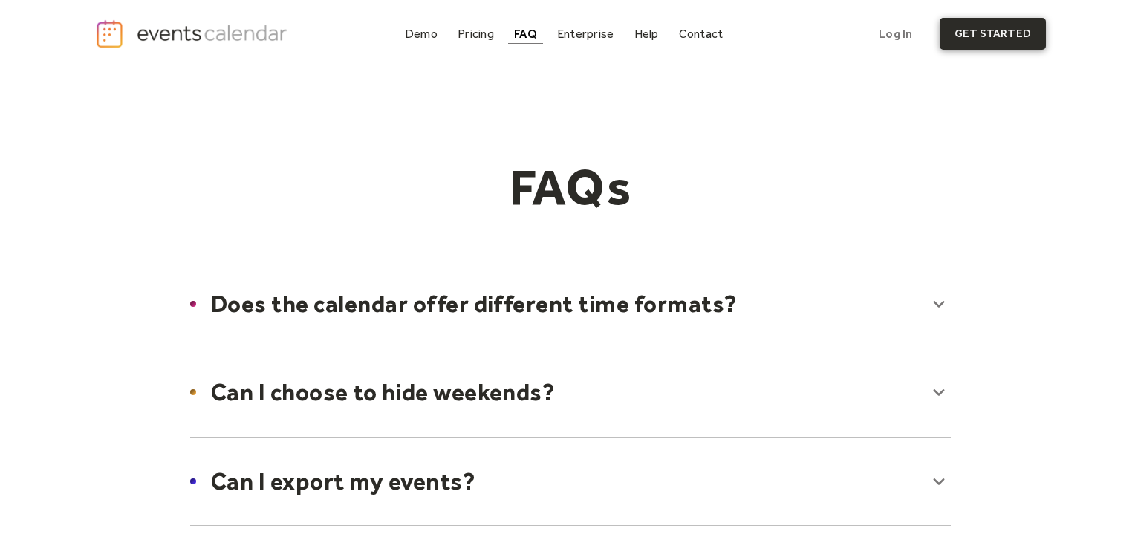
click at [964, 38] on link "get started" at bounding box center [993, 34] width 106 height 32
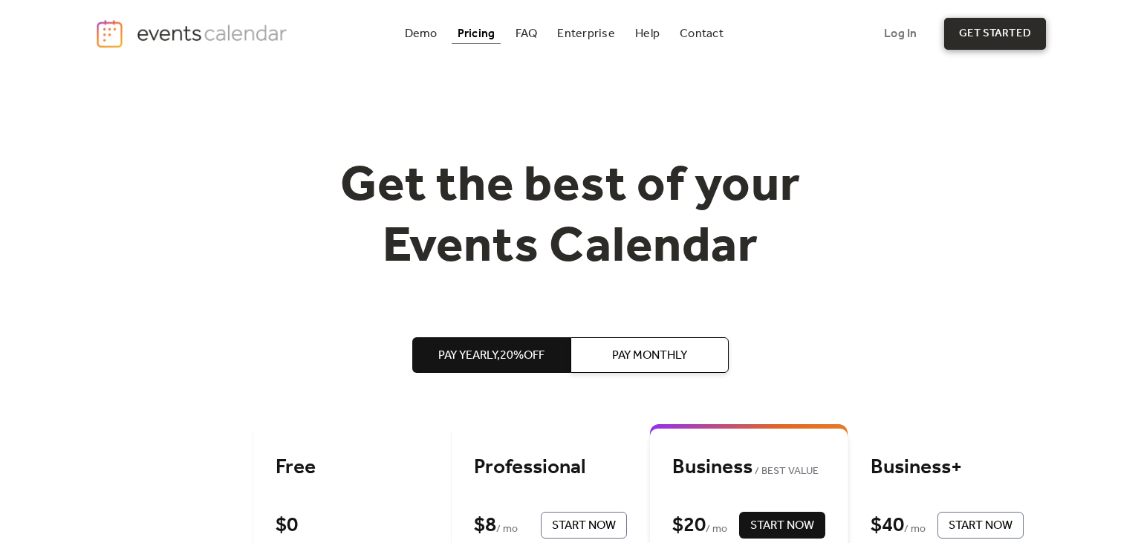
click at [996, 40] on link "get started" at bounding box center [995, 34] width 102 height 32
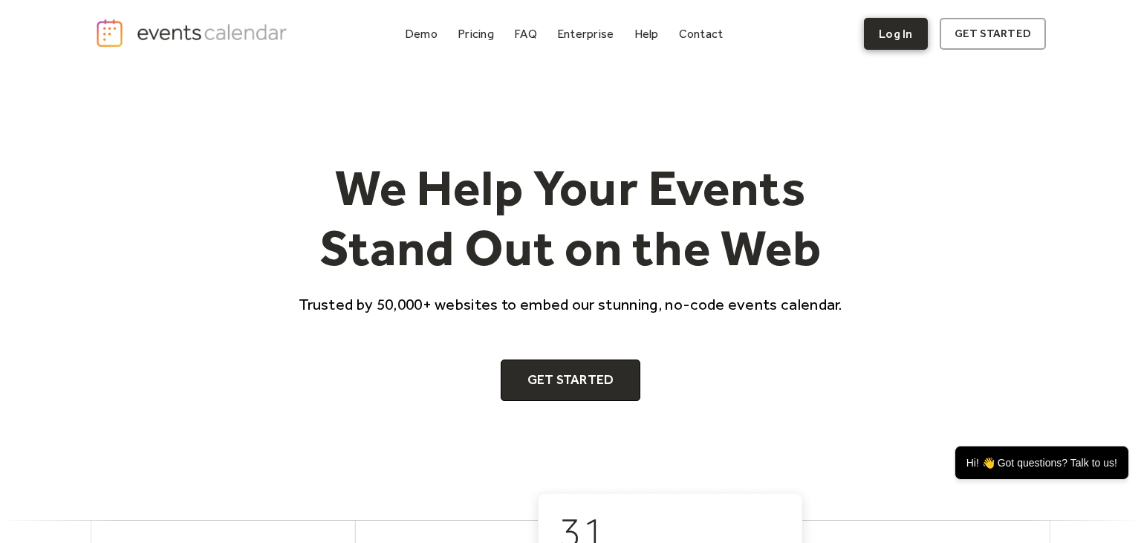
click at [892, 40] on link "Log In" at bounding box center [895, 34] width 63 height 32
